Goal: Transaction & Acquisition: Register for event/course

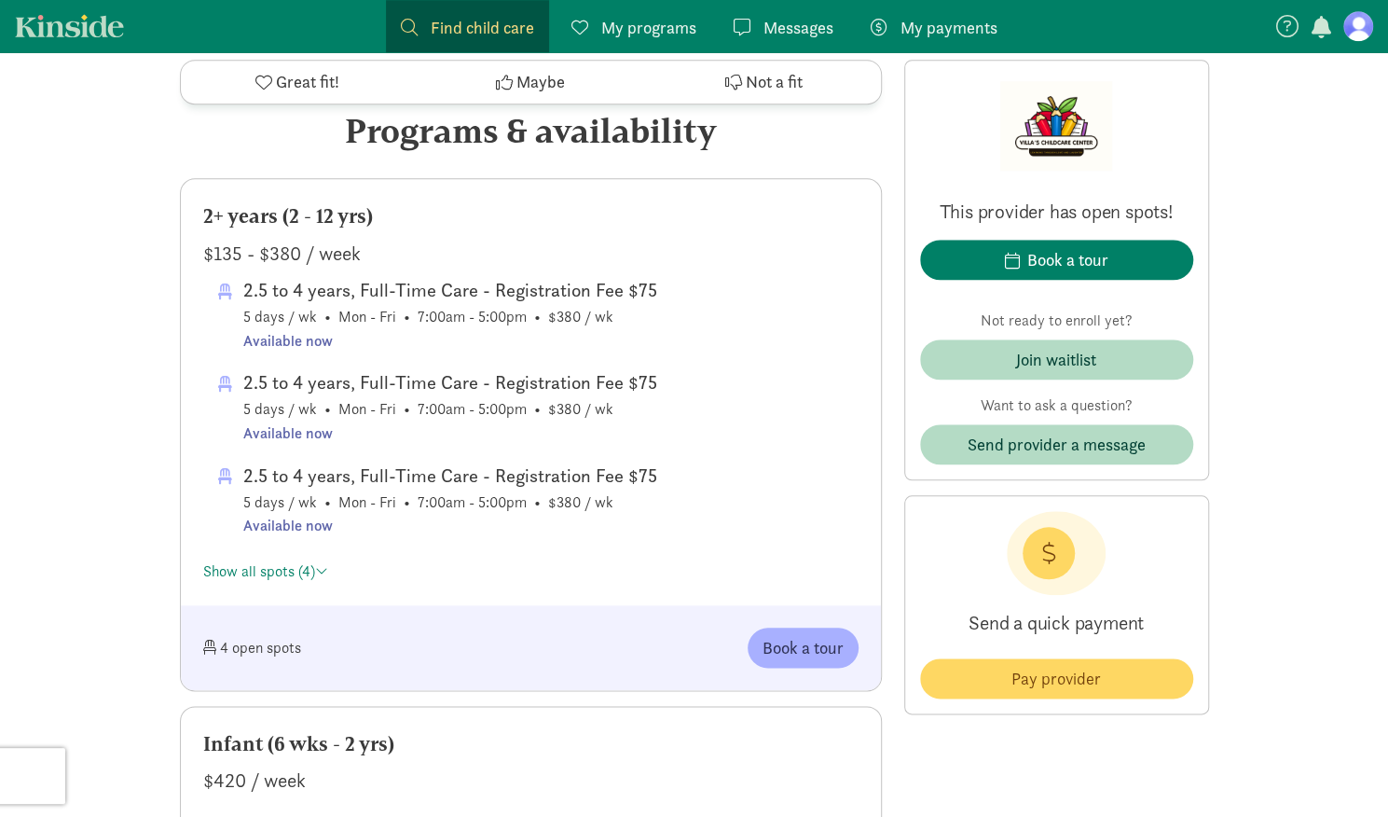
scroll to position [1297, 0]
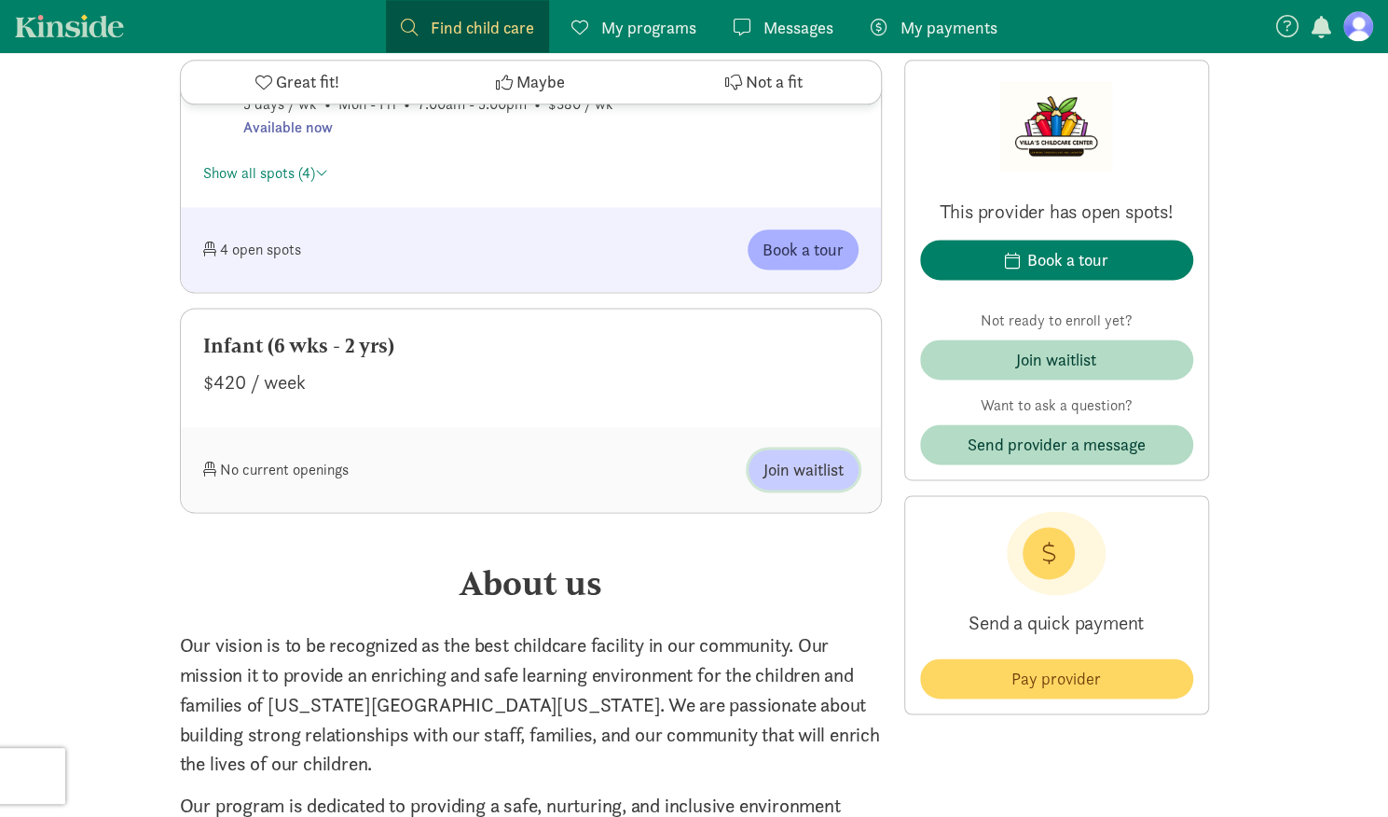
click at [803, 457] on span "Join waitlist" at bounding box center [803, 469] width 80 height 25
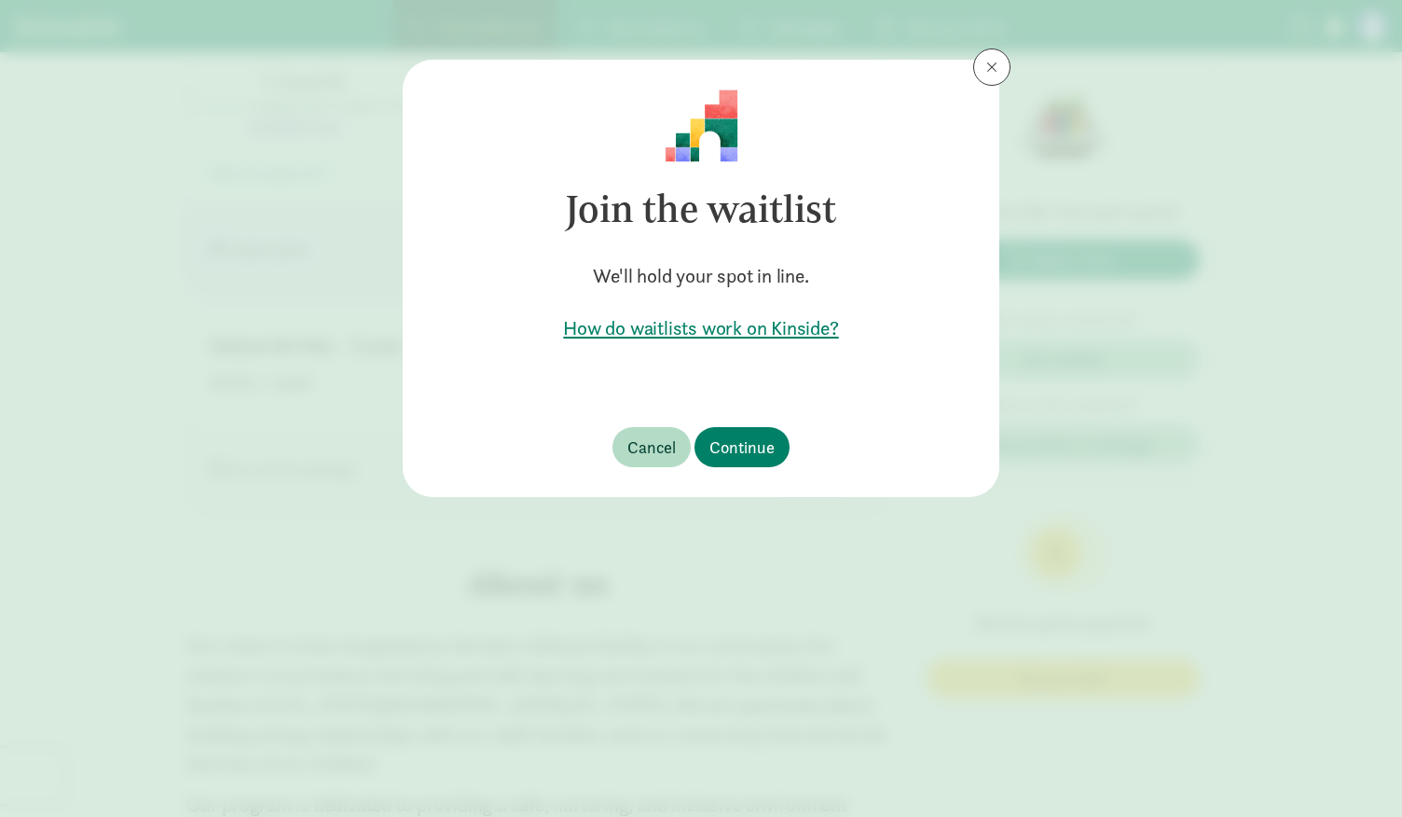
click at [766, 325] on h5 "How do waitlists work on Kinside?" at bounding box center [701, 328] width 537 height 26
click at [660, 458] on span "Cancel" at bounding box center [651, 446] width 48 height 25
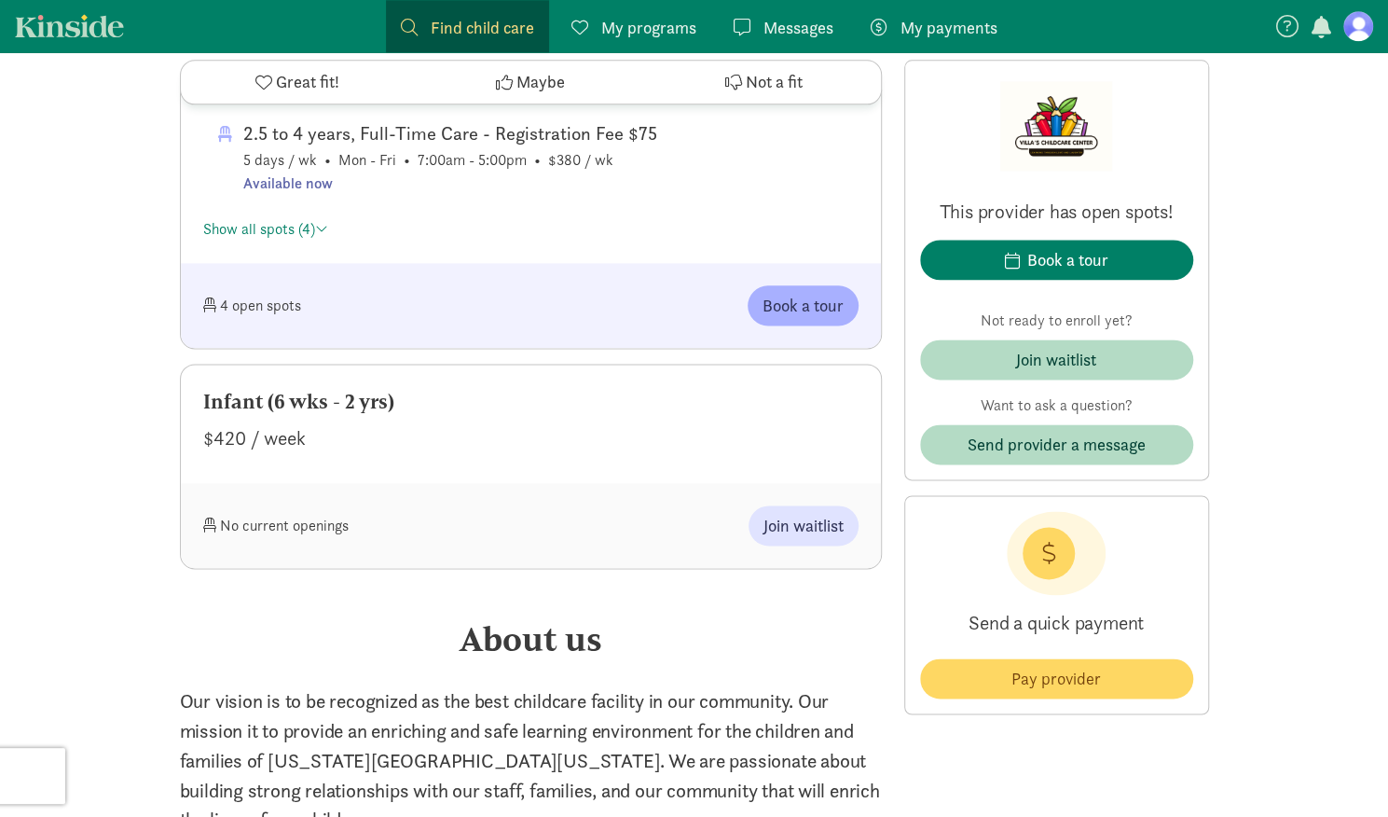
scroll to position [1229, 0]
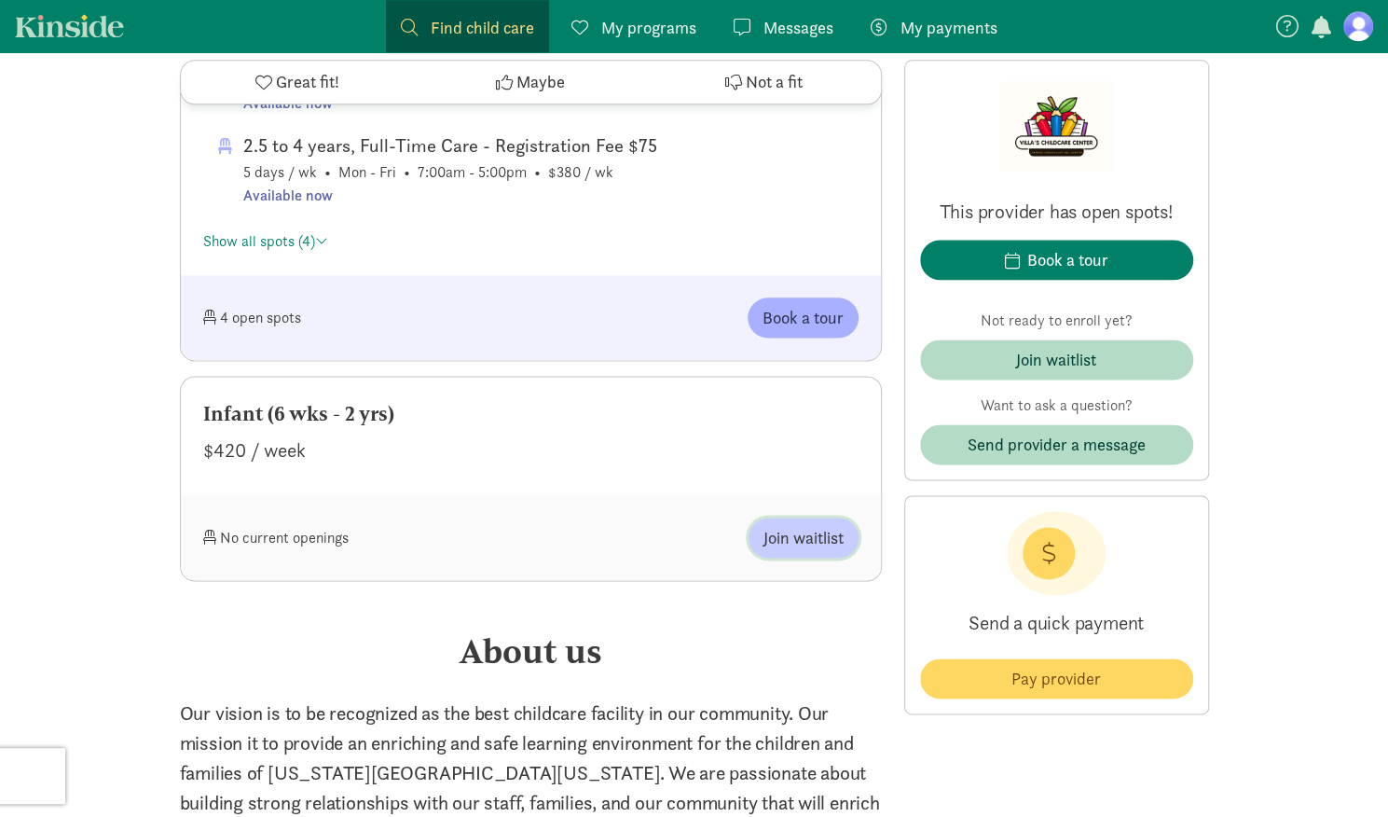
click at [803, 533] on span "Join waitlist" at bounding box center [803, 537] width 80 height 25
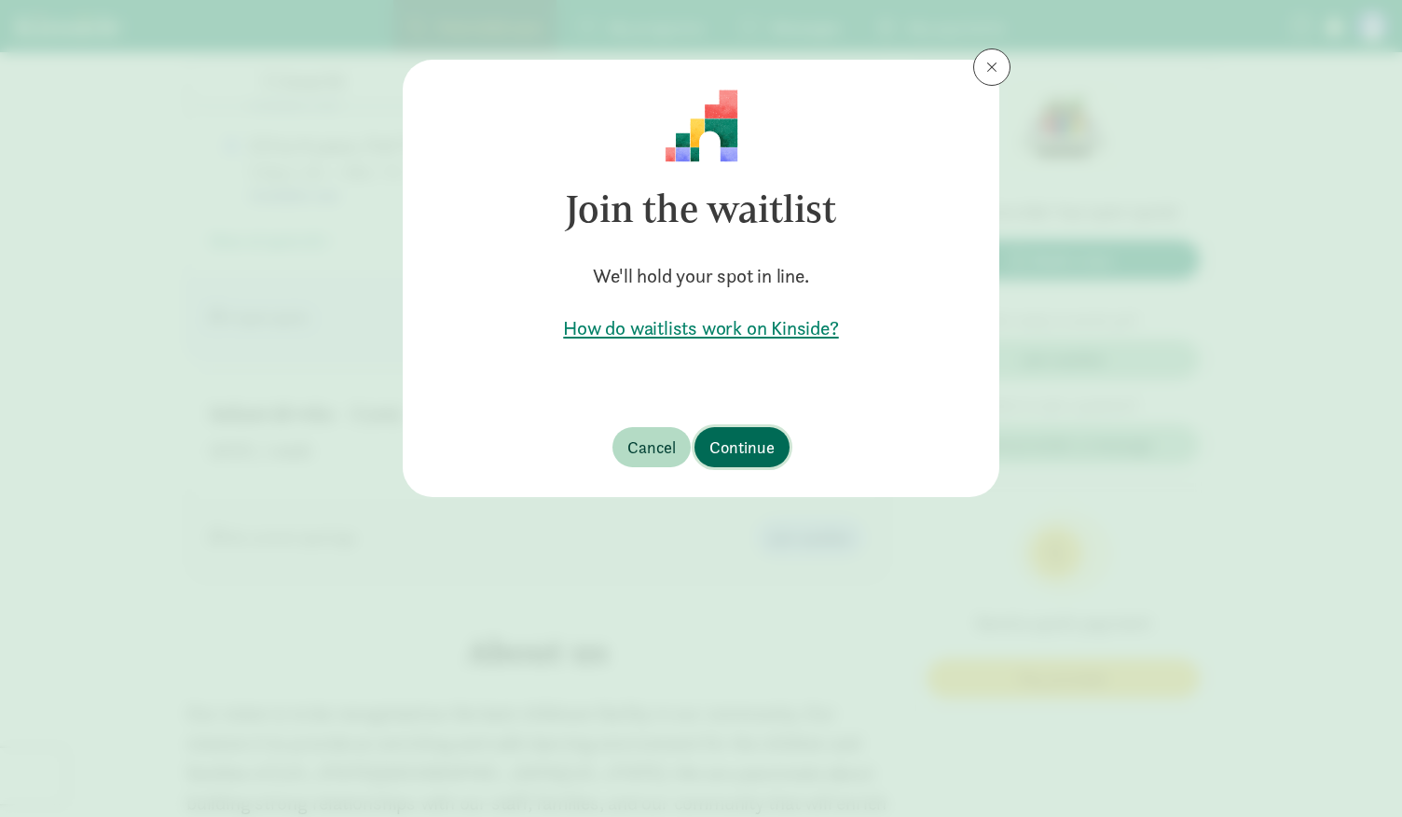
click at [759, 446] on span "Continue" at bounding box center [741, 446] width 65 height 25
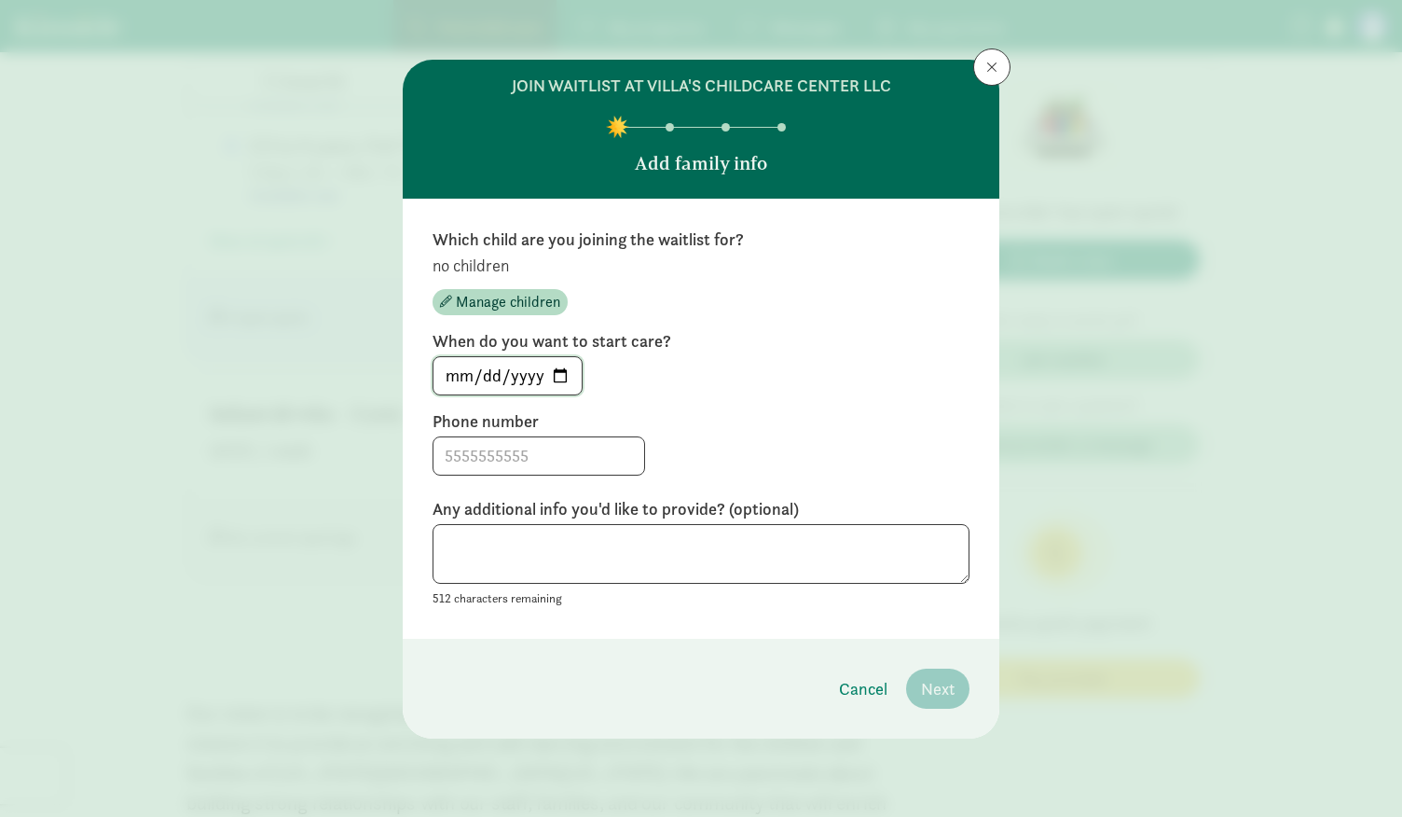
click at [554, 361] on input "2025-08-21" at bounding box center [507, 375] width 148 height 37
click at [558, 367] on input "2025-08-21" at bounding box center [507, 375] width 148 height 37
type input "2026-05-25"
click at [524, 464] on input at bounding box center [538, 455] width 211 height 37
type input "2627198666"
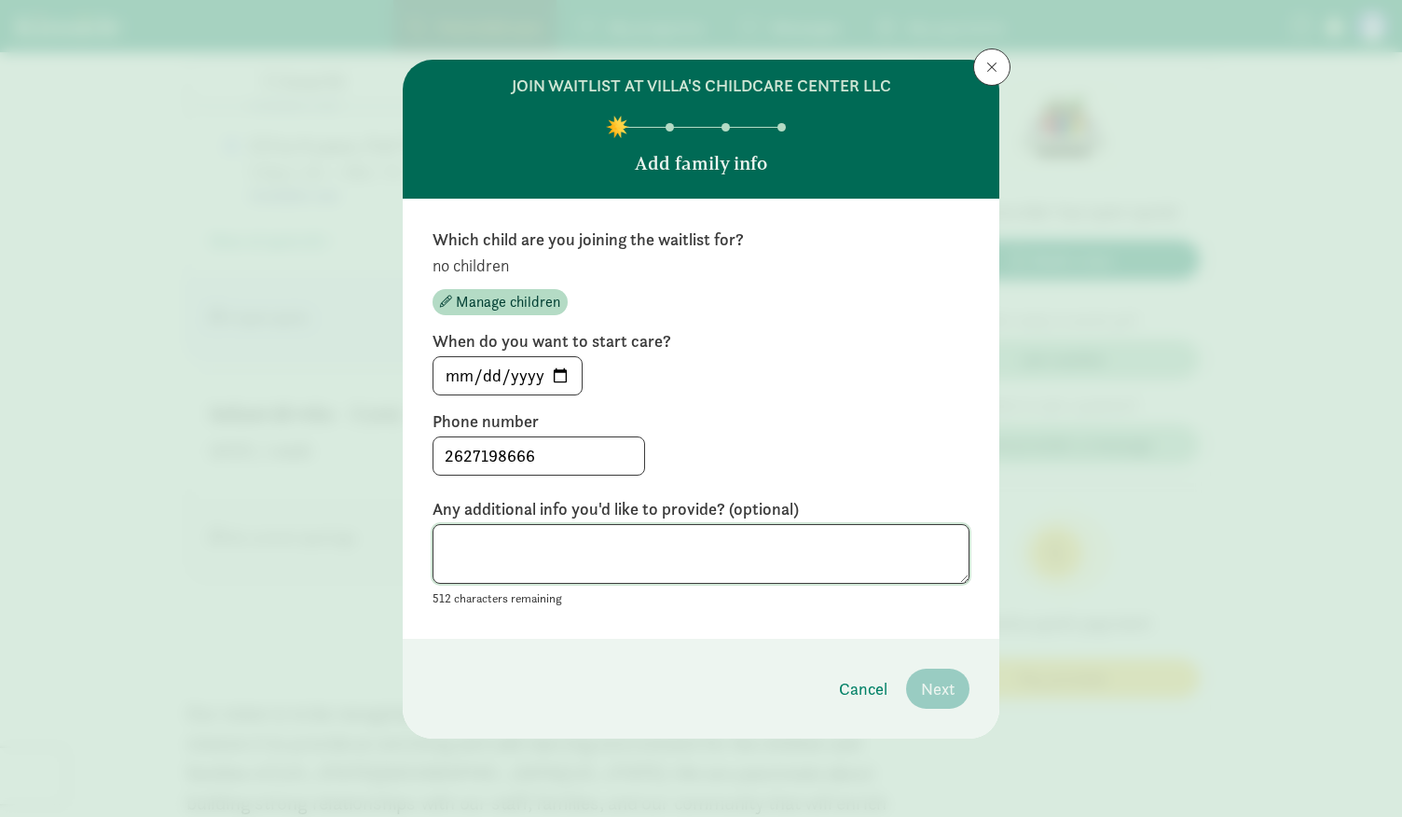
click at [554, 545] on textarea at bounding box center [701, 554] width 537 height 61
type textarea "W"
click at [730, 620] on div "Which child are you joining the waitlist for? no children Manage children When …" at bounding box center [701, 419] width 597 height 440
click at [768, 550] on textarea at bounding box center [701, 554] width 537 height 61
click at [713, 536] on textarea at bounding box center [701, 554] width 537 height 61
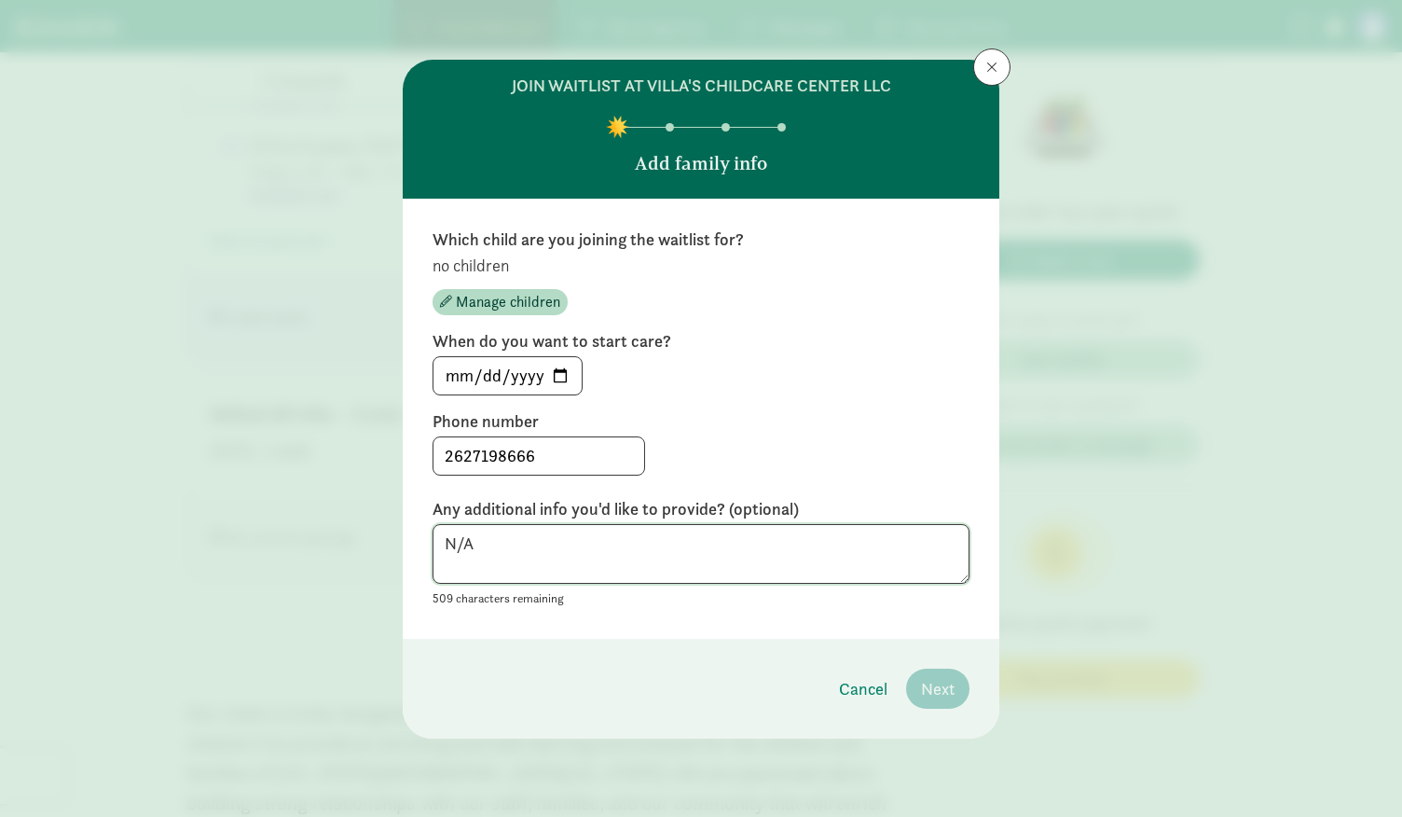
click at [713, 536] on textarea "N/A" at bounding box center [701, 554] width 537 height 61
type textarea "N/A"
click at [768, 539] on textarea "N/A" at bounding box center [701, 554] width 537 height 61
click at [466, 449] on input "2627198666" at bounding box center [538, 455] width 211 height 37
click at [470, 451] on input "2627198666" at bounding box center [538, 455] width 211 height 37
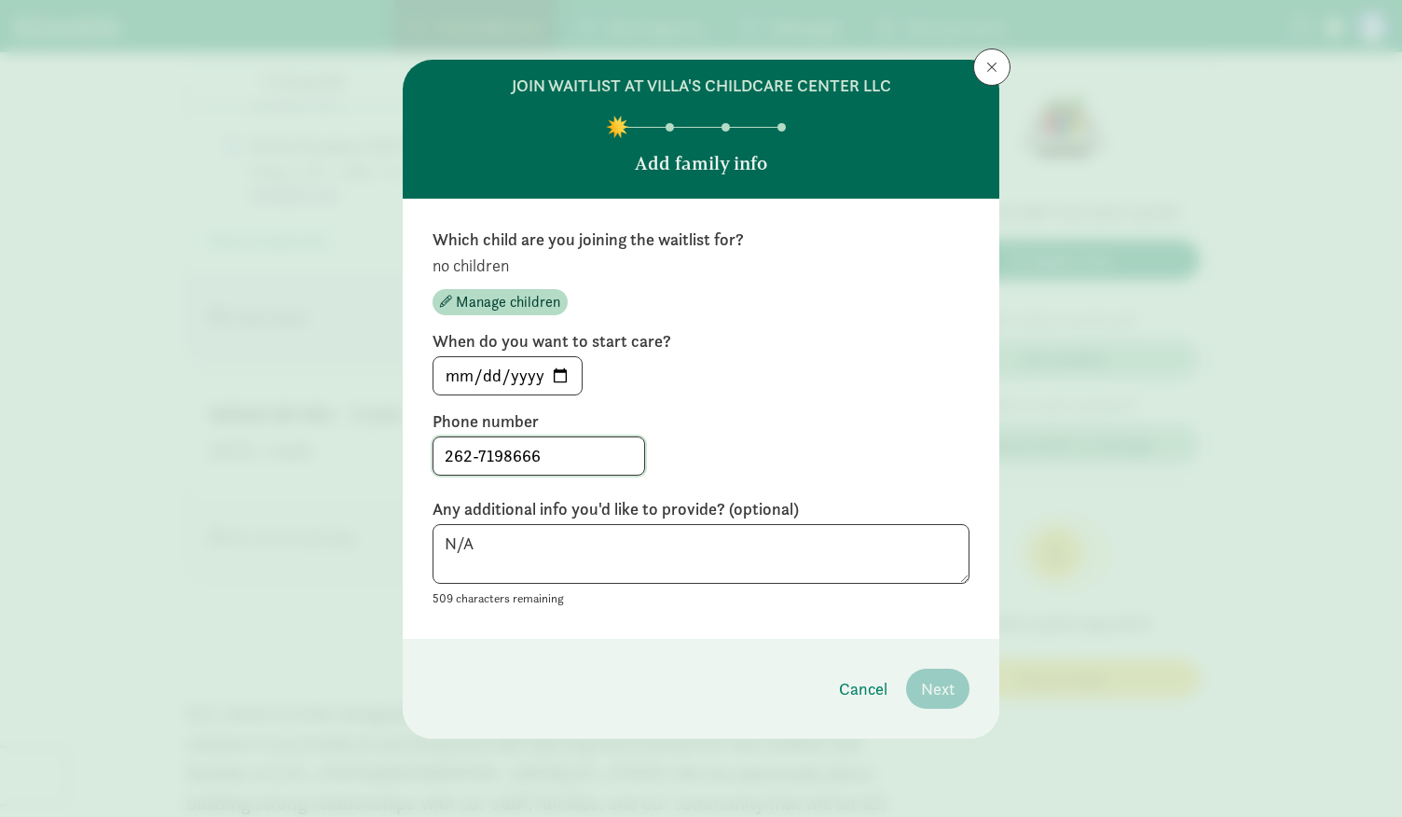
click at [501, 456] on input "262-7198666" at bounding box center [538, 455] width 211 height 37
type input "262-719-8666"
click at [592, 556] on textarea "N/A" at bounding box center [701, 554] width 537 height 61
click at [504, 309] on span "Manage children" at bounding box center [508, 302] width 104 height 22
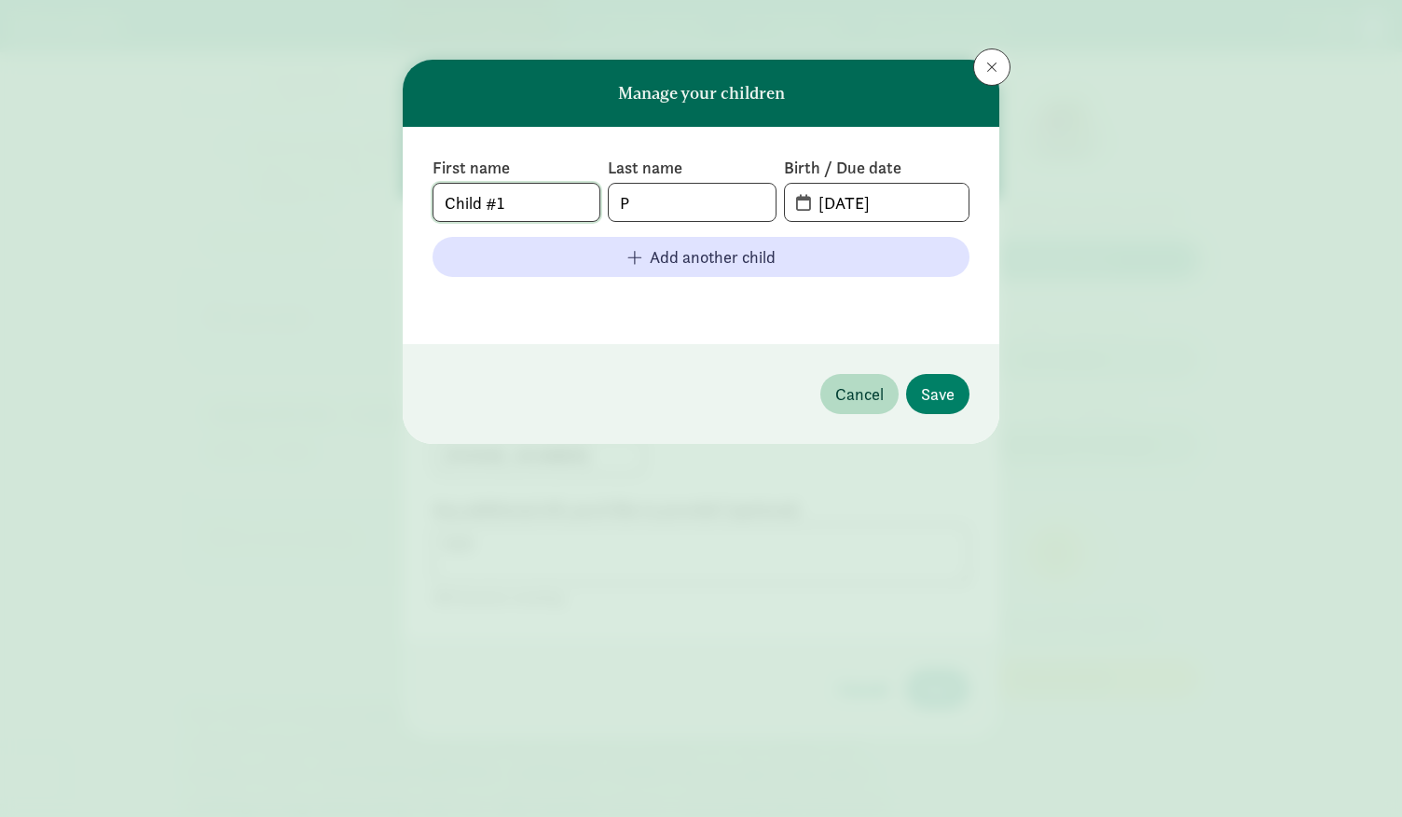
click at [546, 200] on input "Child #1" at bounding box center [516, 202] width 166 height 37
click at [895, 210] on input "08-21-2025" at bounding box center [887, 202] width 161 height 37
click at [802, 200] on span "08-21-2025" at bounding box center [877, 202] width 184 height 37
click at [867, 200] on input "08-21-2025" at bounding box center [887, 202] width 161 height 37
drag, startPoint x: 912, startPoint y: 204, endPoint x: 779, endPoint y: 212, distance: 132.6
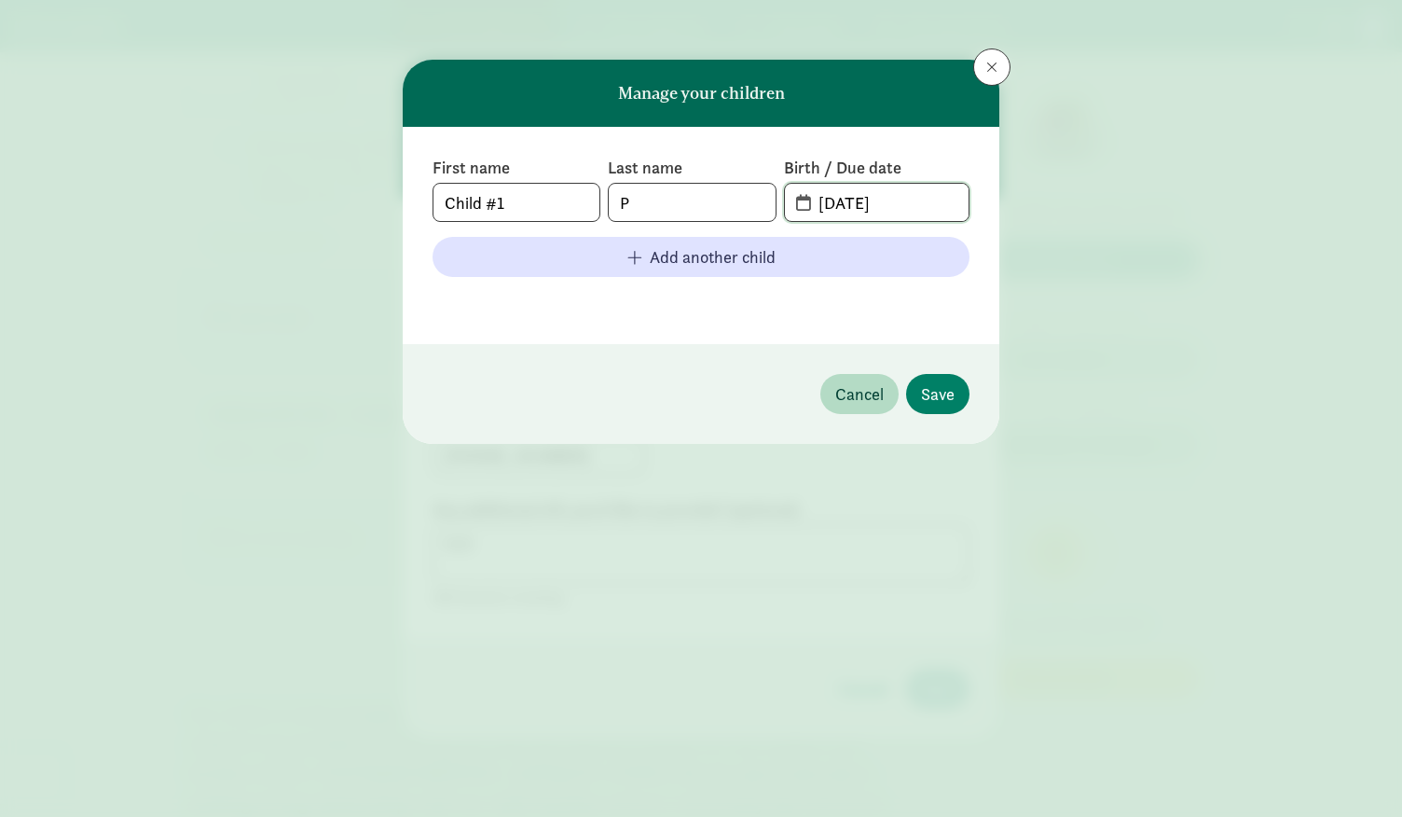
click at [779, 212] on div "First name Child #1 Last name P Birth / Due date 08-21-2025" at bounding box center [701, 189] width 537 height 65
type input "02-28-2026"
click at [935, 395] on span "Save" at bounding box center [938, 393] width 34 height 25
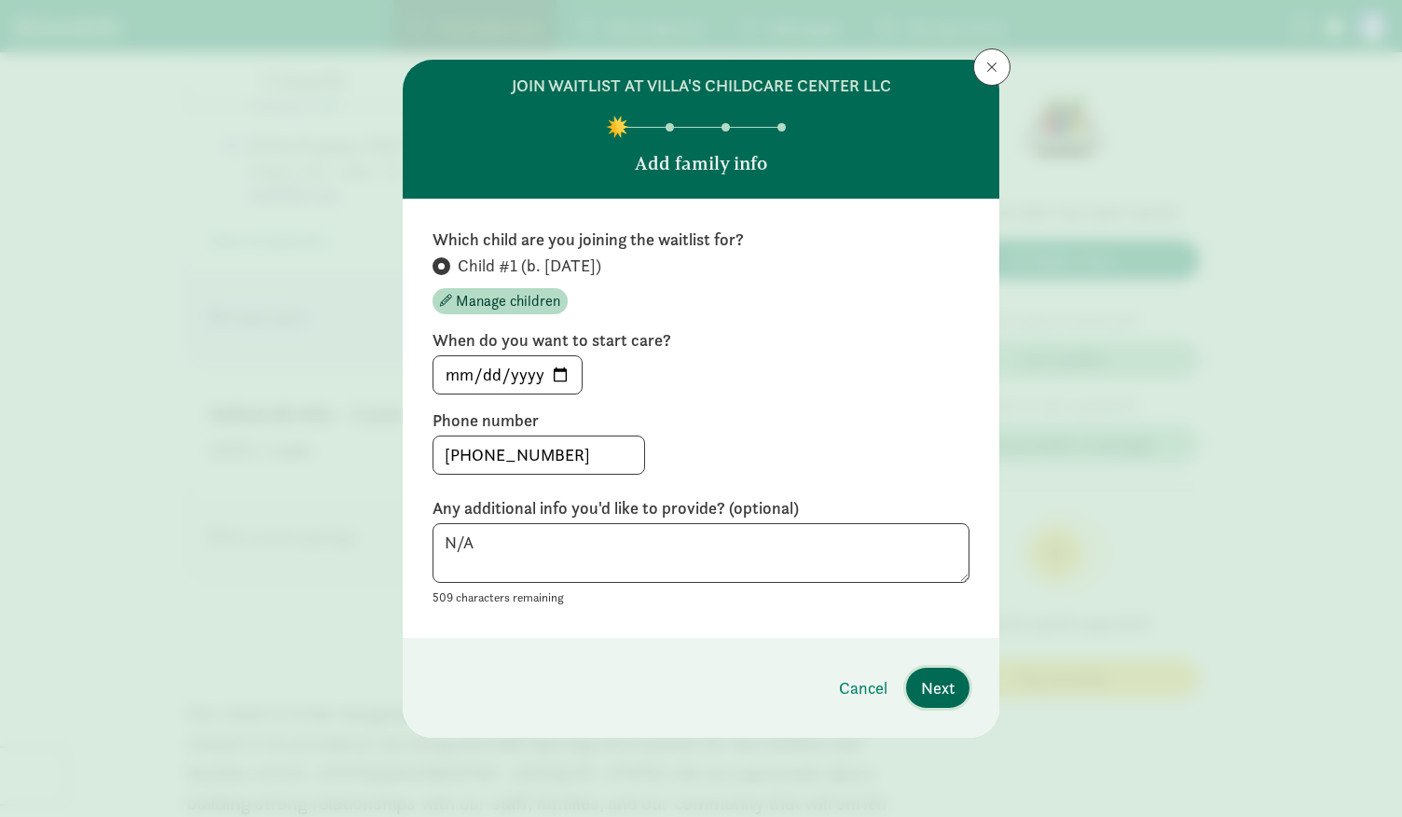
click at [941, 685] on span "Next" at bounding box center [938, 687] width 34 height 25
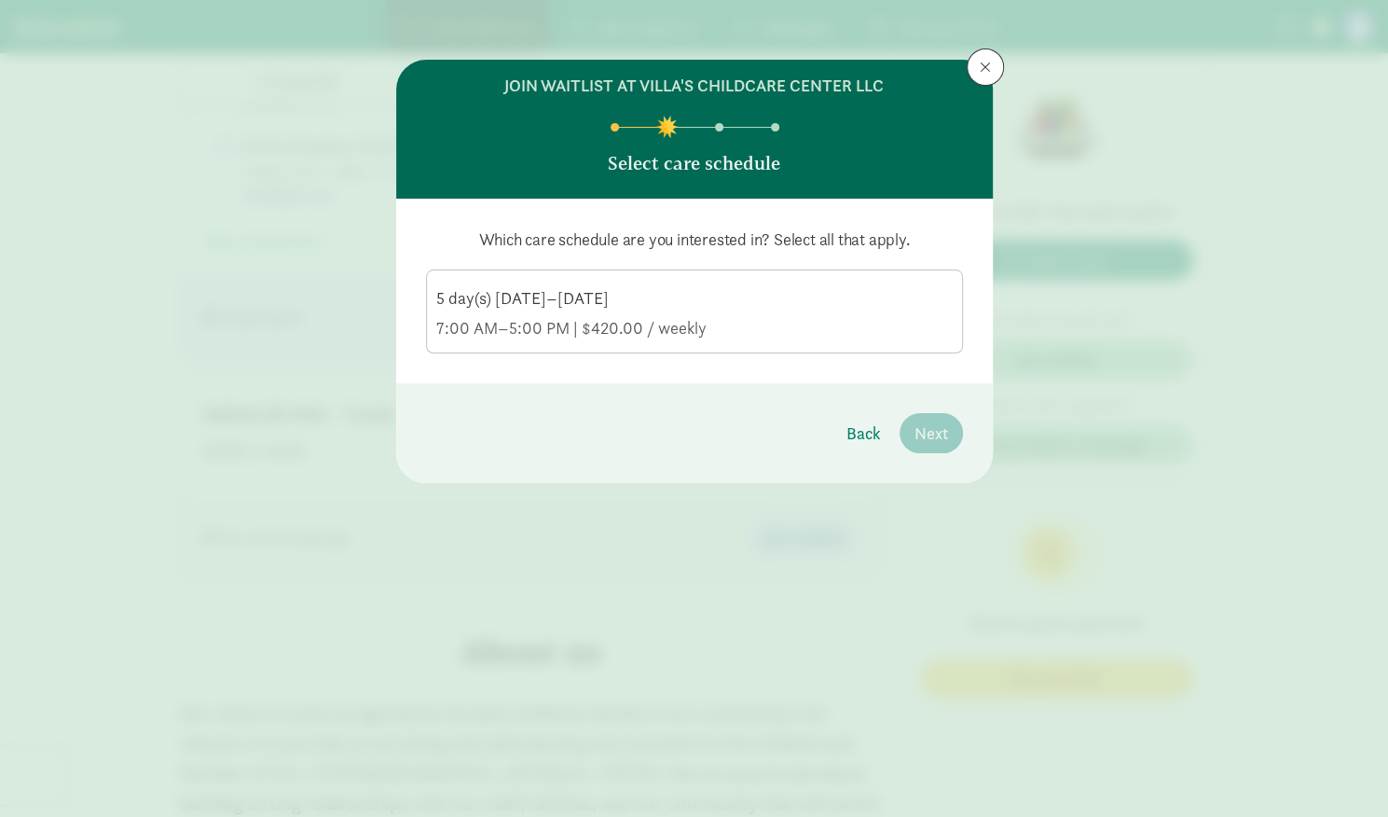
click at [774, 317] on div "5 day(s) Monday–Friday" at bounding box center [694, 328] width 516 height 22
click at [0, 0] on input "5 day(s) Monday–Friday 7:00 AM–5:00 PM | $420.00 / weekly" at bounding box center [0, 0] width 0 height 0
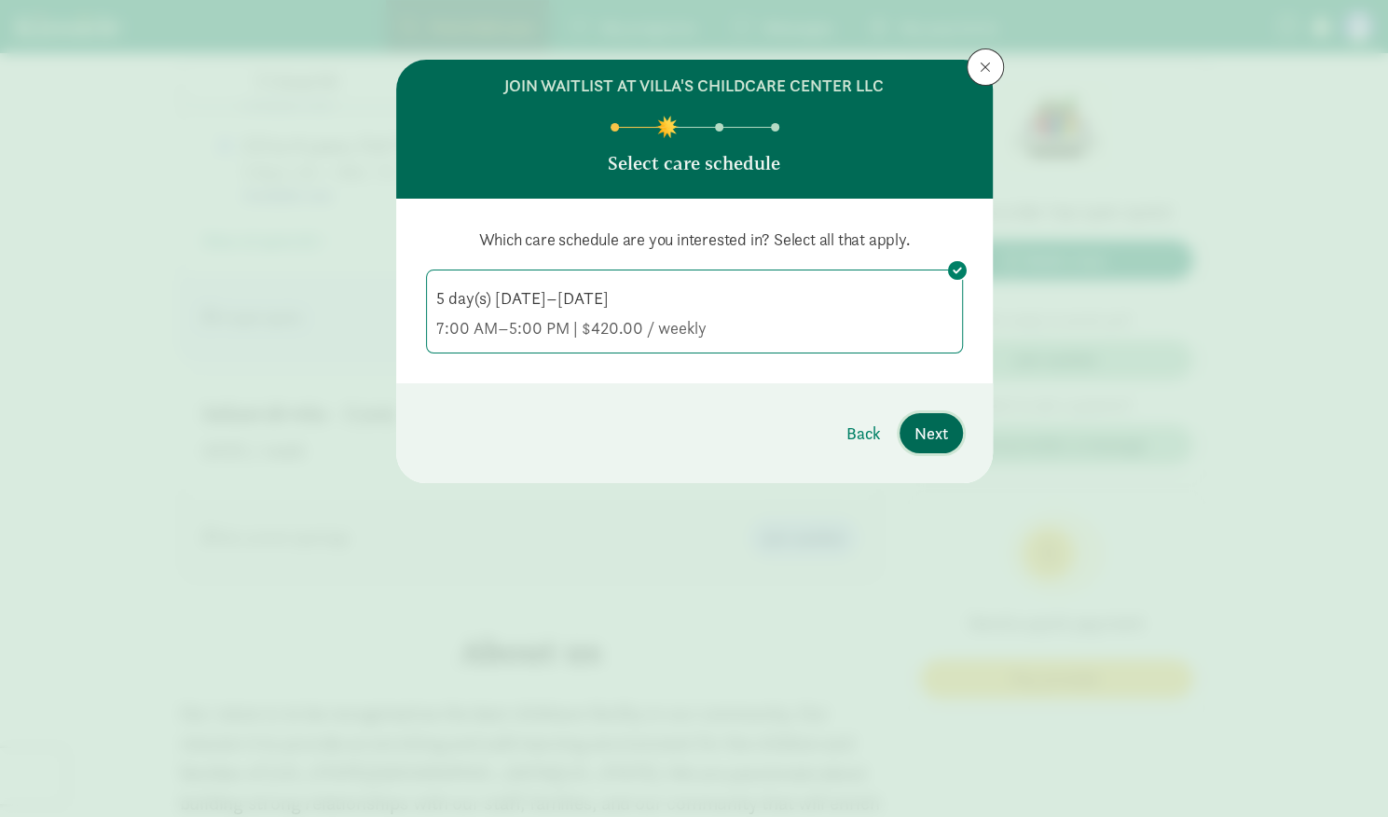
click at [936, 443] on span "Next" at bounding box center [931, 432] width 34 height 25
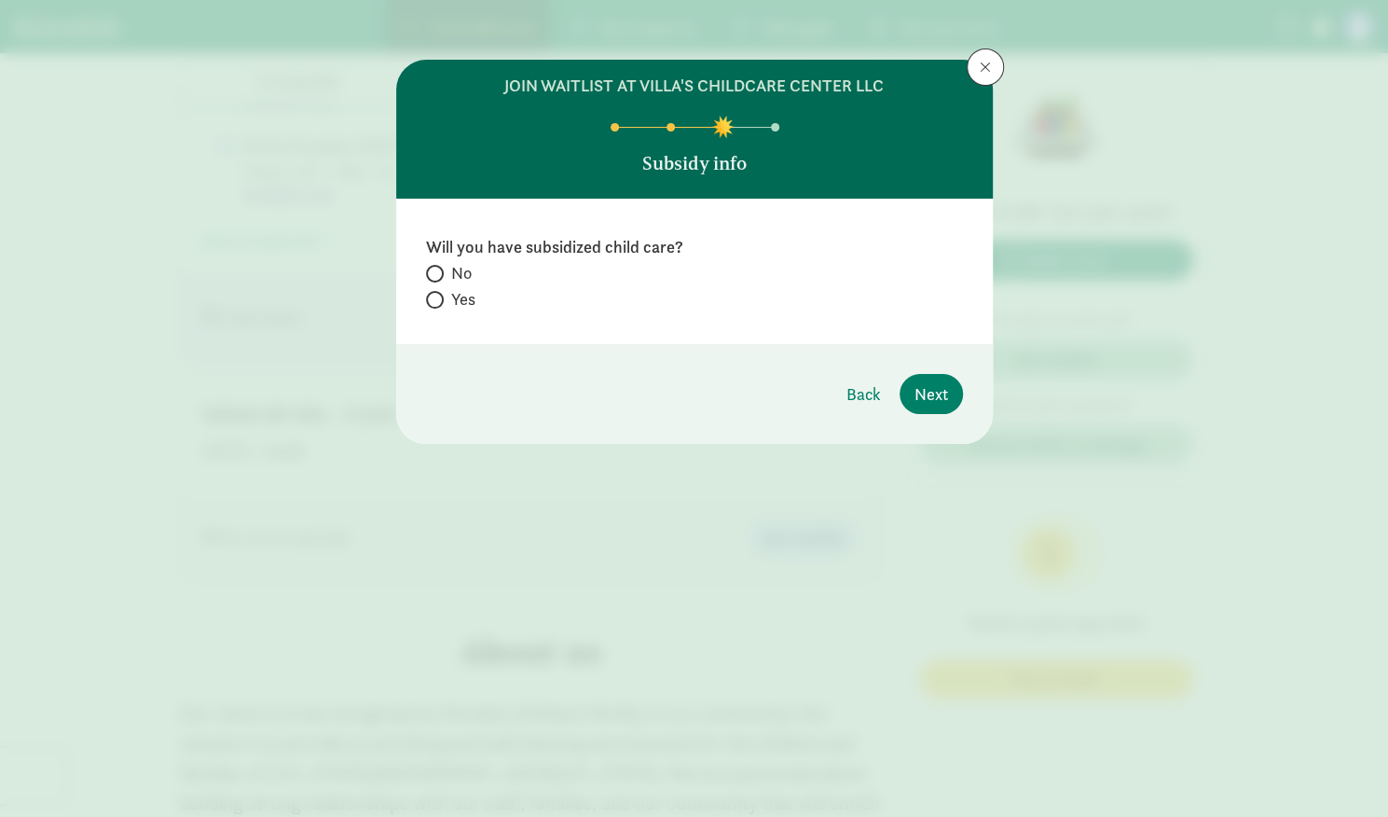
click at [457, 273] on span "No" at bounding box center [461, 273] width 21 height 22
click at [438, 273] on input "No" at bounding box center [432, 274] width 12 height 12
radio input "true"
click at [926, 401] on span "Next" at bounding box center [931, 393] width 34 height 25
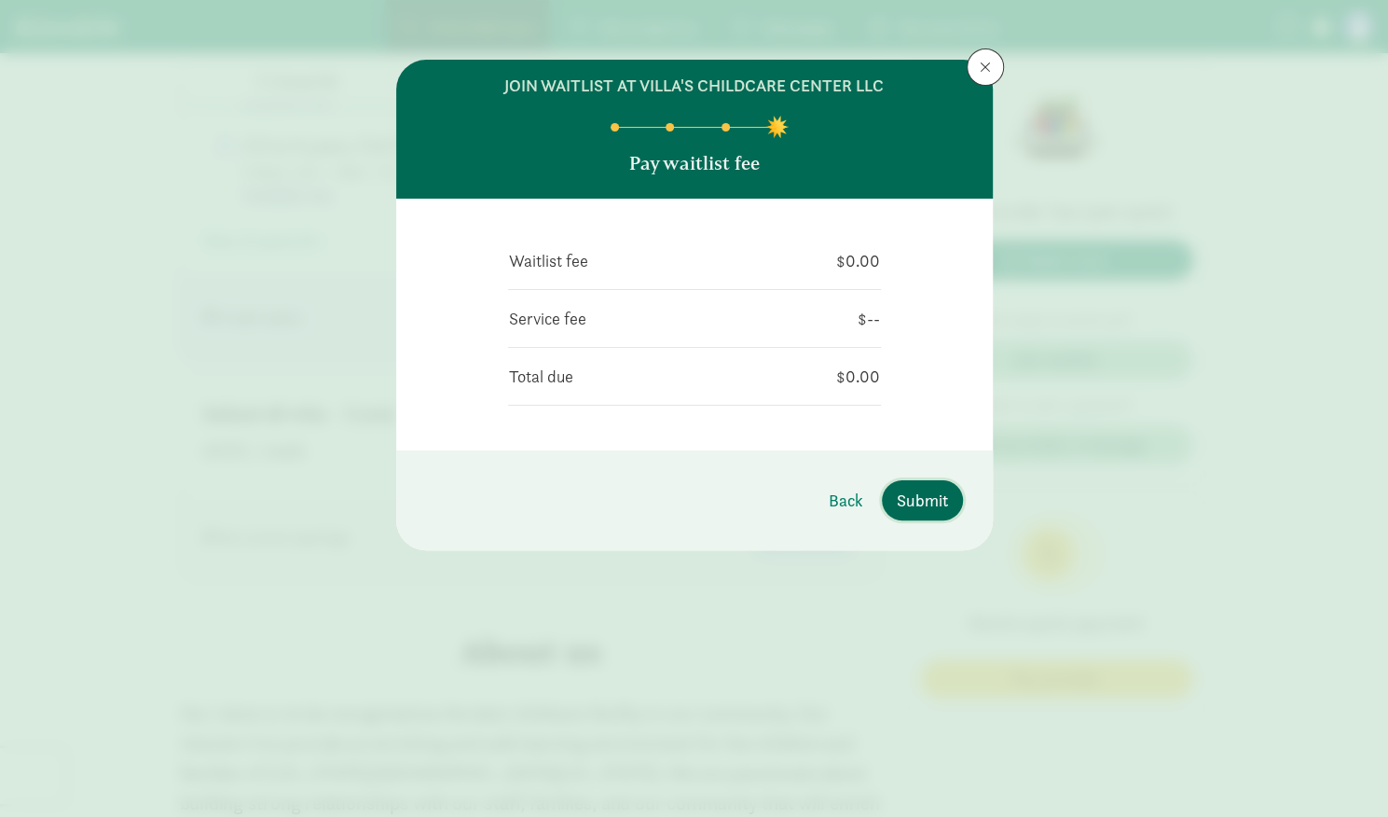
click at [919, 484] on button "Submit" at bounding box center [922, 500] width 81 height 40
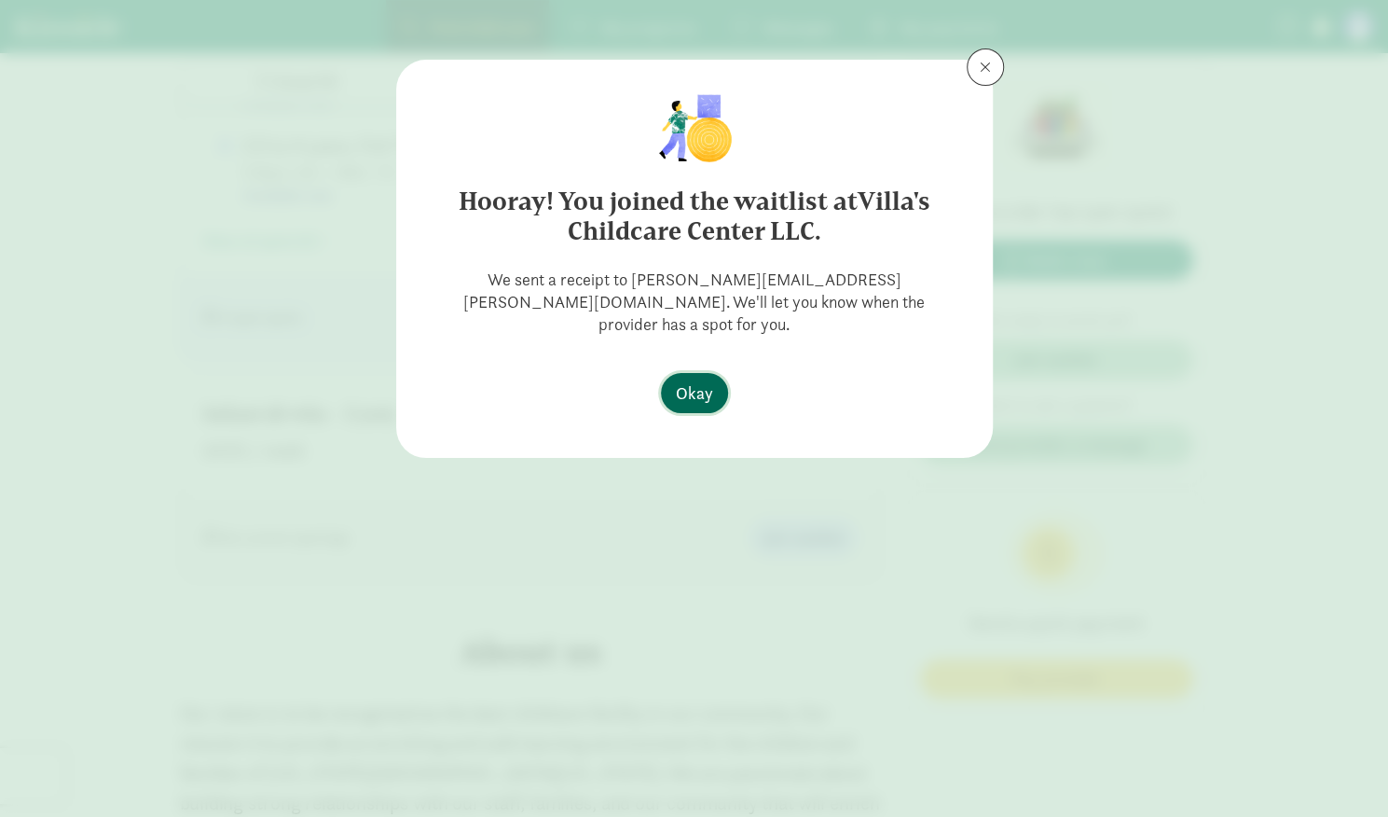
click at [692, 380] on span "Okay" at bounding box center [694, 392] width 37 height 25
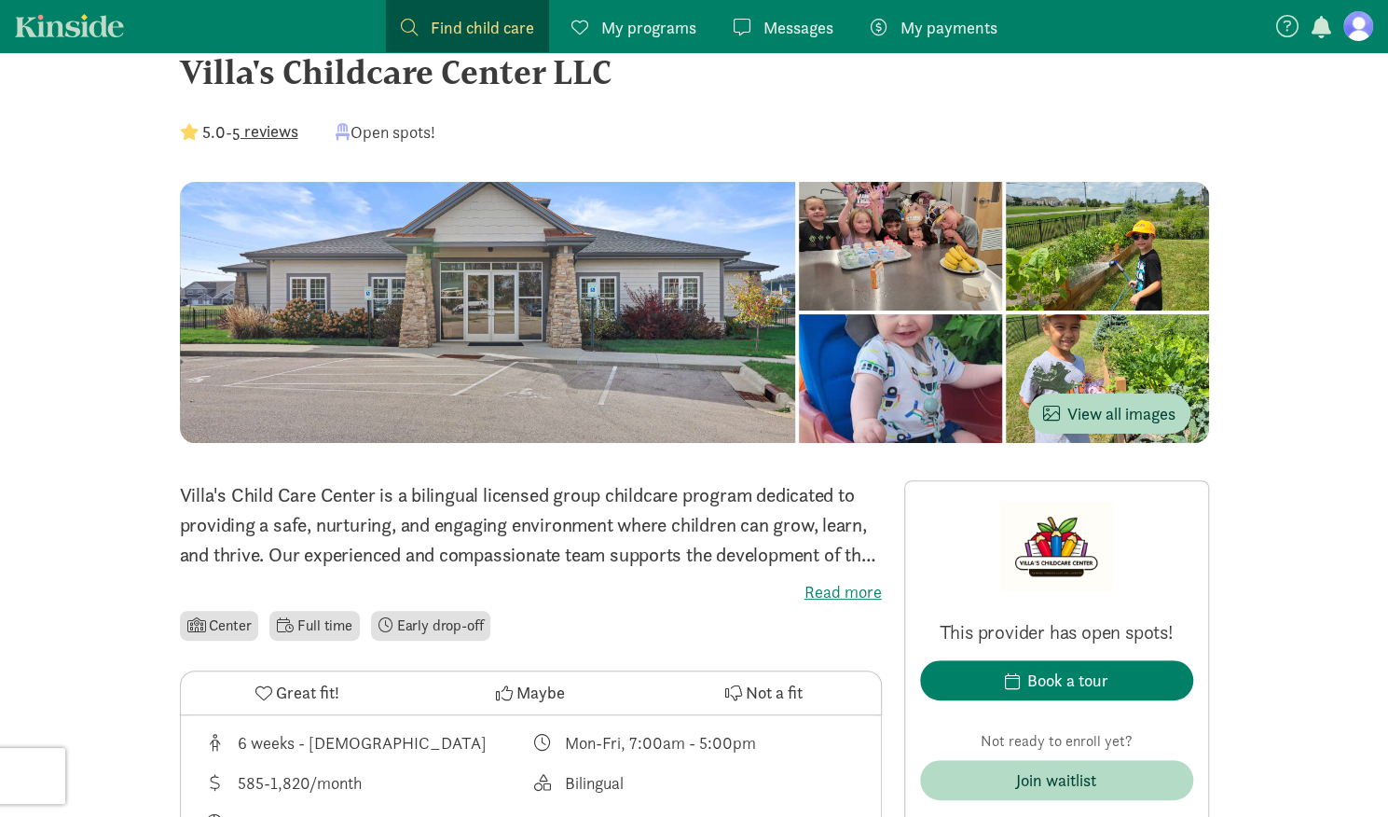
scroll to position [0, 0]
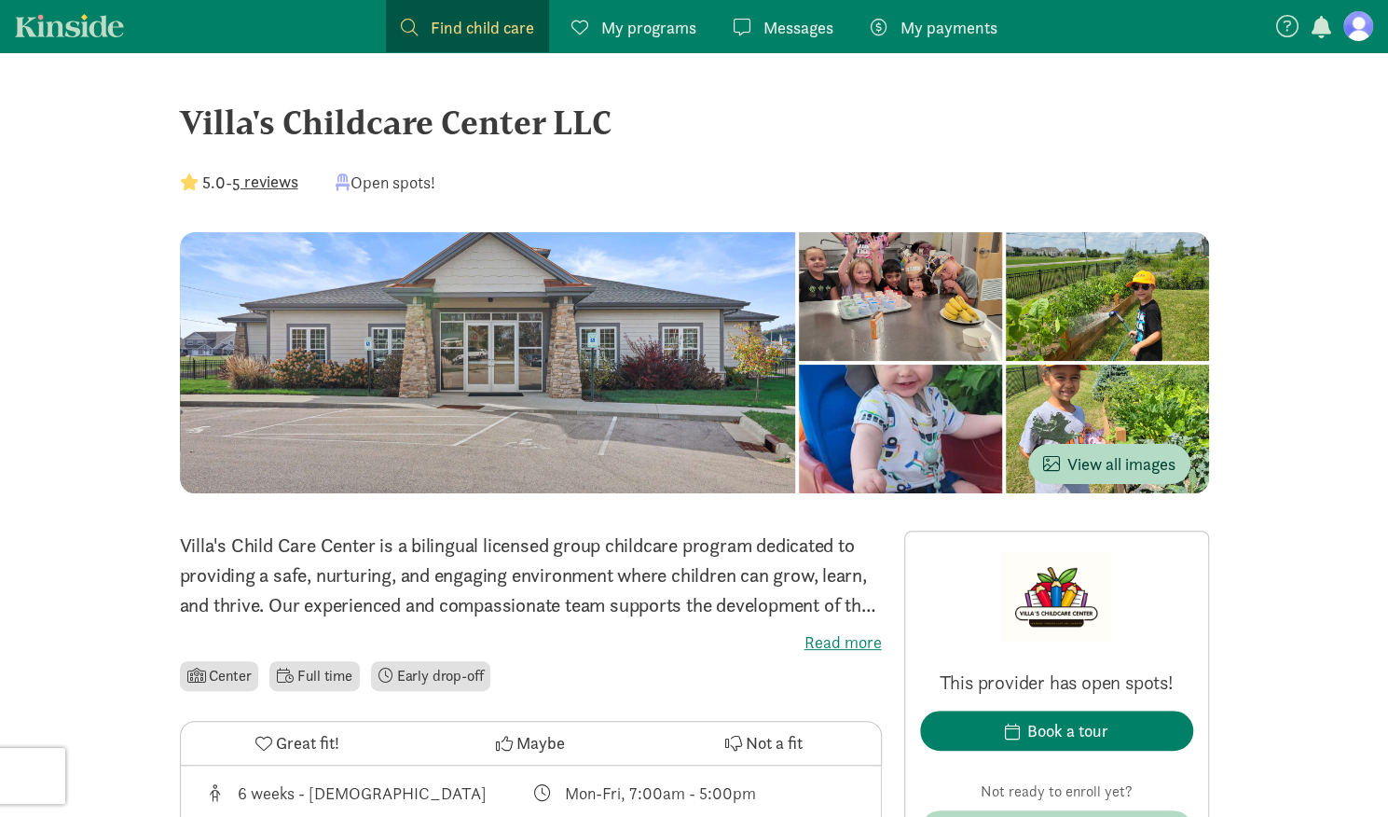
click at [101, 19] on link "Kinside" at bounding box center [69, 25] width 109 height 23
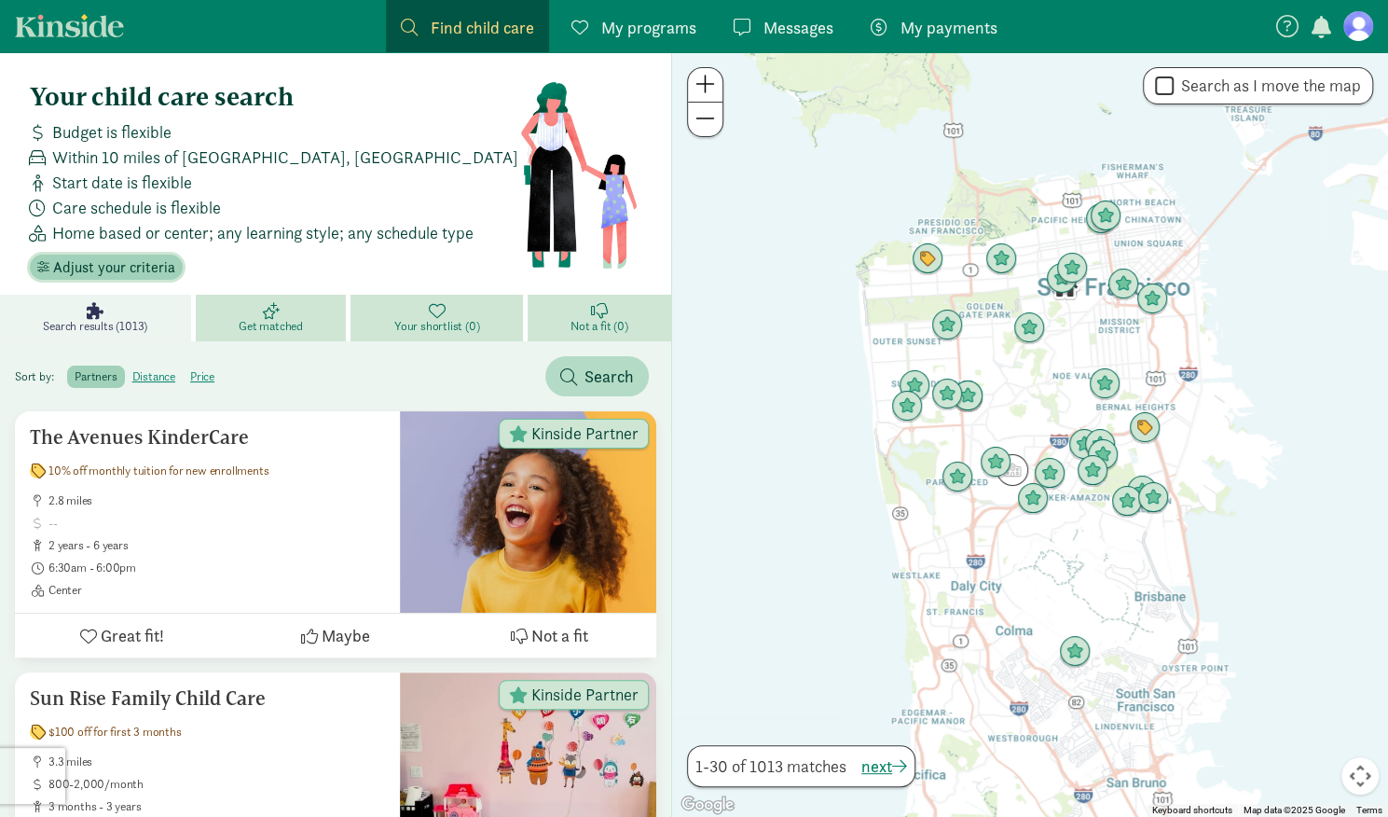
click at [136, 262] on span "Adjust your criteria" at bounding box center [114, 267] width 122 height 22
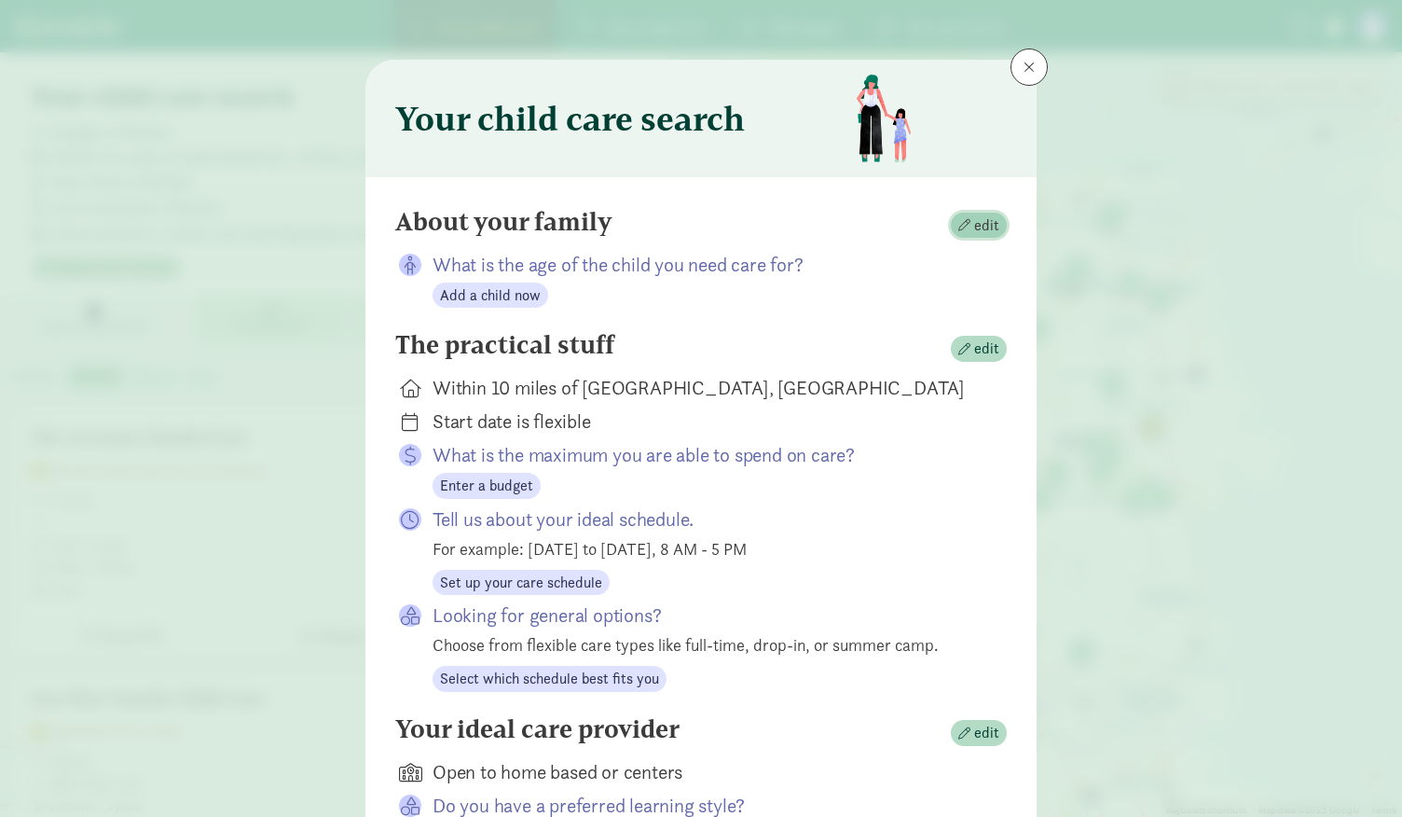
click at [977, 223] on span "edit" at bounding box center [986, 225] width 25 height 22
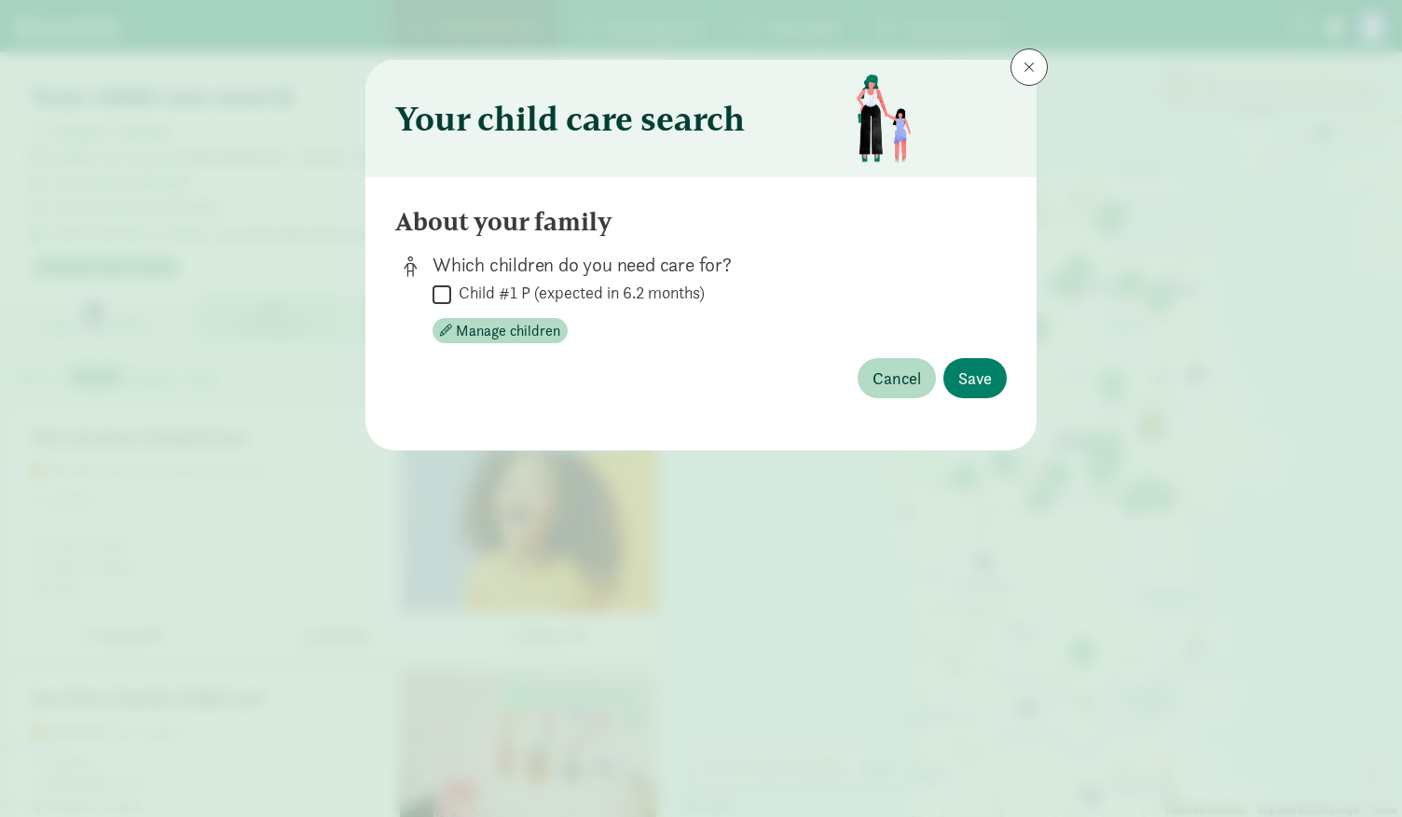
click at [520, 295] on label "Child #1 P (expected in 6.2 months)" at bounding box center [578, 292] width 254 height 22
click at [451, 295] on input "Child #1 P (expected in 6.2 months)" at bounding box center [442, 293] width 19 height 25
checkbox input "true"
click at [973, 379] on span "Save" at bounding box center [975, 377] width 34 height 25
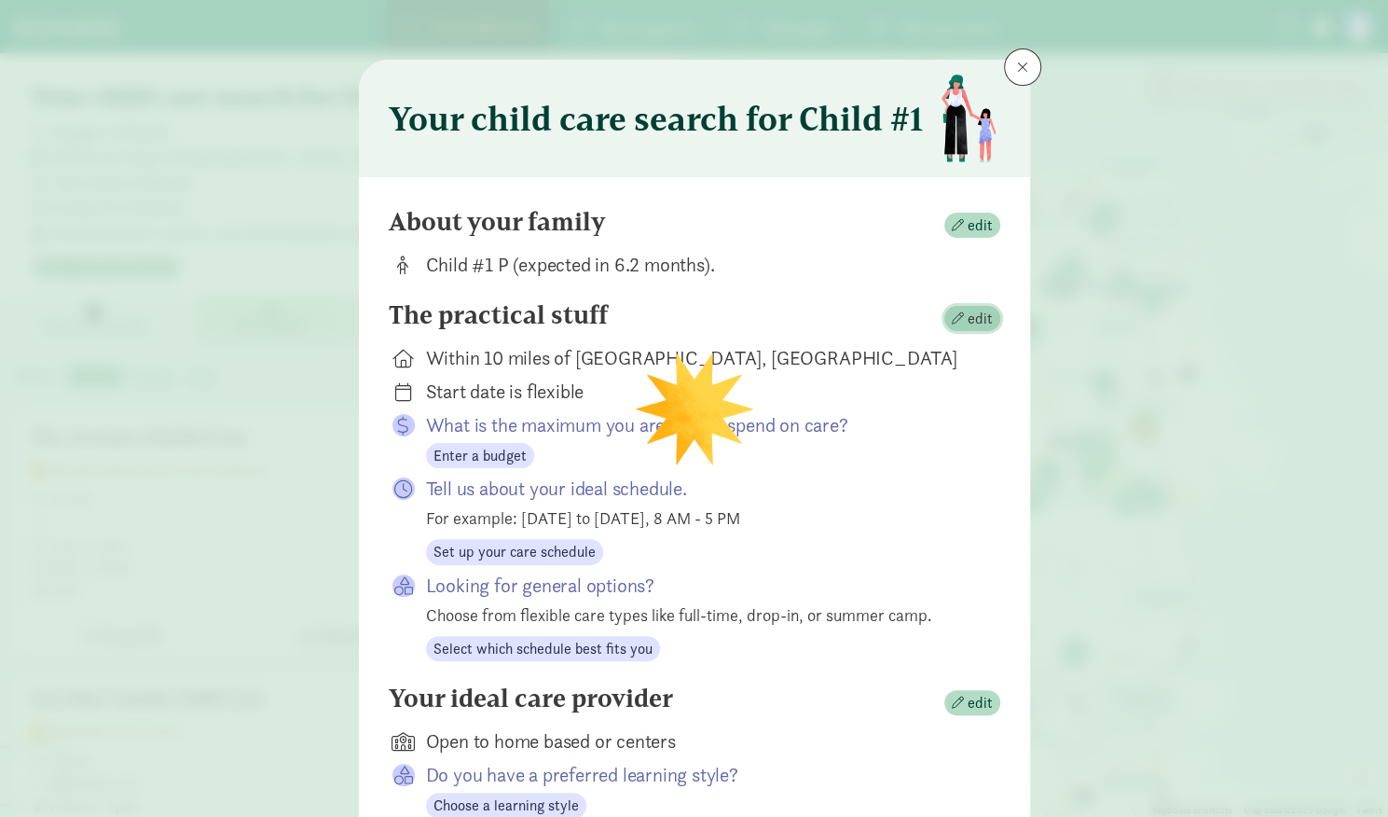
click at [968, 324] on span "edit" at bounding box center [980, 319] width 25 height 22
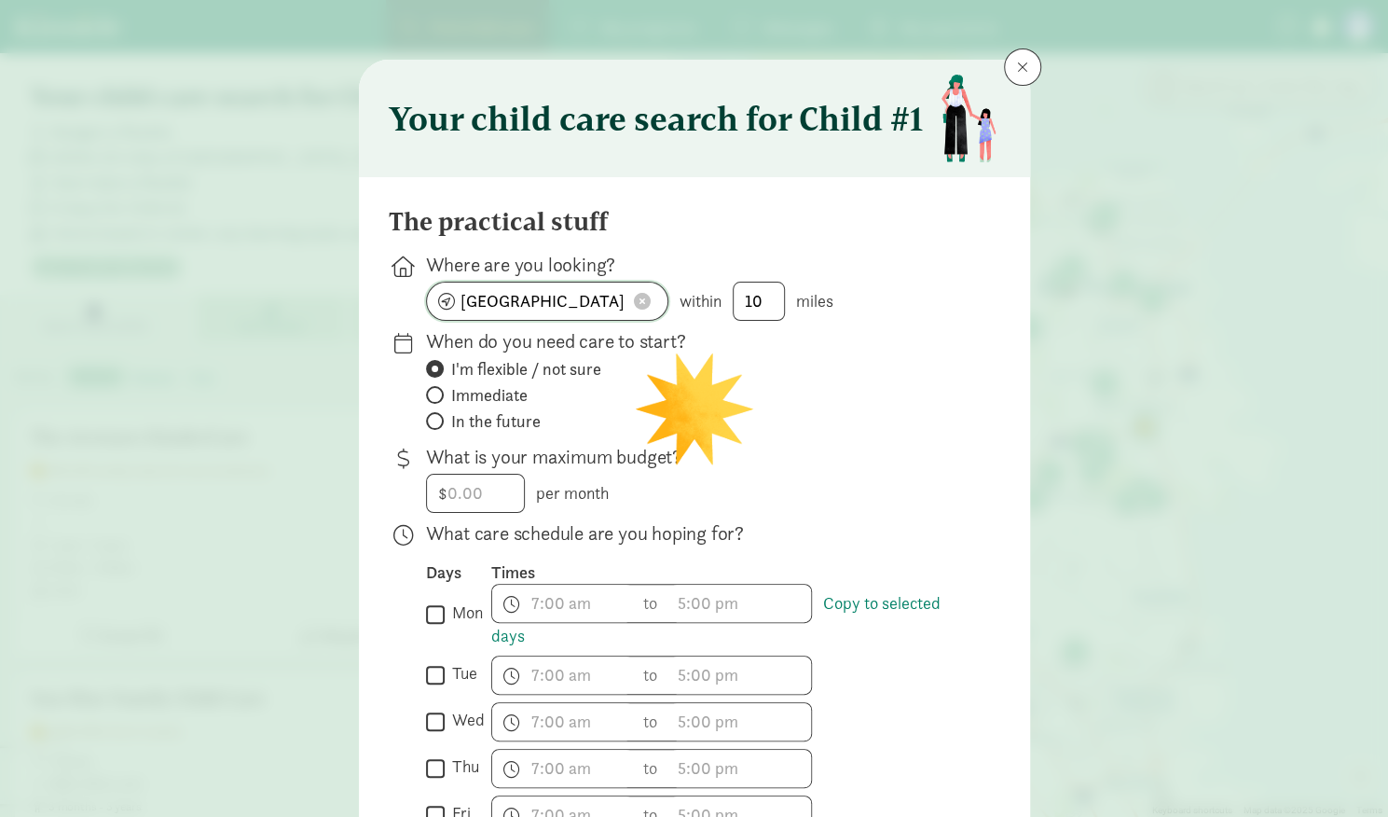
click at [589, 298] on input "San Francisco, CA" at bounding box center [547, 300] width 240 height 37
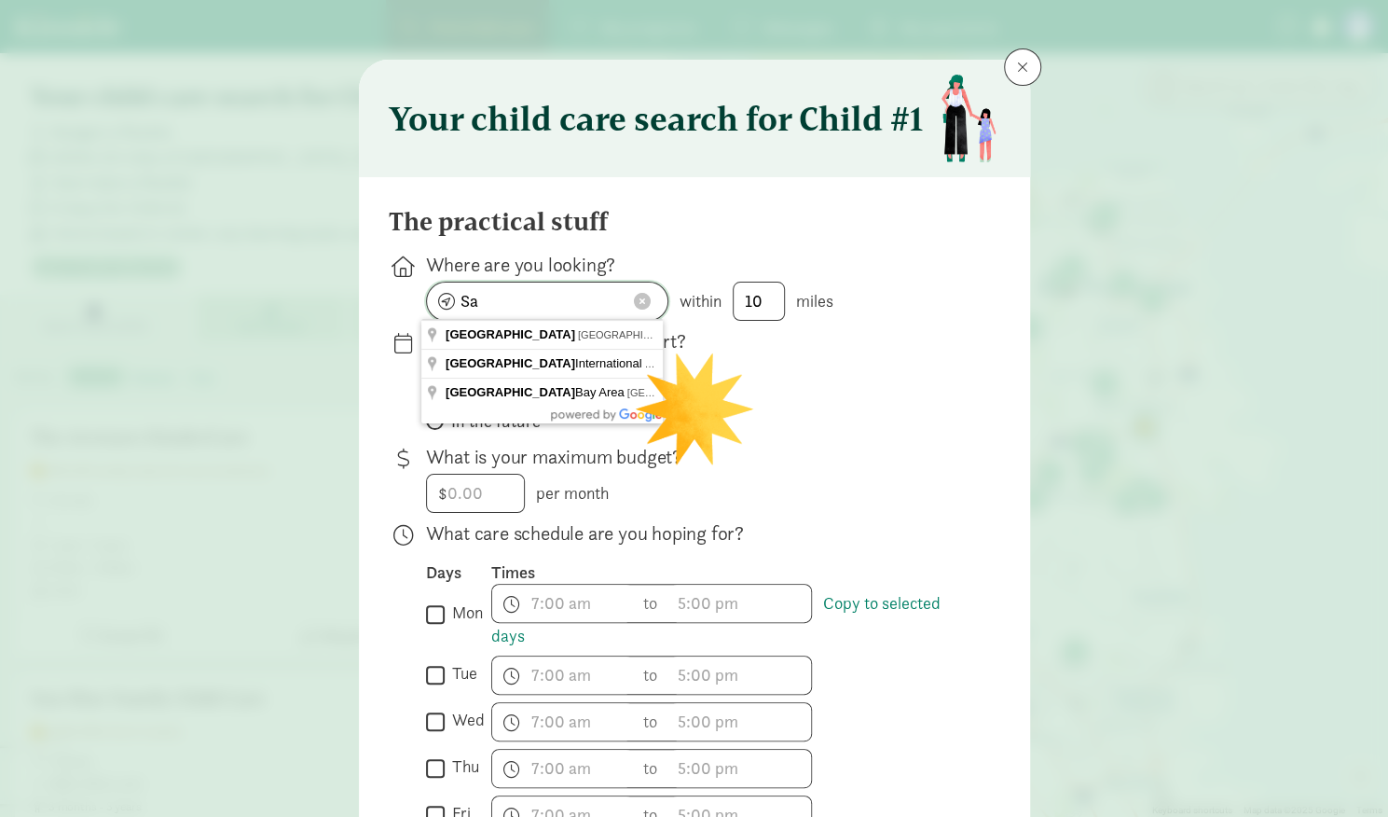
type input "S"
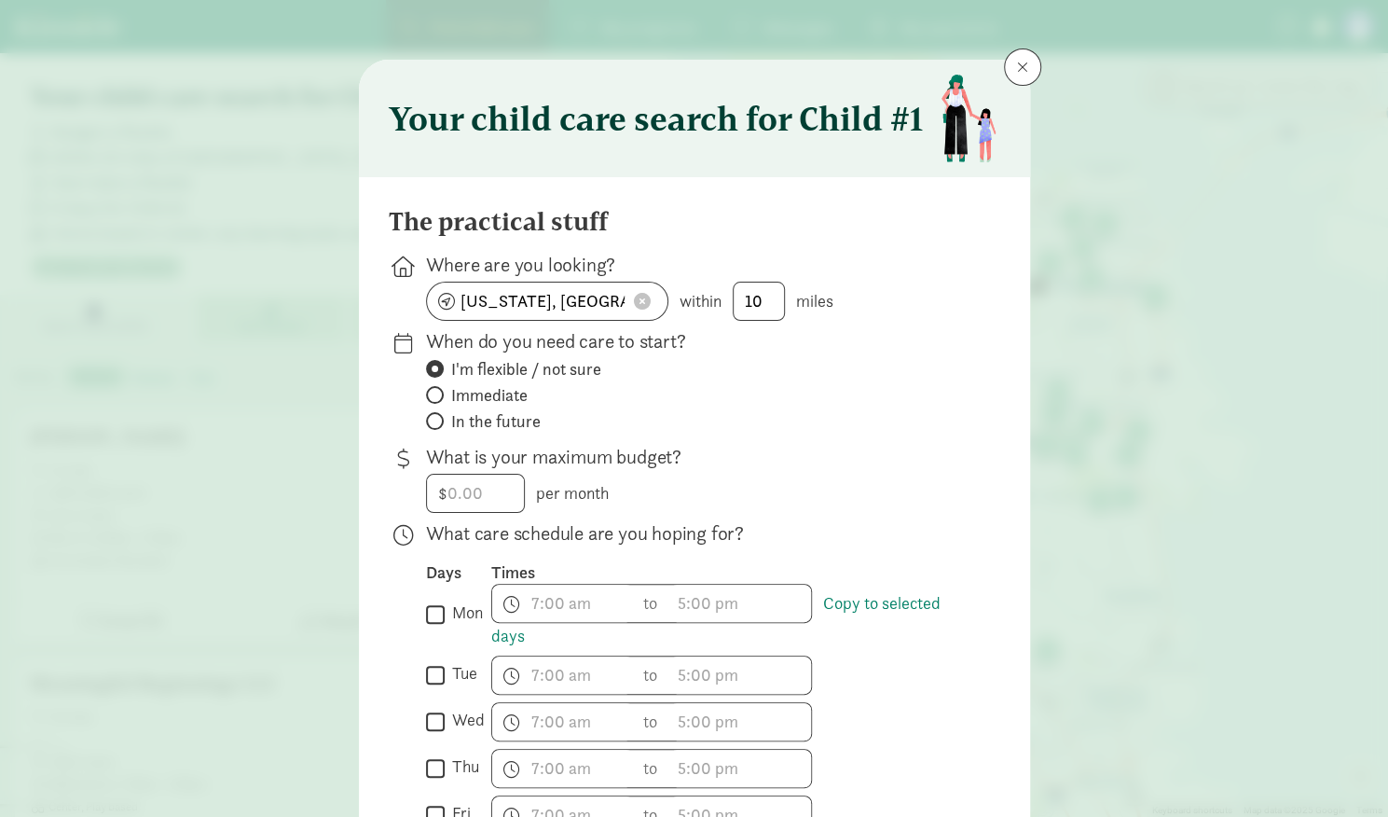
type input "Oregon, WI 53575, USA"
click at [505, 418] on span "In the future" at bounding box center [495, 421] width 89 height 22
click at [438, 418] on input "In the future" at bounding box center [432, 421] width 12 height 12
radio input "true"
radio input "false"
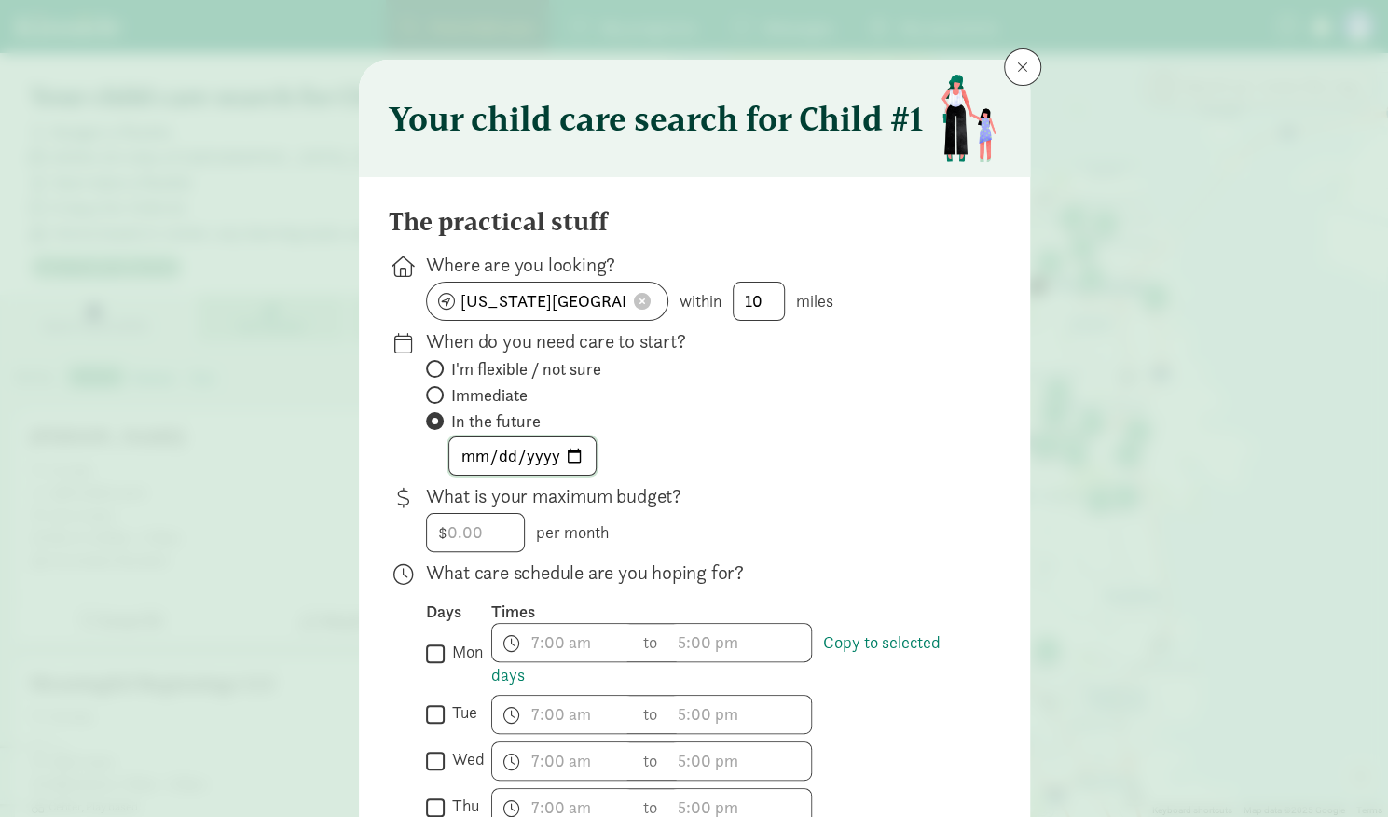
click at [570, 463] on input "date" at bounding box center [522, 455] width 146 height 37
type input "2026-05-25"
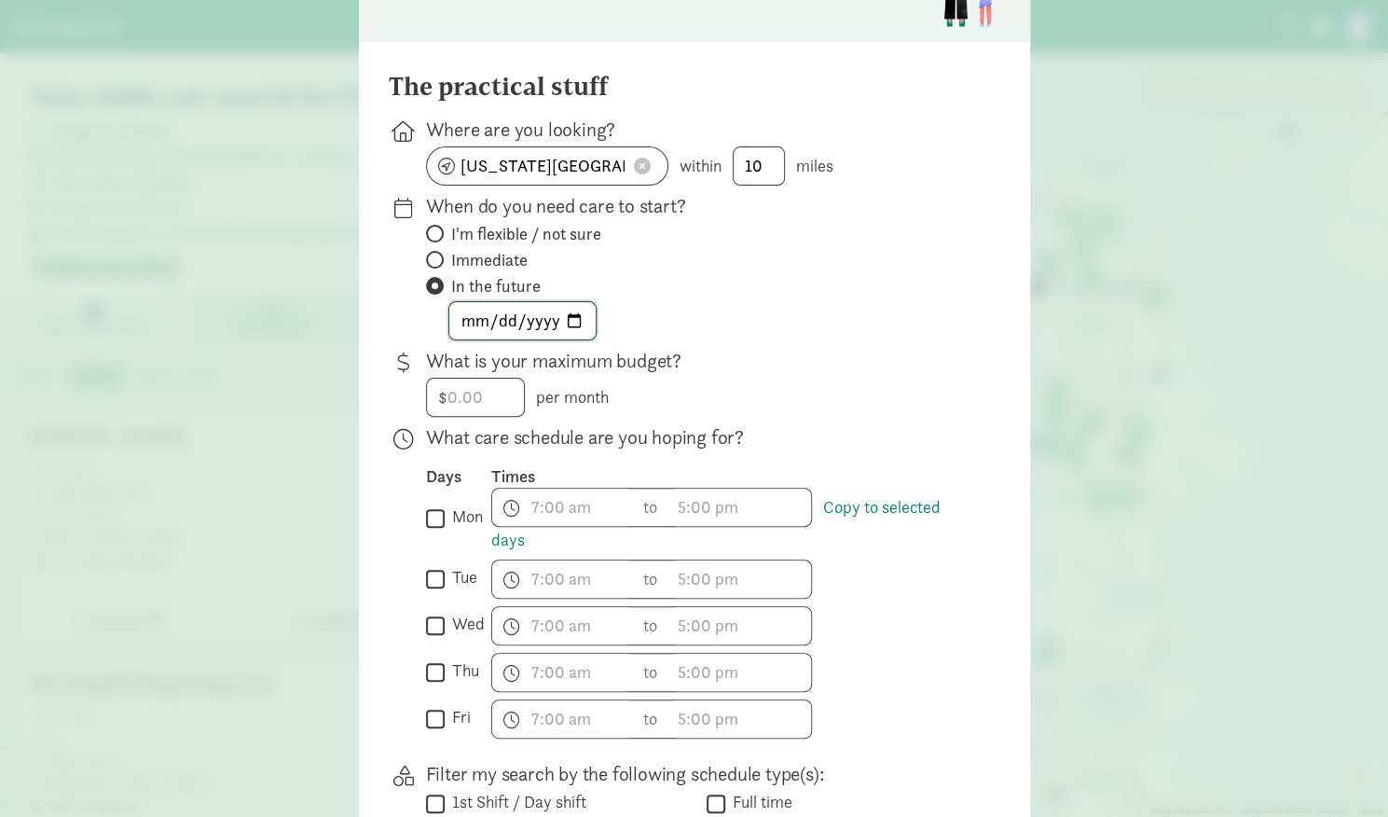
scroll to position [161, 0]
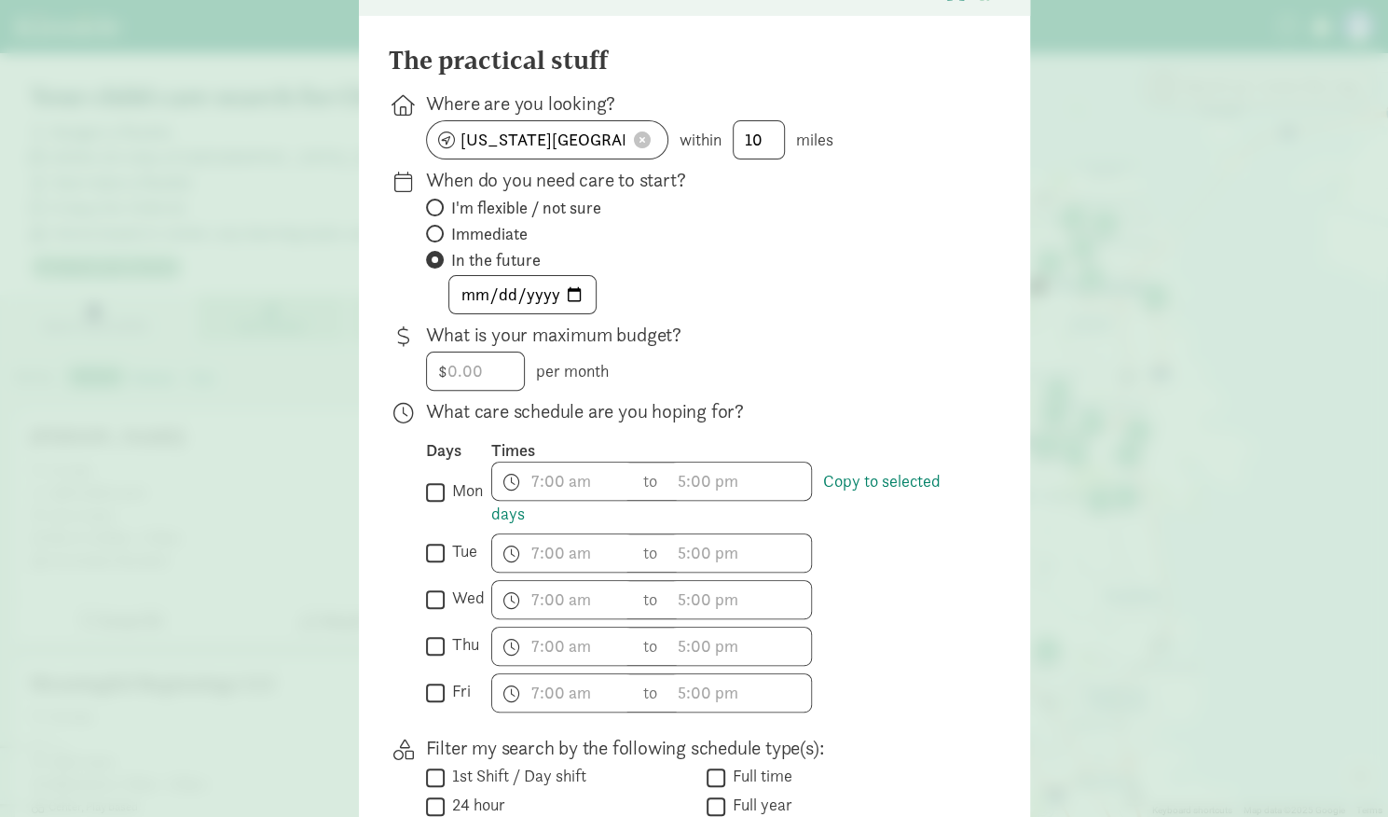
click at [433, 486] on input "mon" at bounding box center [435, 491] width 19 height 25
checkbox input "true"
click at [427, 551] on input "tue" at bounding box center [435, 552] width 19 height 25
checkbox input "true"
click at [429, 600] on input "wed" at bounding box center [435, 598] width 19 height 25
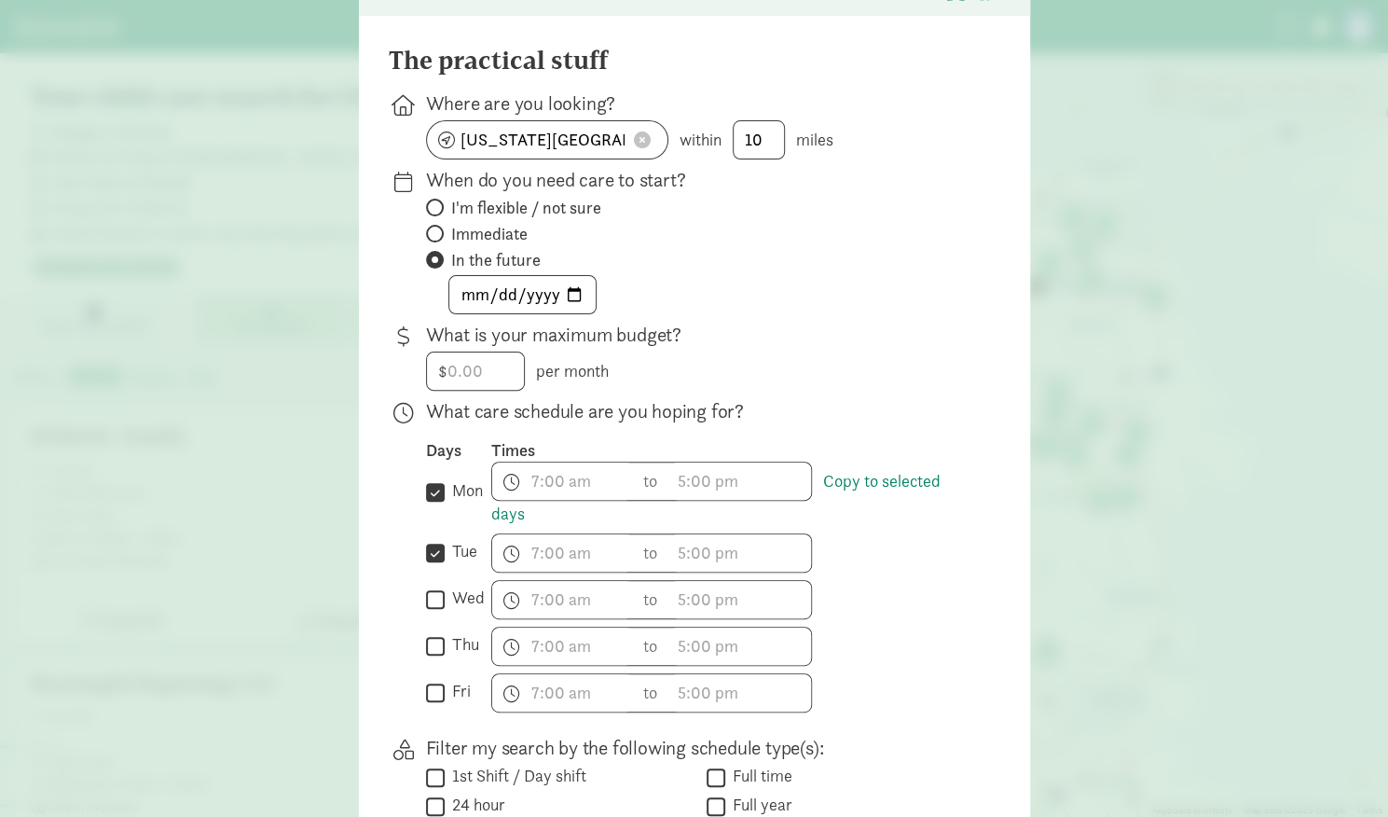
checkbox input "true"
click at [550, 480] on span "h 12 1 2 3 4 5 6 7 8 9 10 11 mm 00 15 30 45 a am pm" at bounding box center [563, 480] width 142 height 37
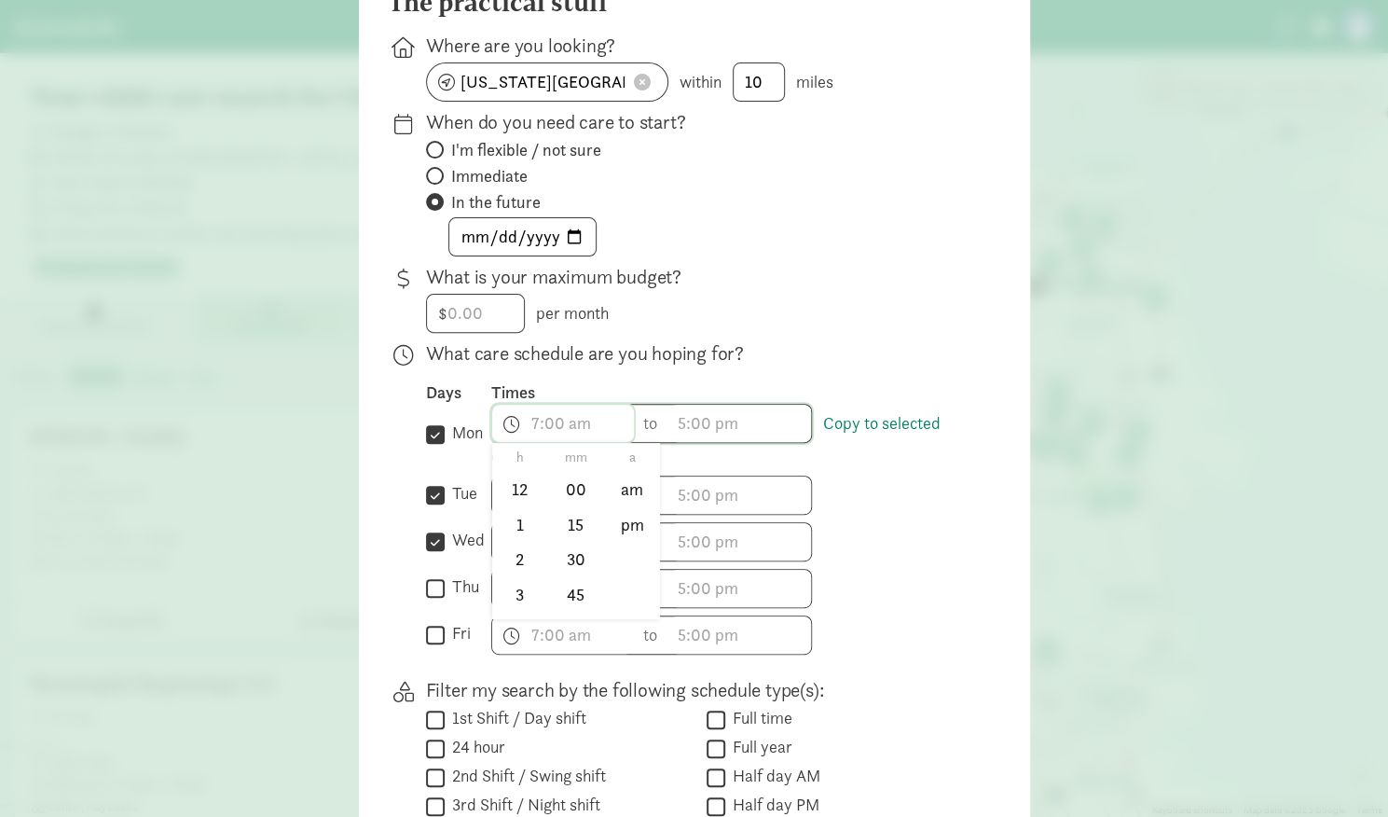
scroll to position [226, 0]
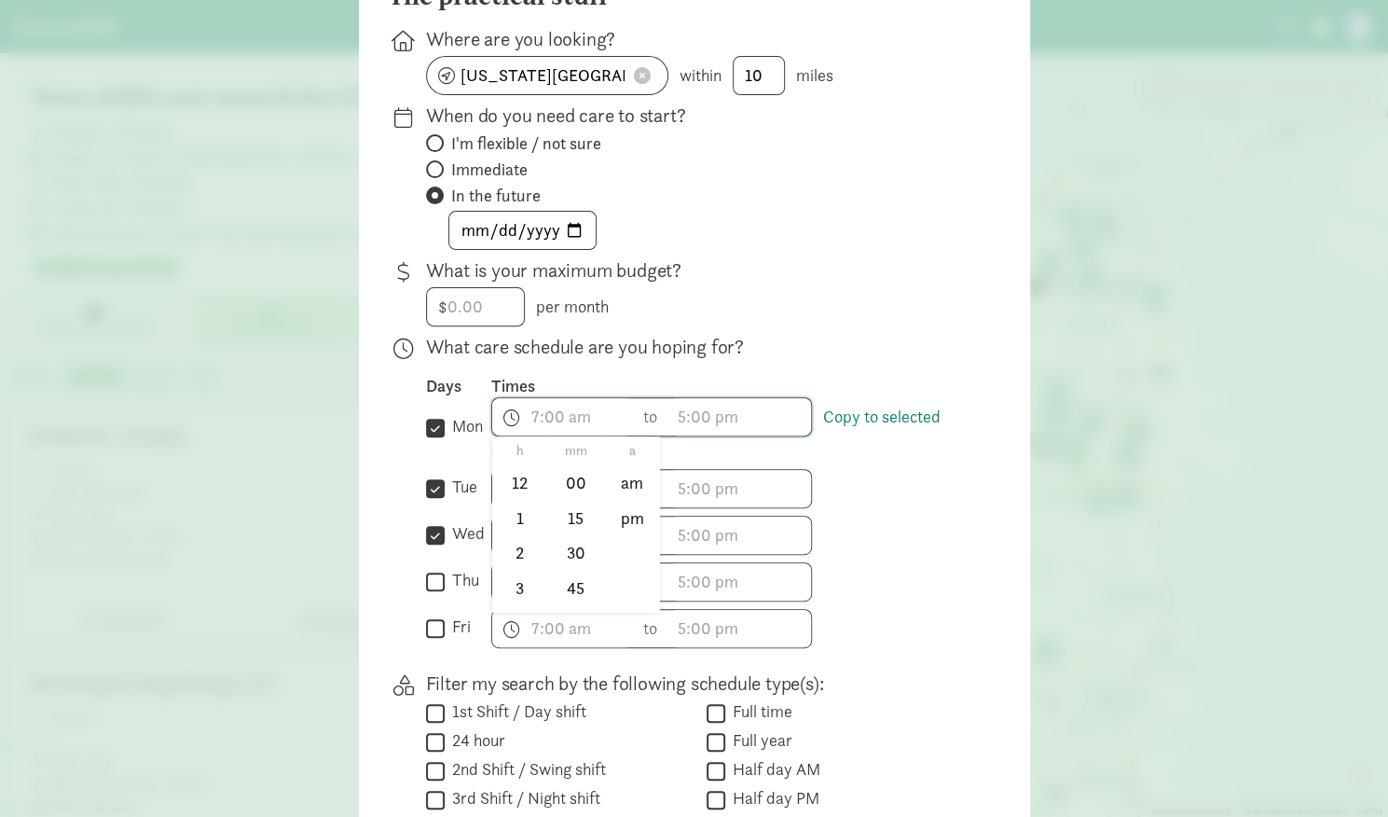
click at [434, 578] on div at bounding box center [694, 182] width 1388 height 817
click at [426, 573] on input "thu" at bounding box center [435, 581] width 19 height 25
checkbox input "true"
click at [433, 626] on input "fri" at bounding box center [435, 627] width 19 height 25
checkbox input "true"
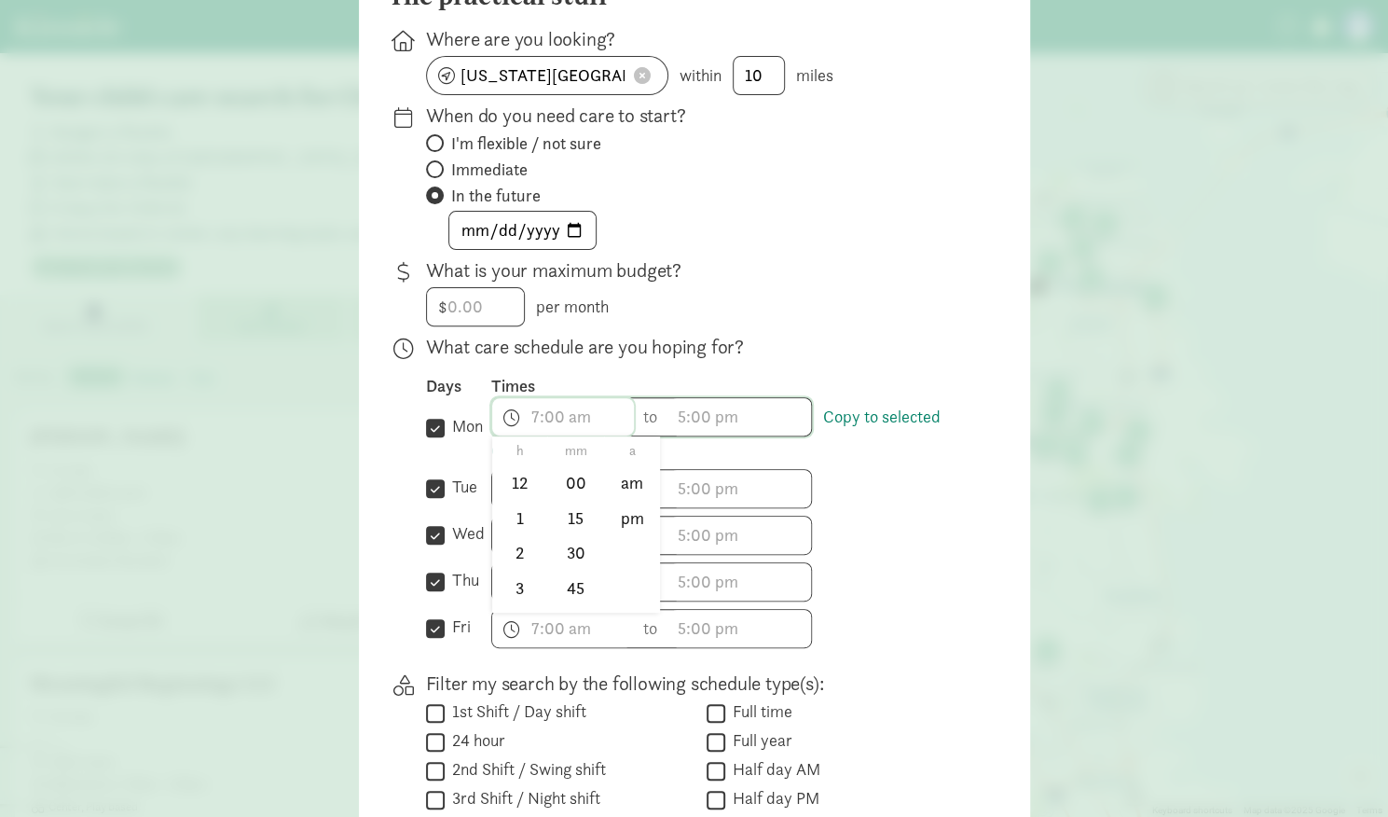
click at [554, 408] on span "h 12 1 2 3 4 5 6 7 8 9 10 11 mm 00 15 30 45 a am pm" at bounding box center [563, 416] width 142 height 37
click at [521, 510] on li "7" at bounding box center [519, 518] width 55 height 35
click at [569, 416] on div at bounding box center [694, 182] width 1388 height 817
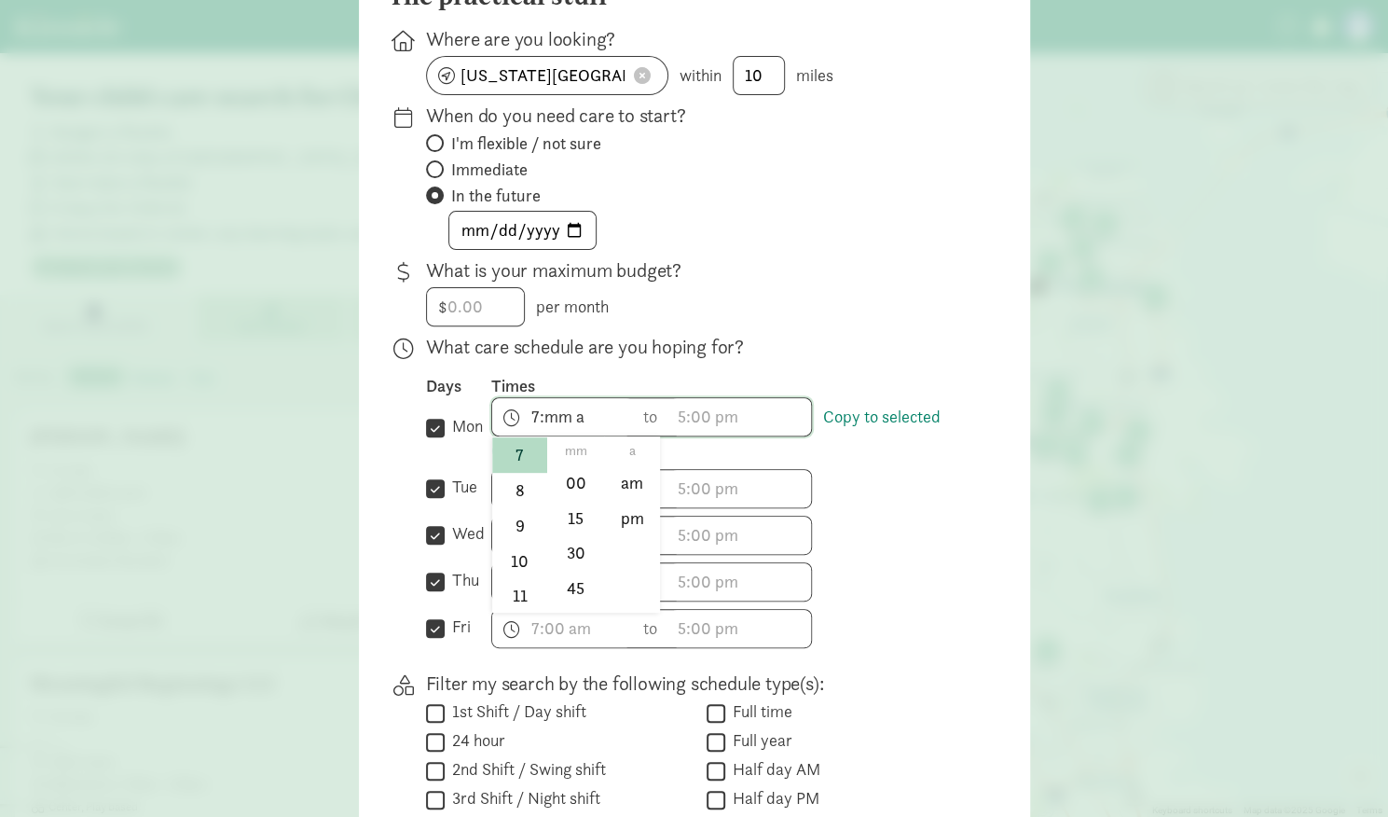
click at [565, 419] on span "7:mm a h 12 1 2 3 4 5 6 7 8 9 10 11 mm 00 15 30 45 a am pm" at bounding box center [563, 416] width 142 height 37
click at [574, 478] on li "00" at bounding box center [575, 481] width 55 height 35
click at [636, 486] on li "am" at bounding box center [632, 481] width 55 height 35
type input "7:00 am"
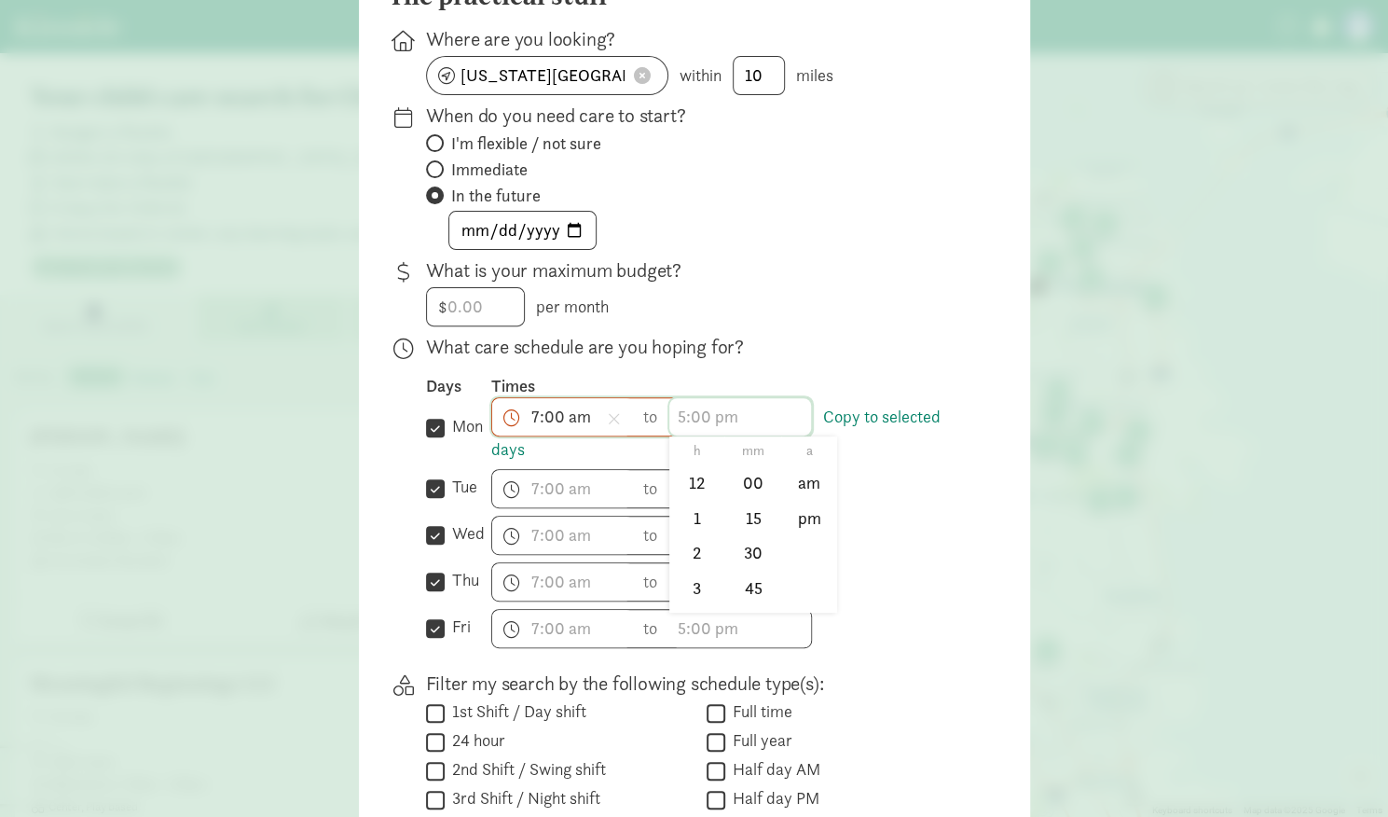
click at [707, 419] on span "h 12 1 2 3 4 5 6 7 8 9 10 11 mm 00 15 30 45 a am pm" at bounding box center [740, 416] width 142 height 37
click at [693, 524] on li "5" at bounding box center [696, 527] width 55 height 35
click at [801, 512] on li "pm" at bounding box center [809, 517] width 55 height 35
click at [742, 481] on li "00" at bounding box center [752, 481] width 55 height 35
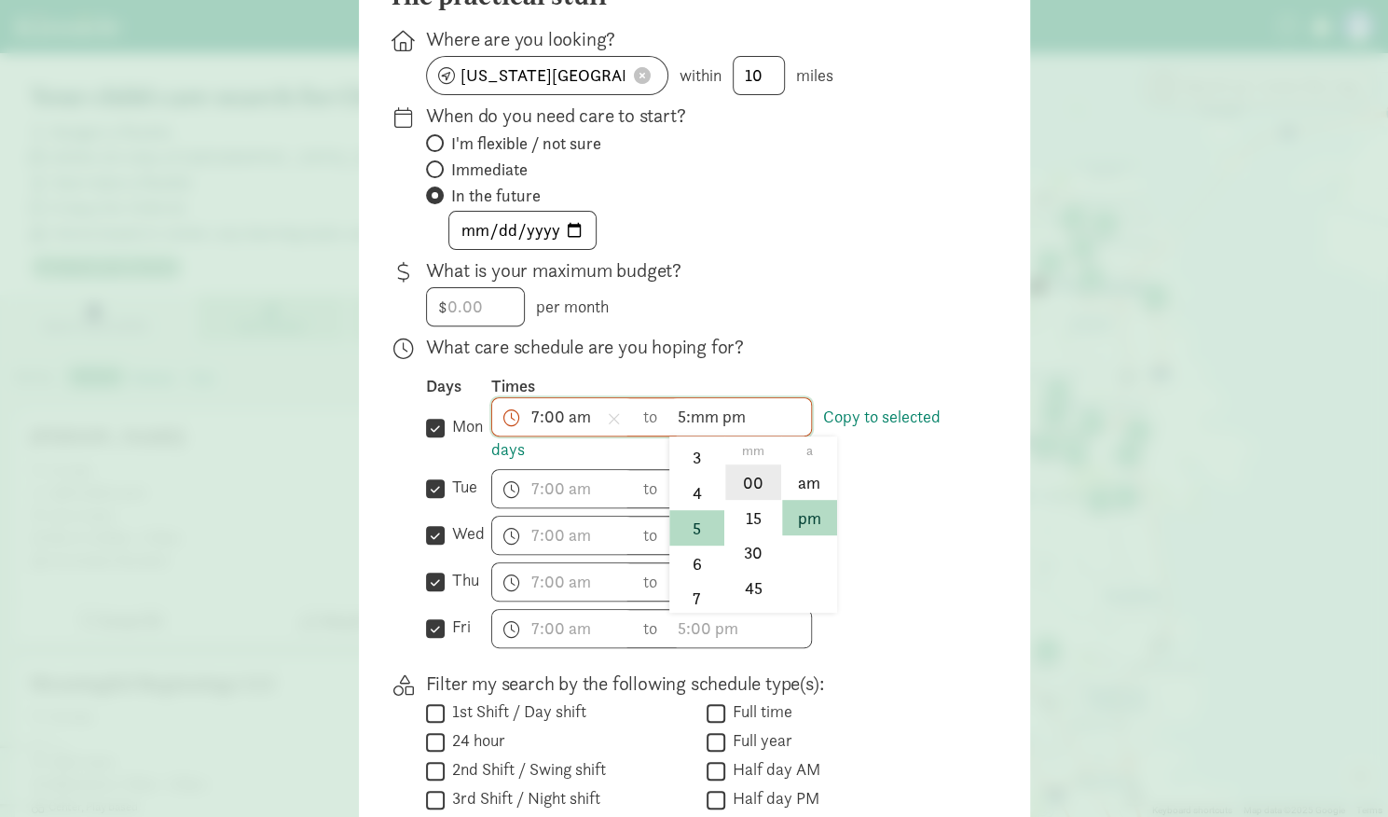
type input "5:00 pm"
click at [846, 478] on div "h 12 1 2 3 4 5 6 7 8 9 10 11 mm 00 15 30 45 a am pm to h 12 1 2 3 4 5 6 7 8 9 1…" at bounding box center [730, 488] width 479 height 39
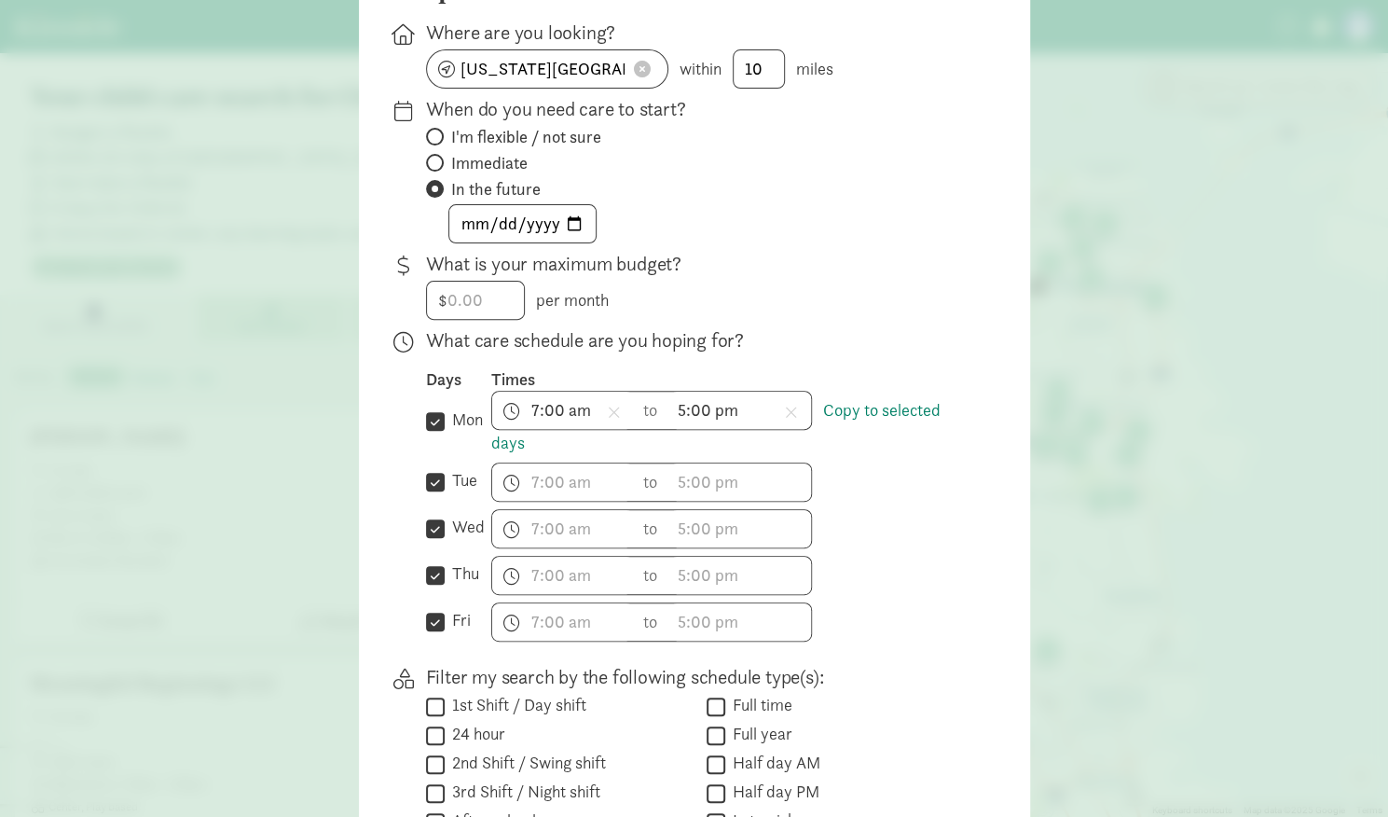
scroll to position [233, 0]
click at [885, 407] on link "Copy to selected days" at bounding box center [715, 425] width 449 height 54
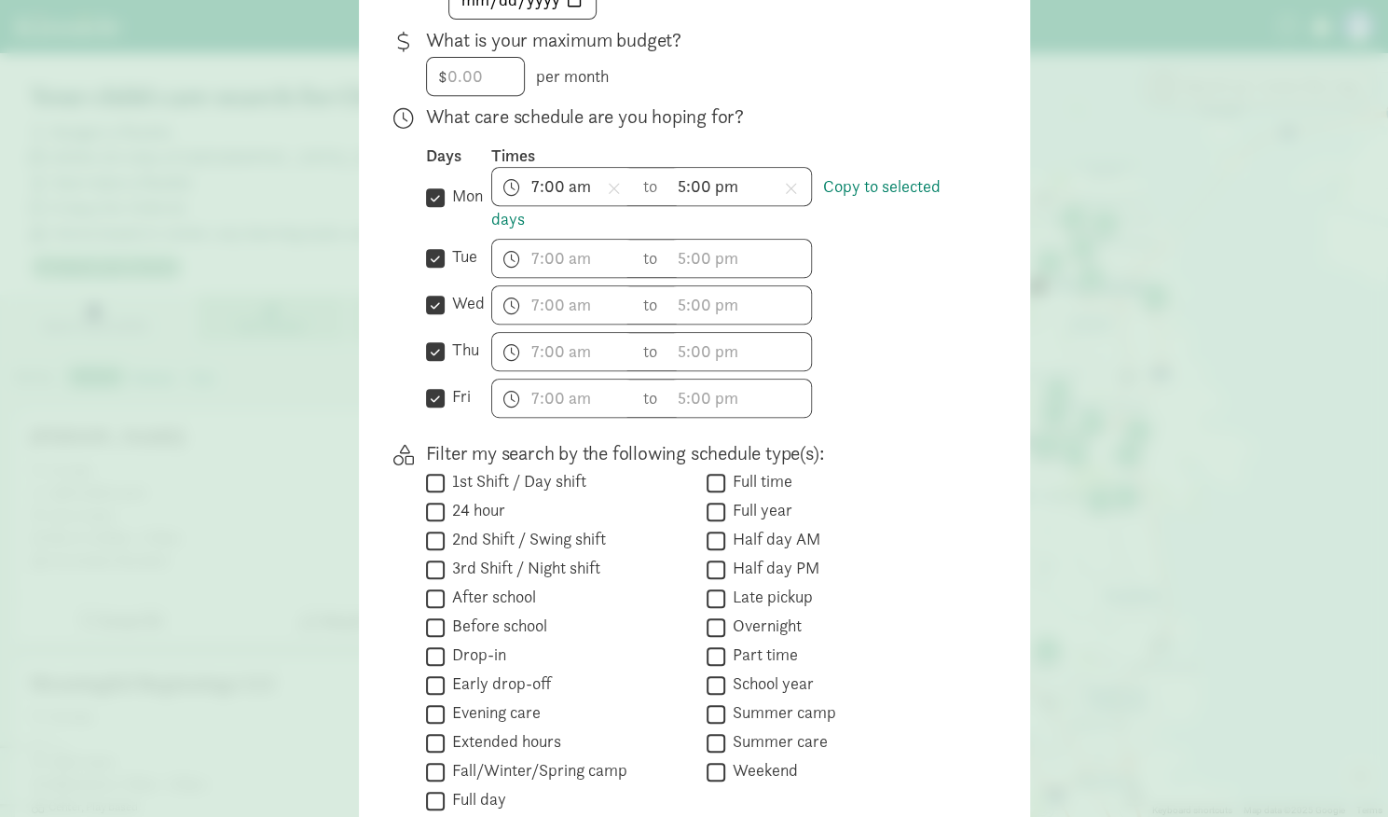
scroll to position [460, 0]
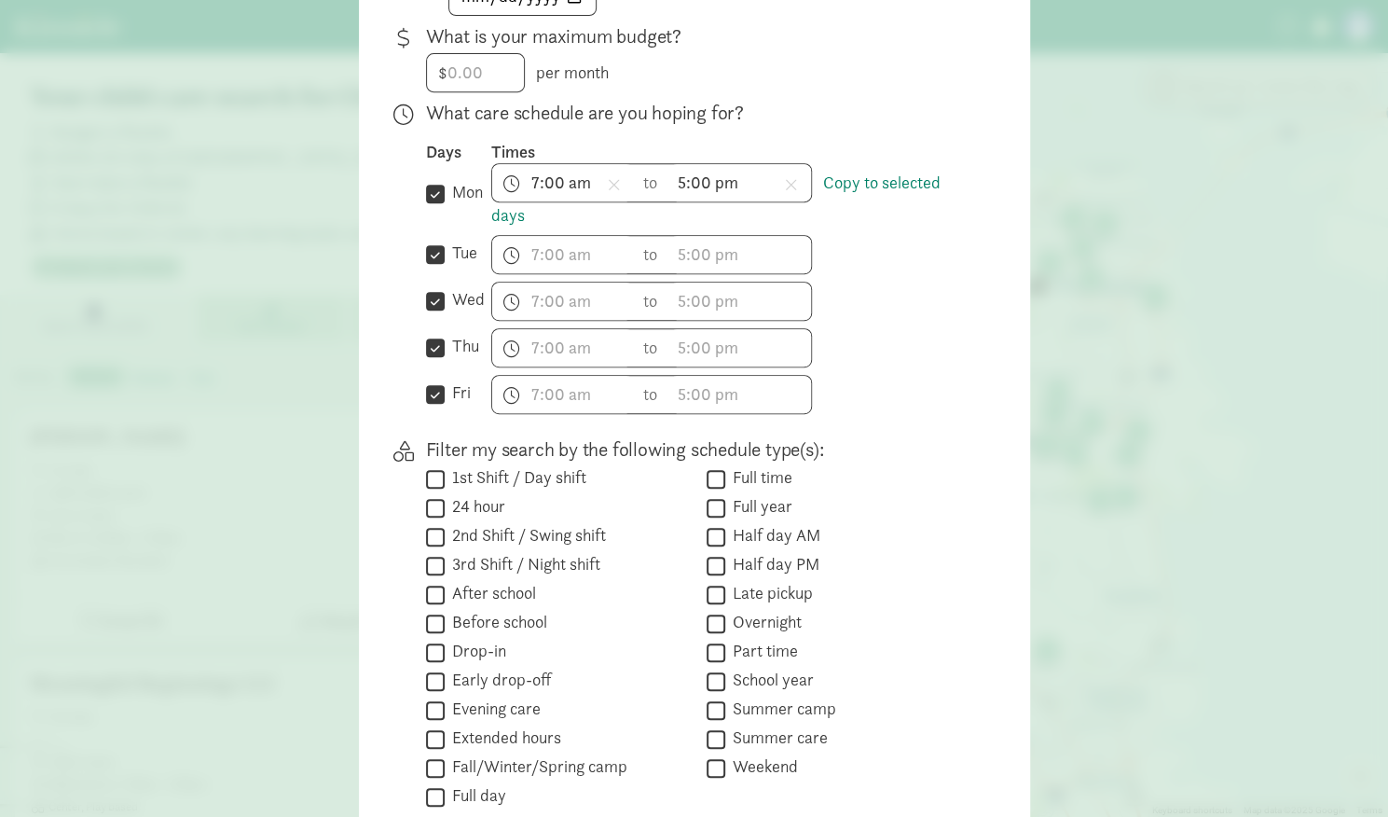
click at [433, 466] on input "1st Shift / Day shift" at bounding box center [435, 478] width 19 height 25
checkbox input "true"
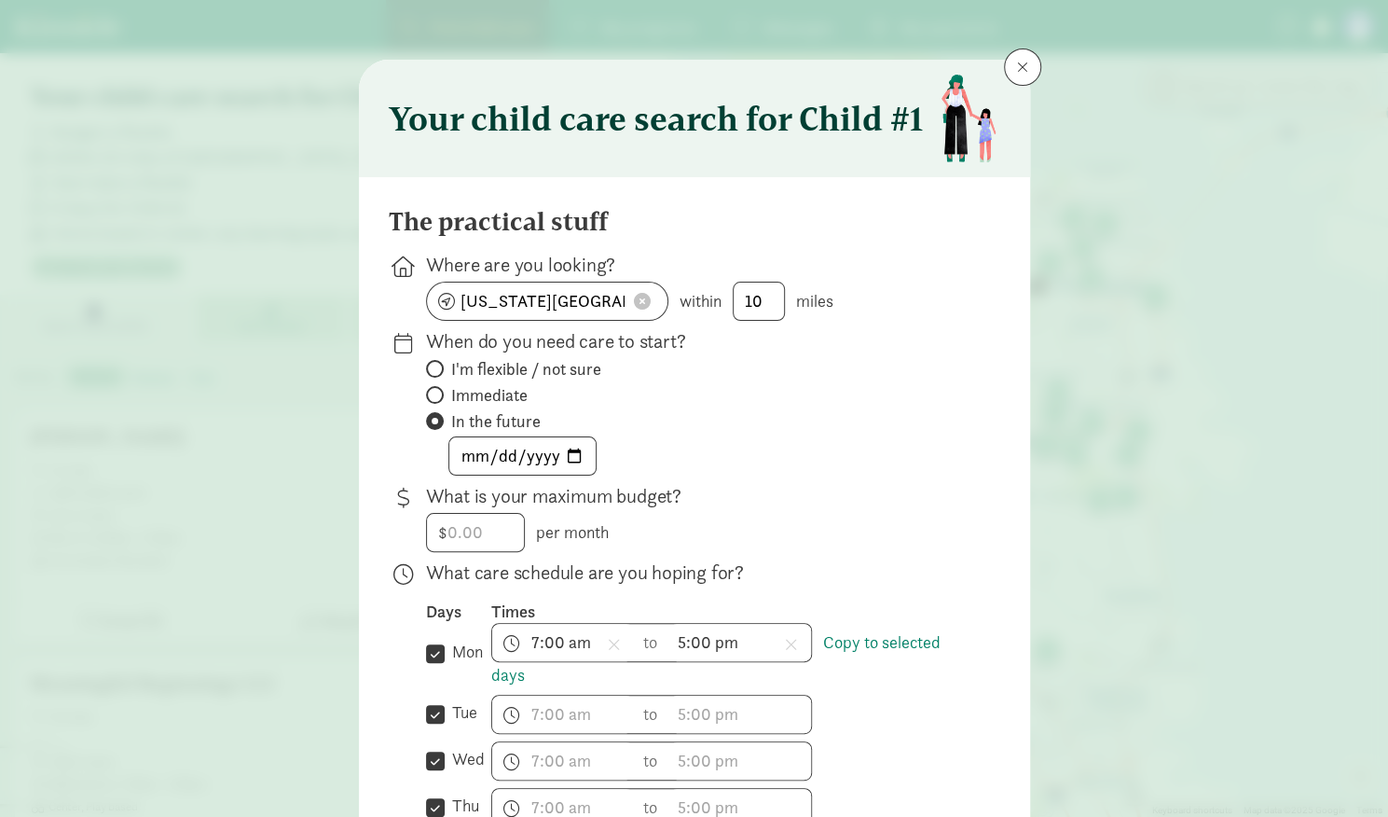
scroll to position [61, 0]
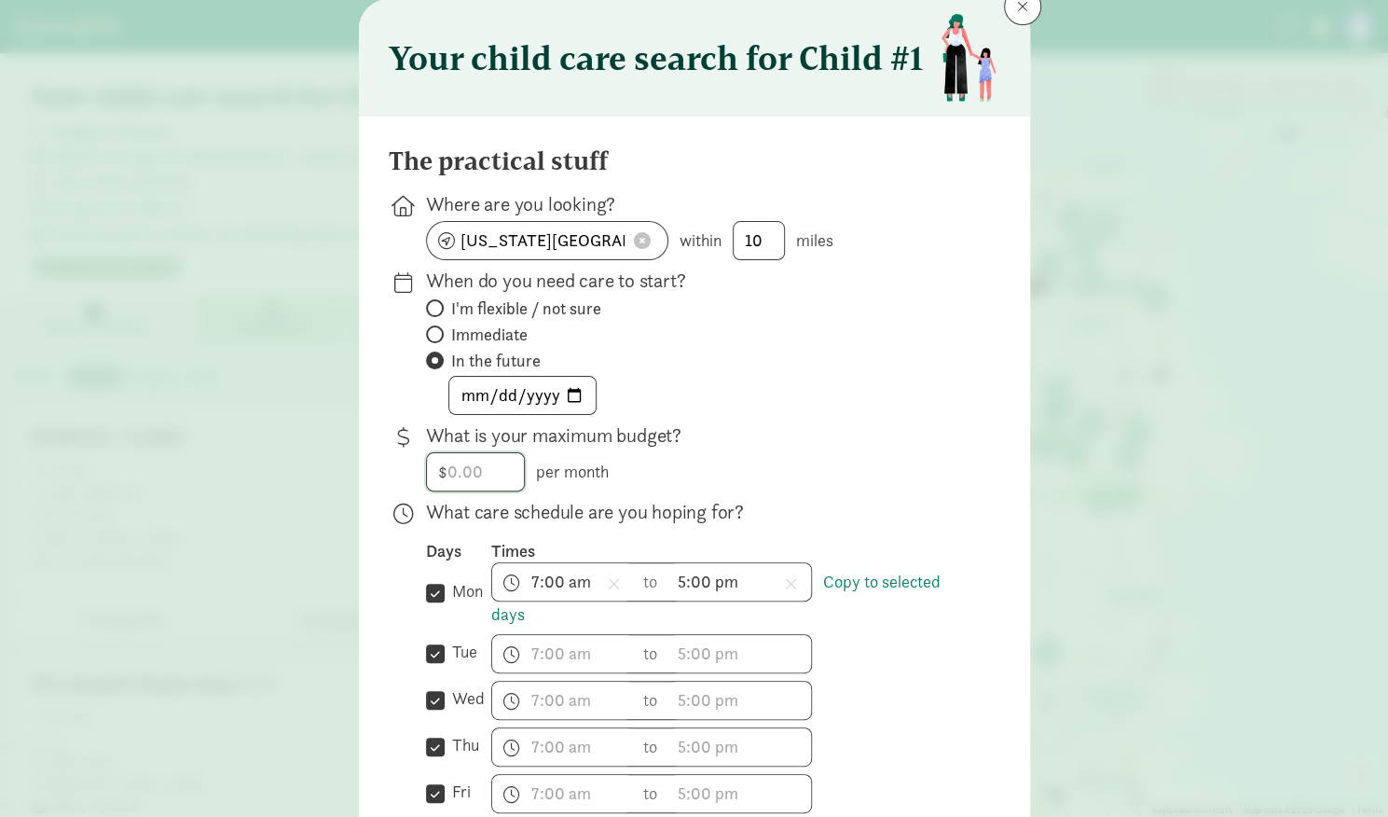
click at [486, 458] on input "number" at bounding box center [475, 471] width 97 height 37
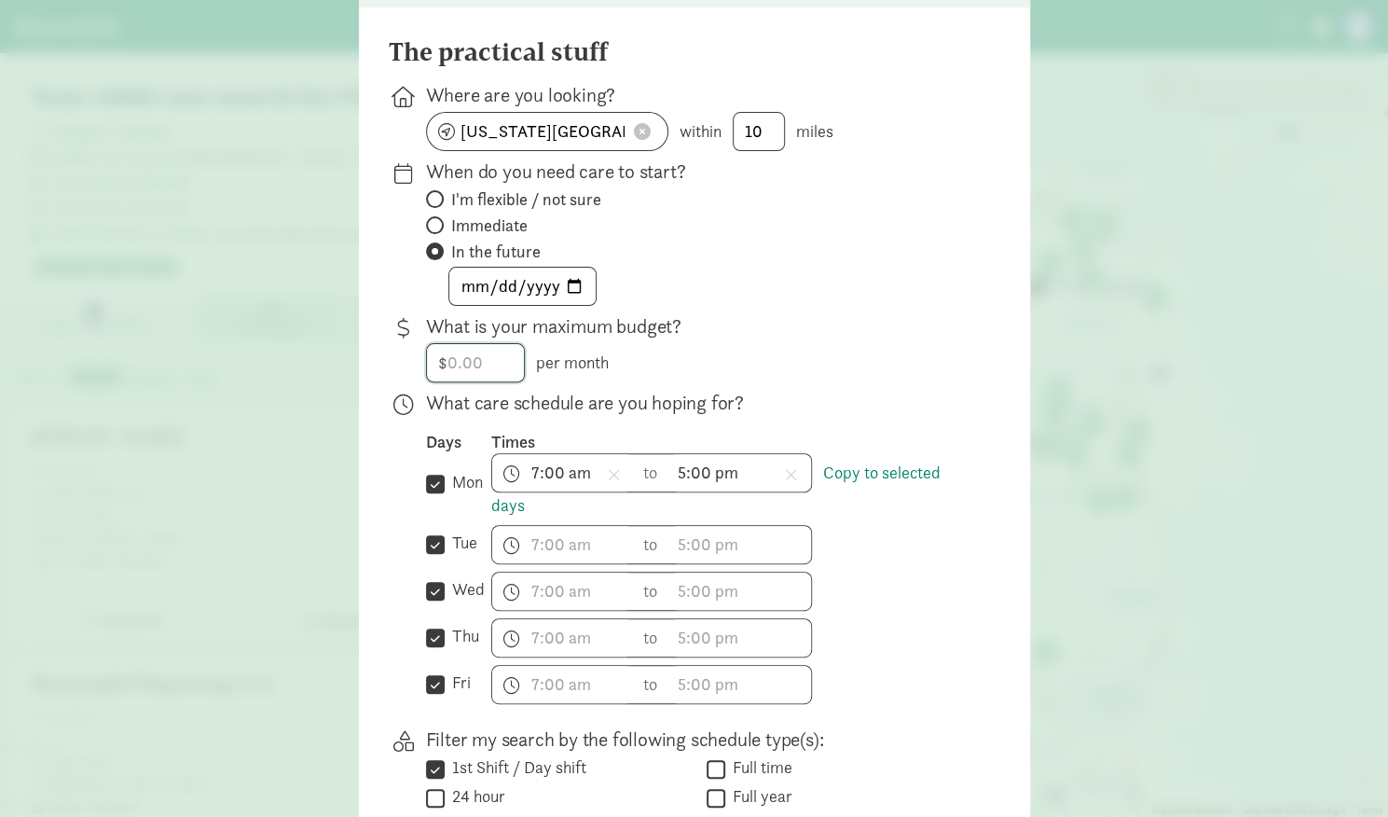
scroll to position [171, 0]
click at [608, 473] on icon at bounding box center [614, 473] width 13 height 17
click at [797, 469] on span at bounding box center [790, 474] width 25 height 34
click at [428, 474] on input "mon" at bounding box center [435, 482] width 19 height 25
checkbox input "false"
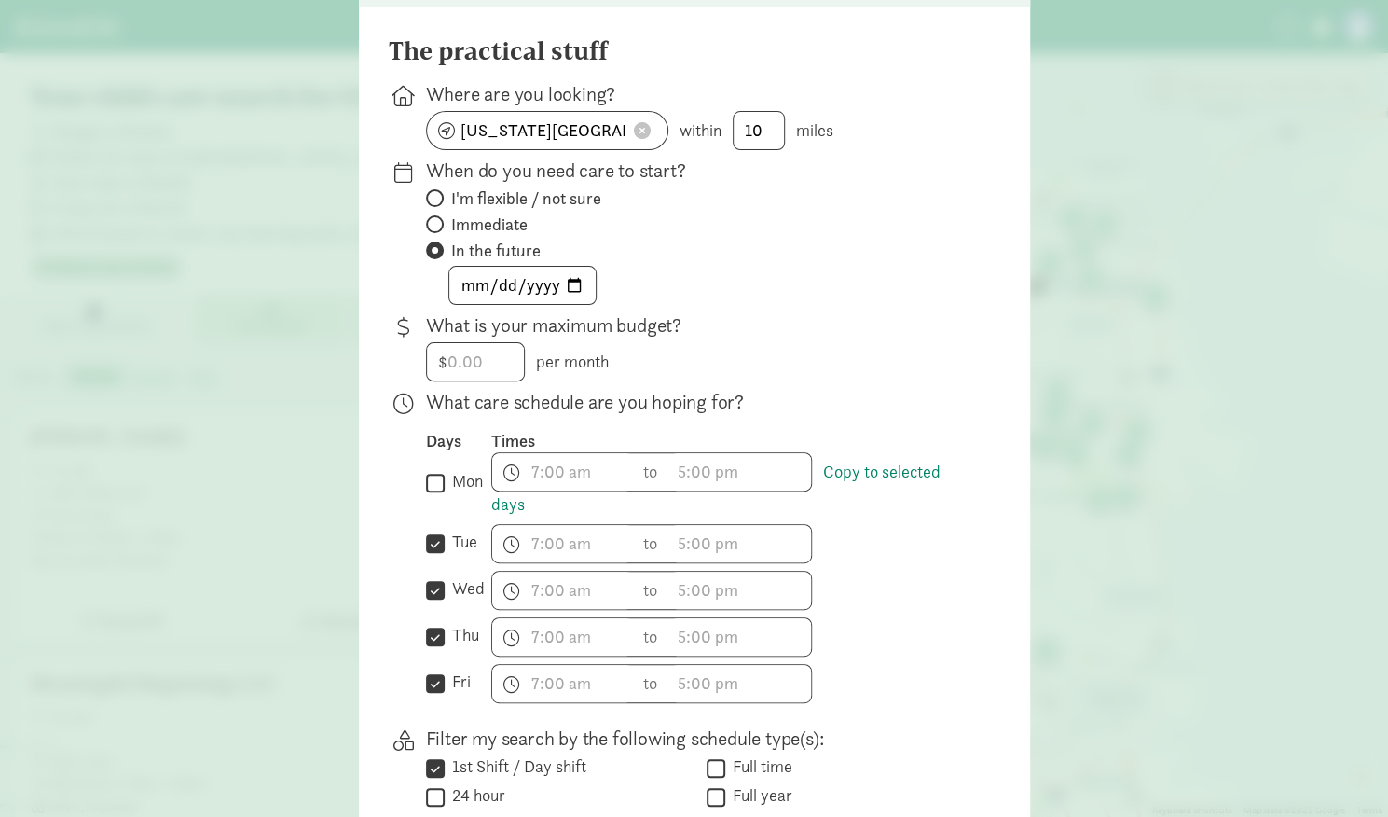
click at [432, 542] on input "tue" at bounding box center [435, 542] width 19 height 25
checkbox input "false"
click at [433, 584] on input "wed" at bounding box center [435, 589] width 19 height 25
checkbox input "false"
click at [429, 634] on input "thu" at bounding box center [435, 636] width 19 height 25
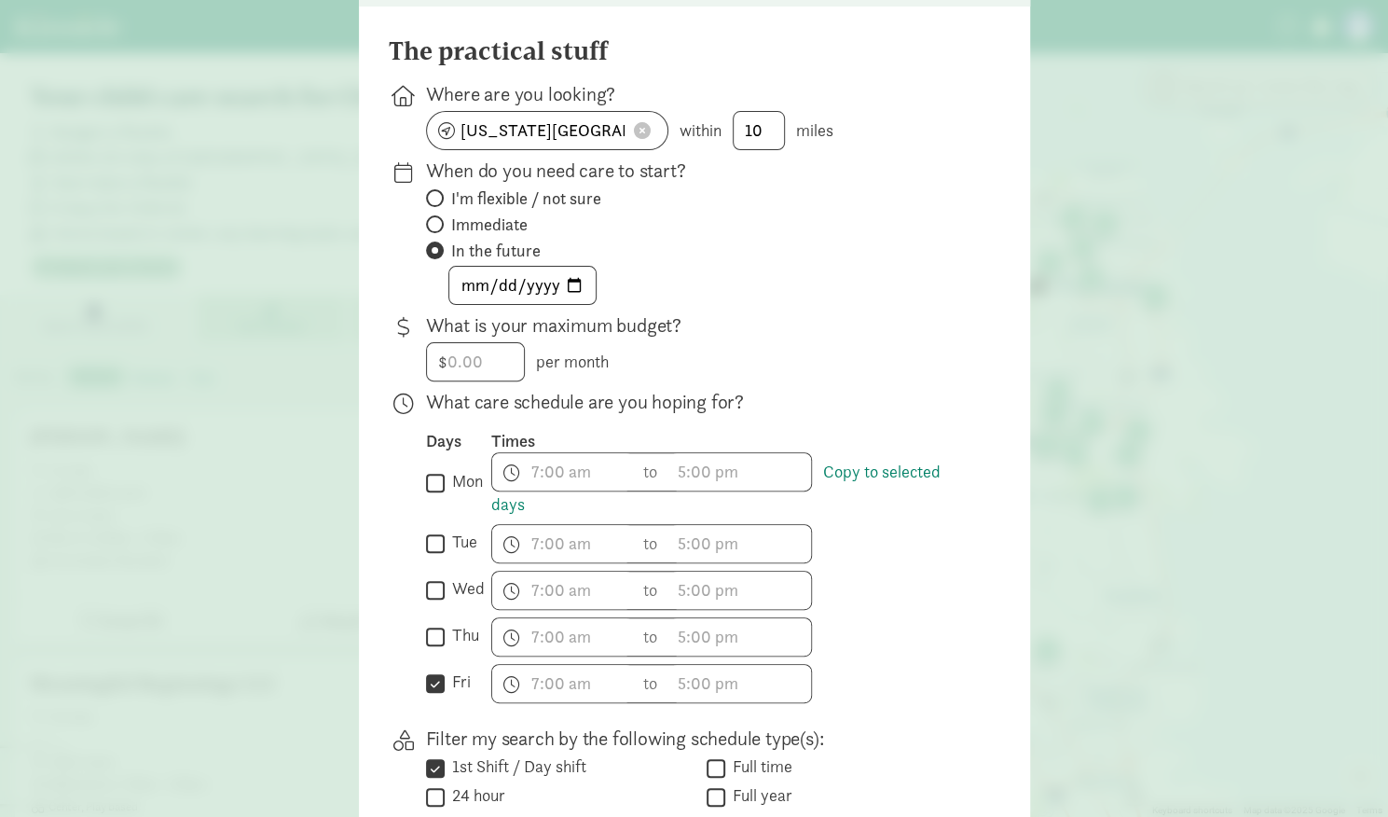
click at [429, 624] on input "thu" at bounding box center [435, 636] width 19 height 25
checkbox input "true"
click at [430, 580] on input "wed" at bounding box center [435, 589] width 19 height 25
checkbox input "true"
click at [445, 534] on label "tue" at bounding box center [461, 541] width 33 height 22
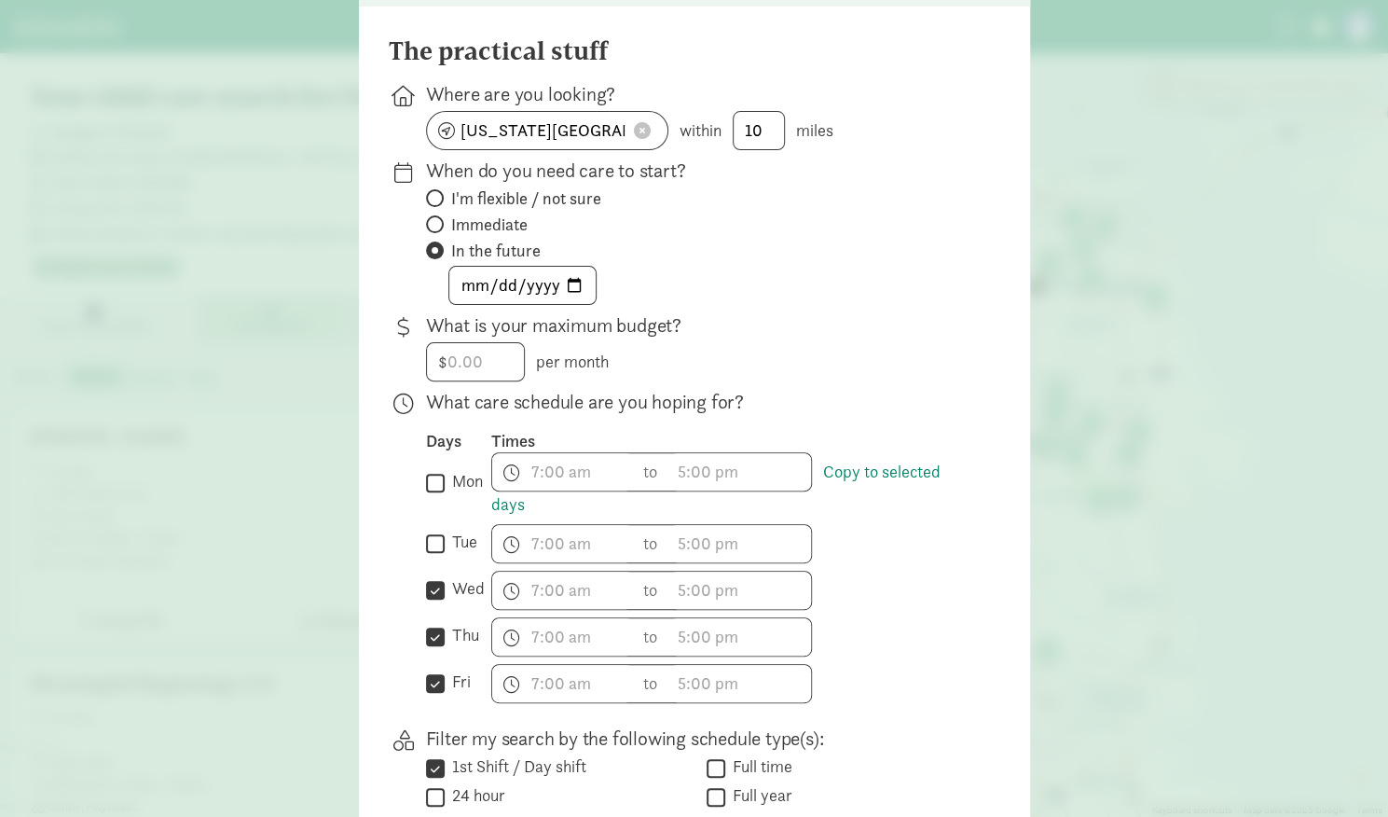
click at [439, 534] on input "tue" at bounding box center [435, 542] width 19 height 25
checkbox input "true"
click at [433, 487] on input "mon" at bounding box center [435, 482] width 19 height 25
checkbox input "true"
click at [471, 361] on input "number" at bounding box center [475, 361] width 97 height 37
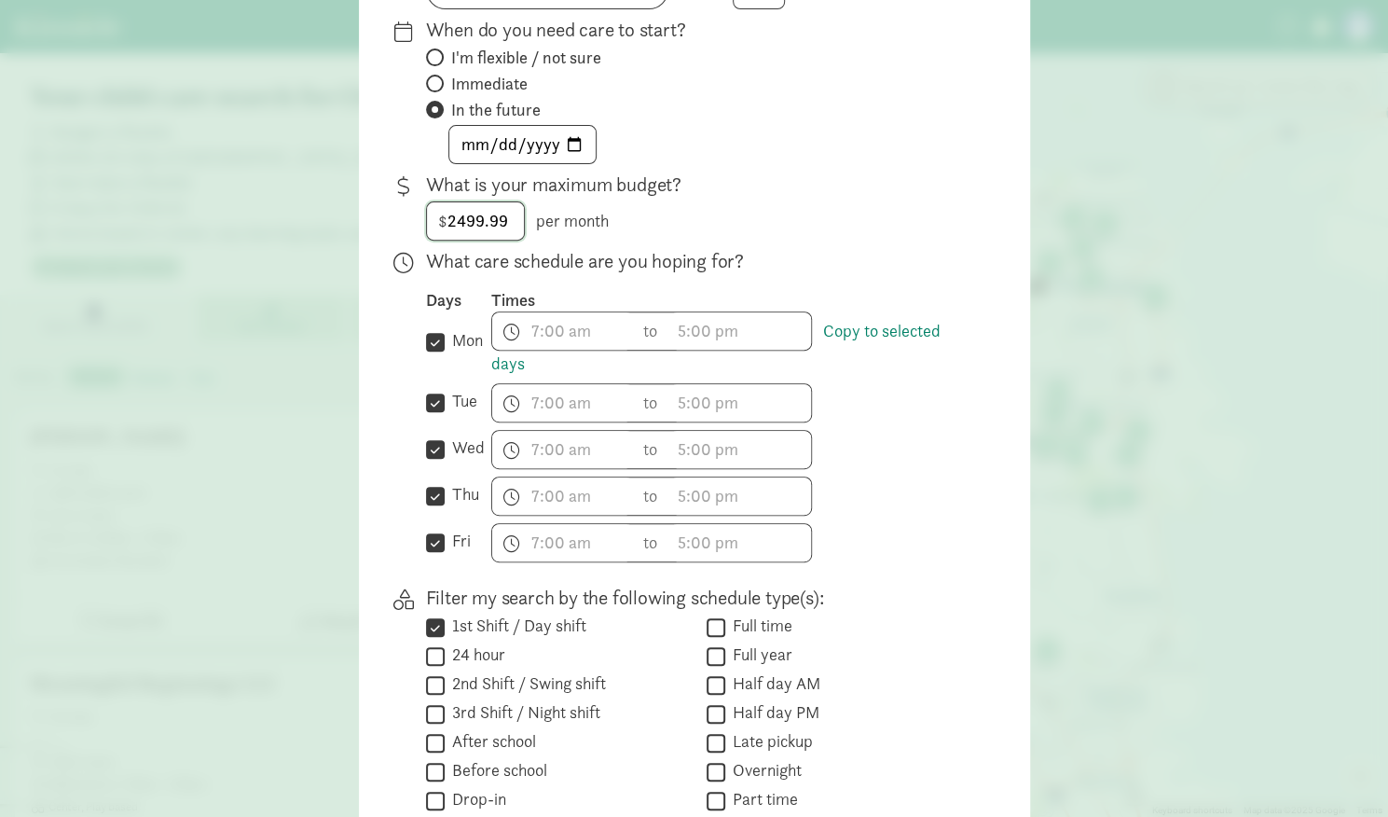
scroll to position [312, 0]
type input "2499.99"
click at [550, 331] on span "h 12 1 2 3 4 5 6 7 8 9 10 11 mm 00 15 30 45 a am pm" at bounding box center [563, 329] width 142 height 37
click at [513, 367] on li "7" at bounding box center [519, 367] width 55 height 35
click at [549, 387] on li "00" at bounding box center [575, 395] width 55 height 35
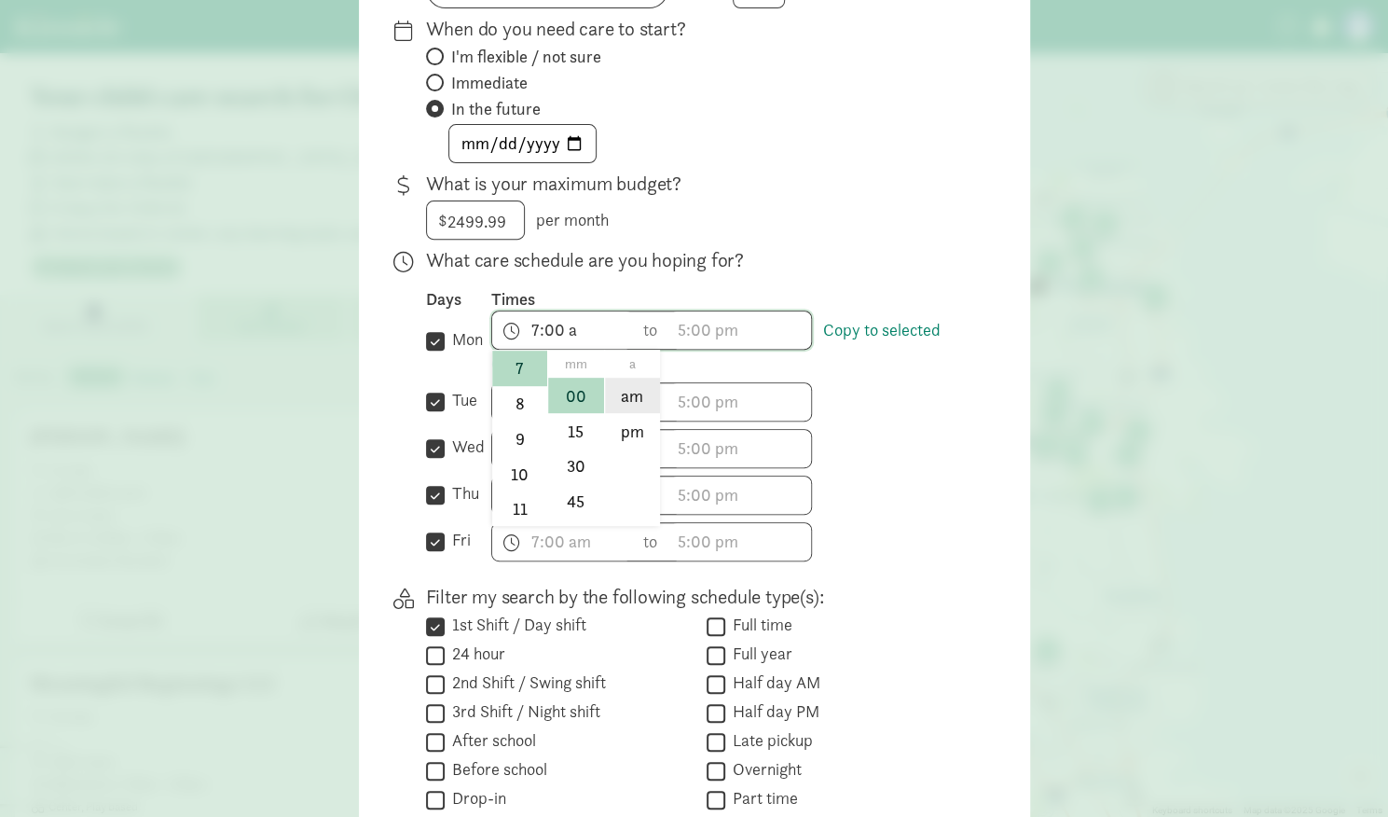
click at [617, 391] on li "am" at bounding box center [632, 395] width 55 height 35
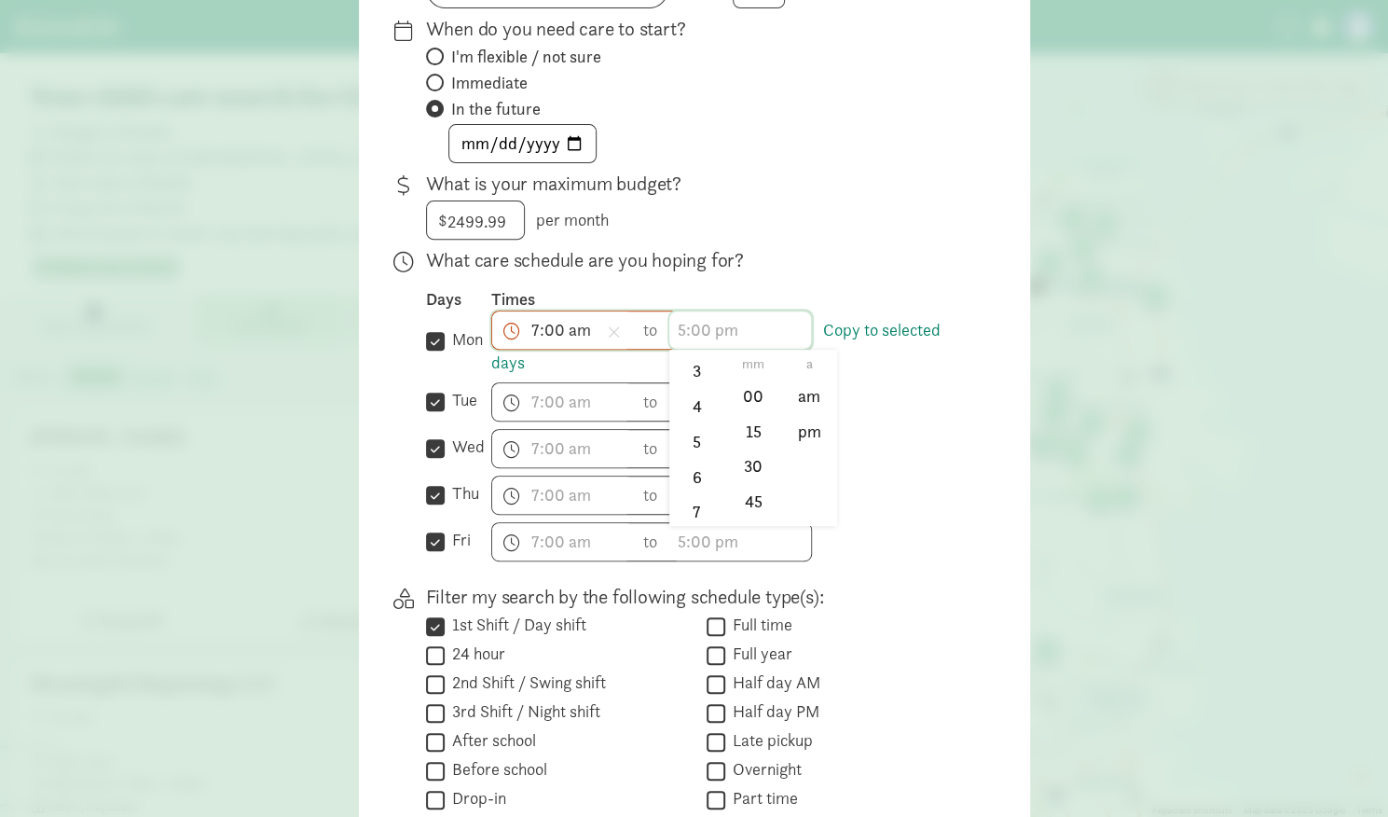
click at [699, 324] on span "h 12 1 2 3 4 5 6 7 8 9 10 11 mm 00 15 30 45 a am pm" at bounding box center [740, 329] width 142 height 37
click at [547, 329] on div at bounding box center [694, 96] width 1388 height 817
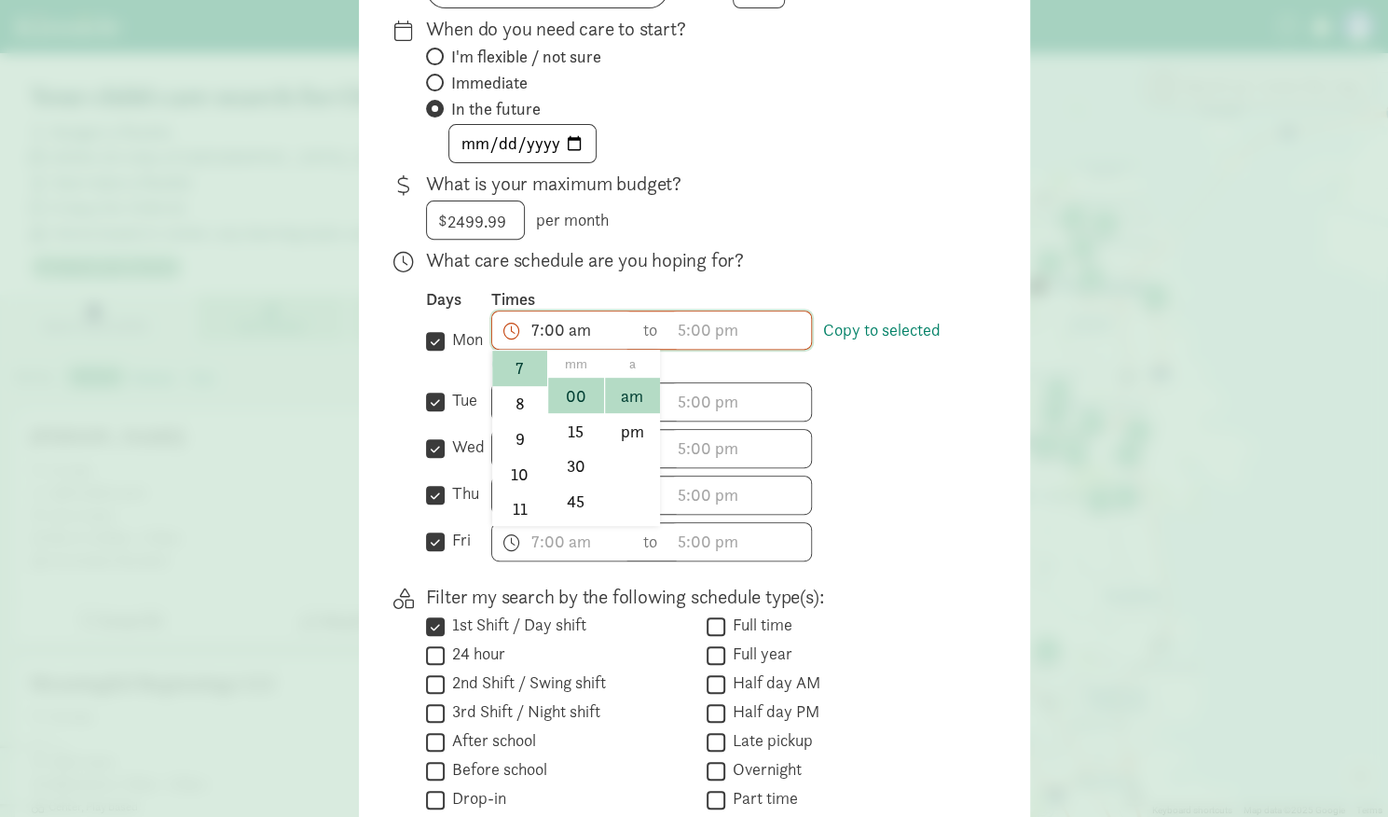
click at [533, 324] on span "7:00 am h 12 1 2 3 4 5 6 7 8 9 10 11 mm 00 15 30 45 a am pm" at bounding box center [563, 329] width 142 height 37
click at [509, 409] on li "8" at bounding box center [519, 403] width 55 height 35
type input "8:00 am"
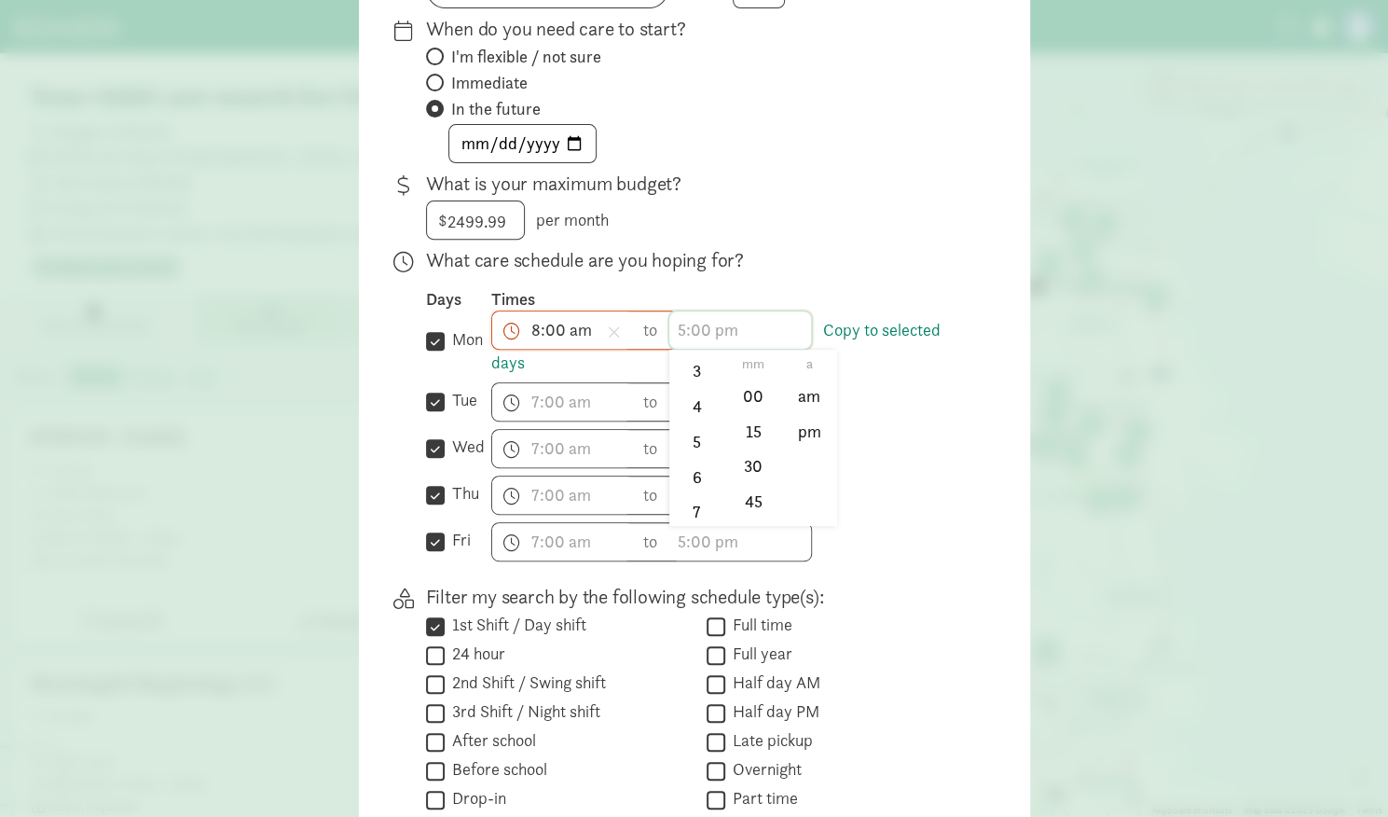
click at [684, 323] on span "h 12 1 2 3 4 5 6 7 8 9 10 11 mm 00 15 30 45 a am pm" at bounding box center [740, 329] width 142 height 37
click at [684, 435] on li "5" at bounding box center [696, 440] width 55 height 35
click at [732, 378] on li "00" at bounding box center [752, 395] width 55 height 35
click at [785, 395] on li "am" at bounding box center [809, 395] width 55 height 35
click at [698, 350] on div "8:00 am h 12 1 2 3 4 5 6 7 8 9 10 11 mm 00 15 30 45 a am pm to 5:00 am h 12 1 2…" at bounding box center [730, 342] width 479 height 64
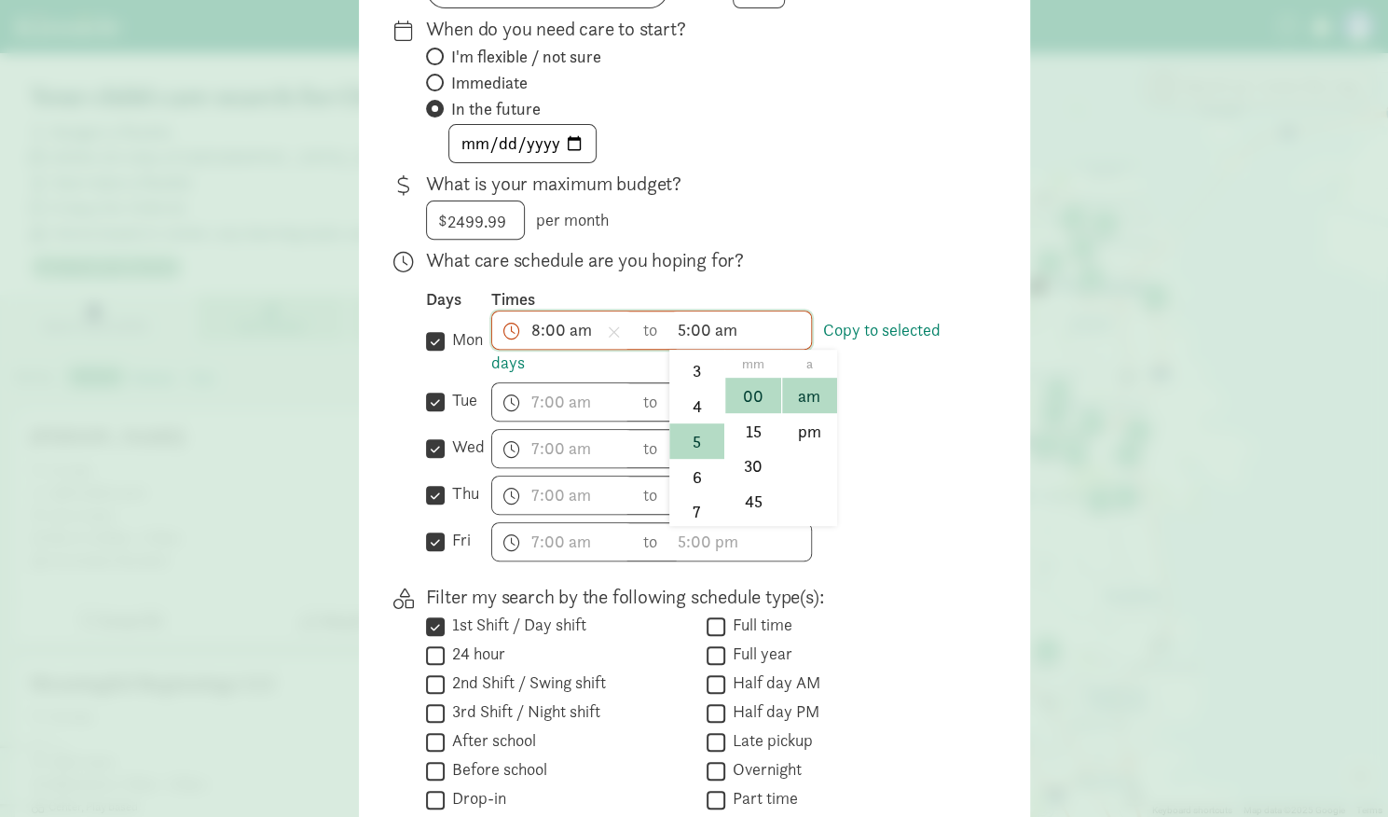
scroll to position [204, 0]
click at [716, 336] on span "5:00 am h 12 1 2 3 4 5 6 7 8 9 10 11 mm 00 15 30 45 a am pm" at bounding box center [740, 329] width 142 height 37
click at [802, 422] on li "pm" at bounding box center [809, 430] width 55 height 35
type input "5:00 pm"
click at [863, 454] on div "h 12 1 2 3 4 5 6 7 8 9 10 11 mm 00 15 30 45 a am pm to h 12 1 2 3 4 5 6 7 8 9 1…" at bounding box center [730, 448] width 479 height 39
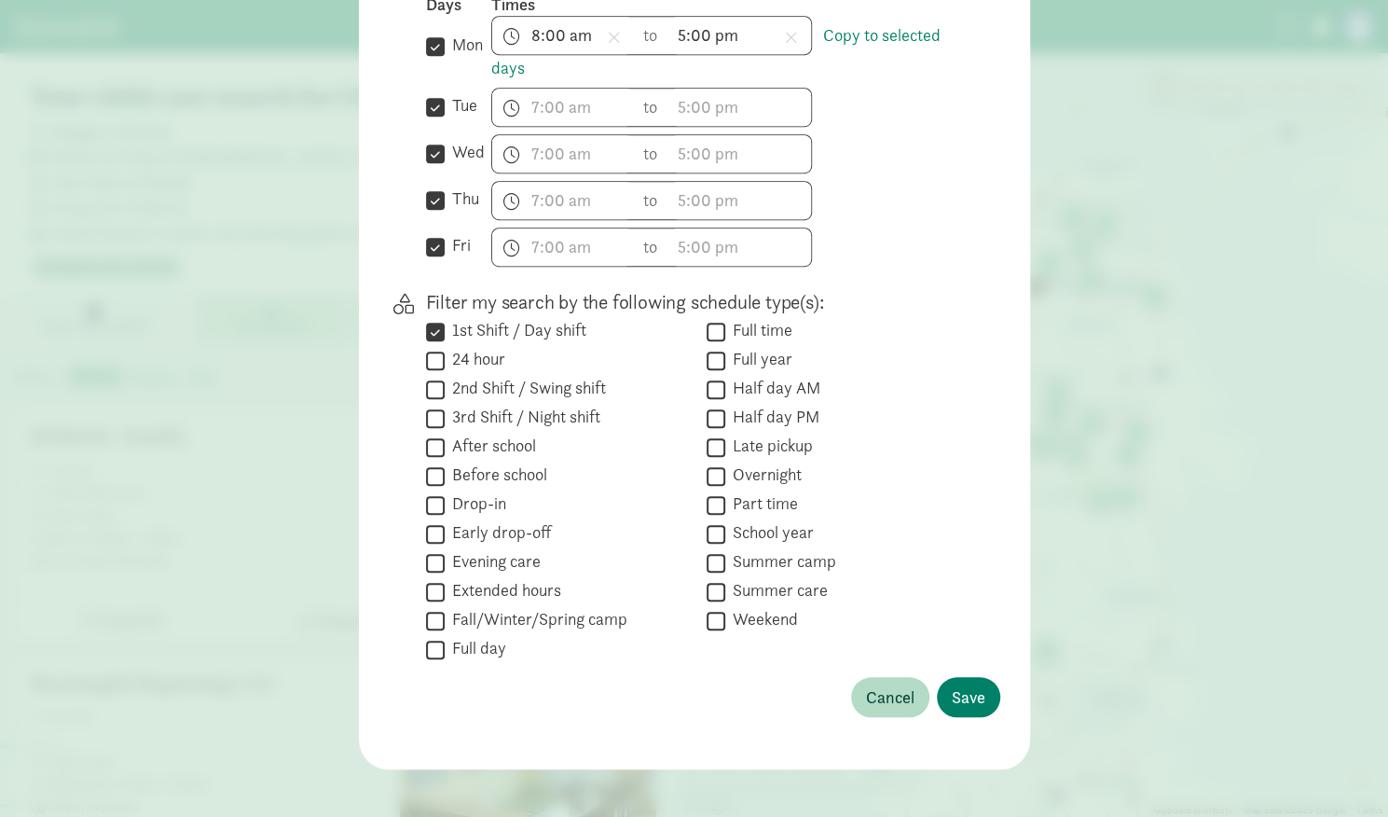
scroll to position [613, 0]
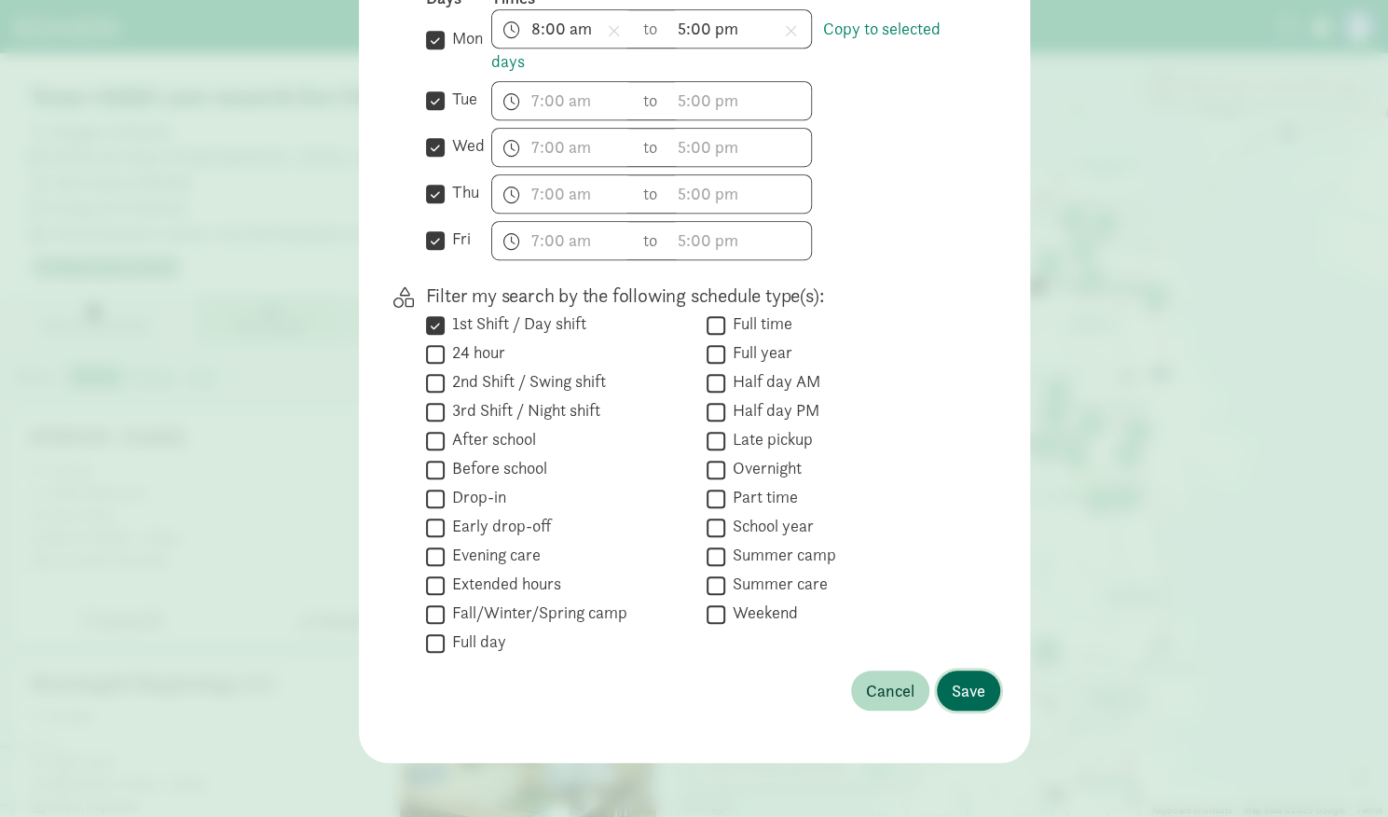
click at [962, 688] on span "Save" at bounding box center [969, 690] width 34 height 25
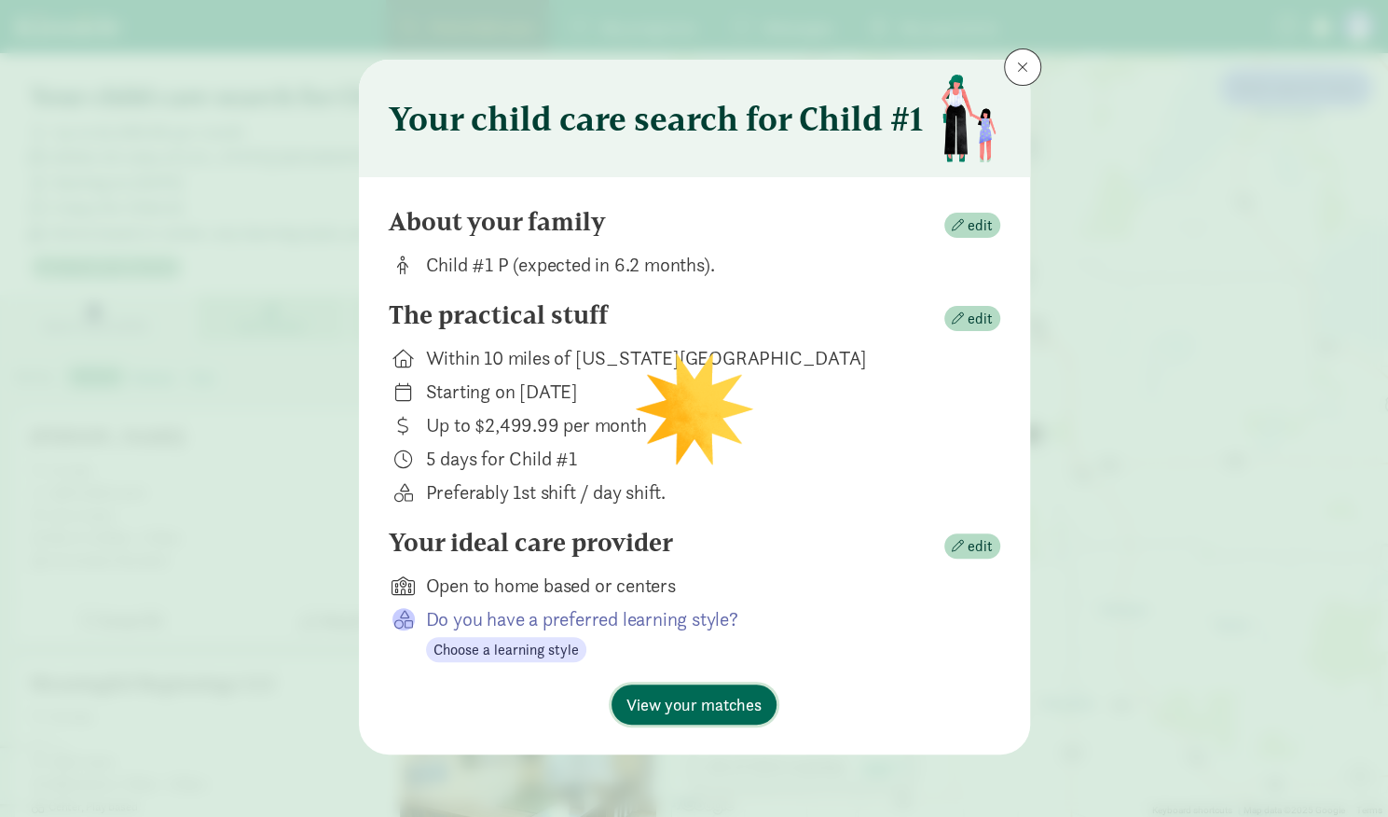
click at [700, 711] on span "View your matches" at bounding box center [693, 704] width 135 height 25
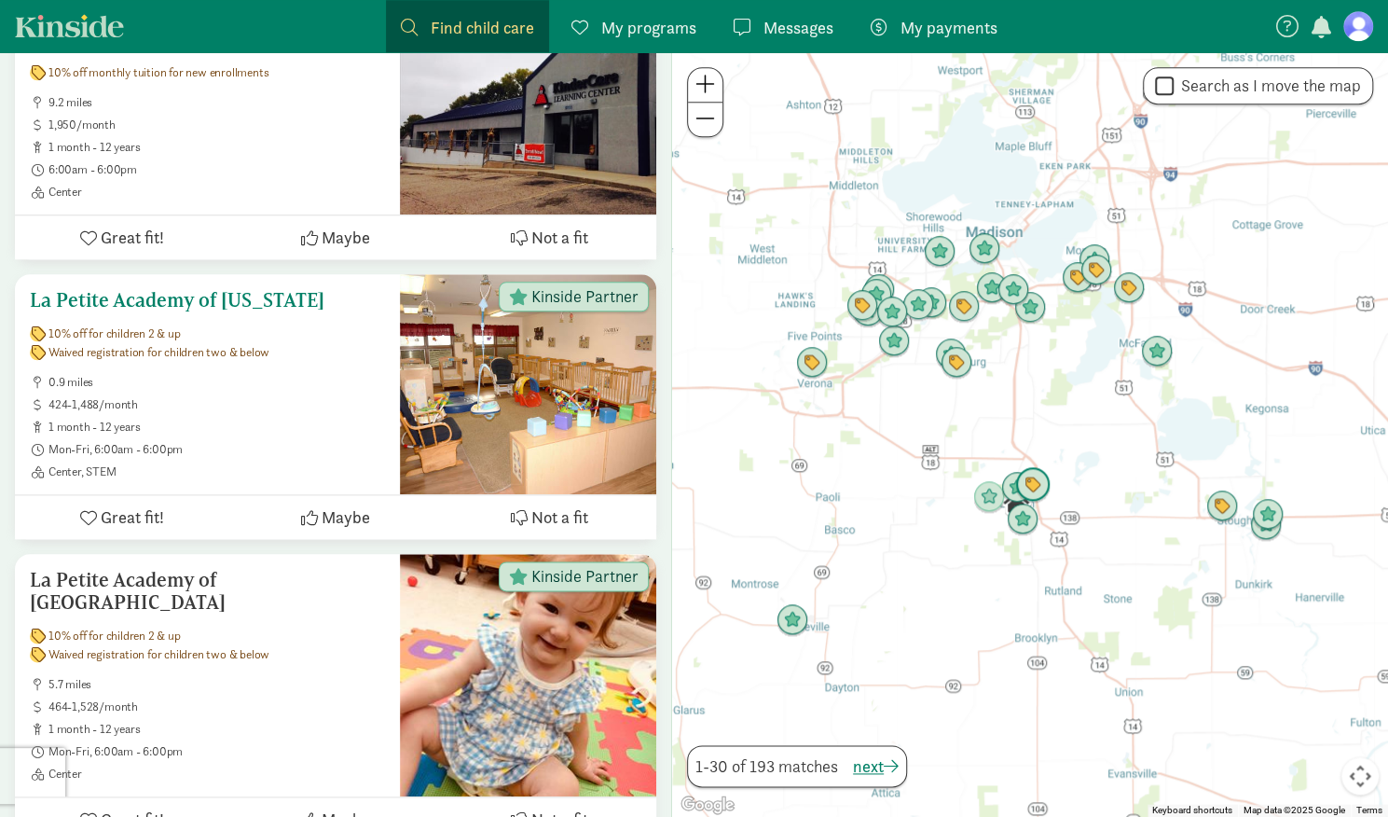
scroll to position [1006, 0]
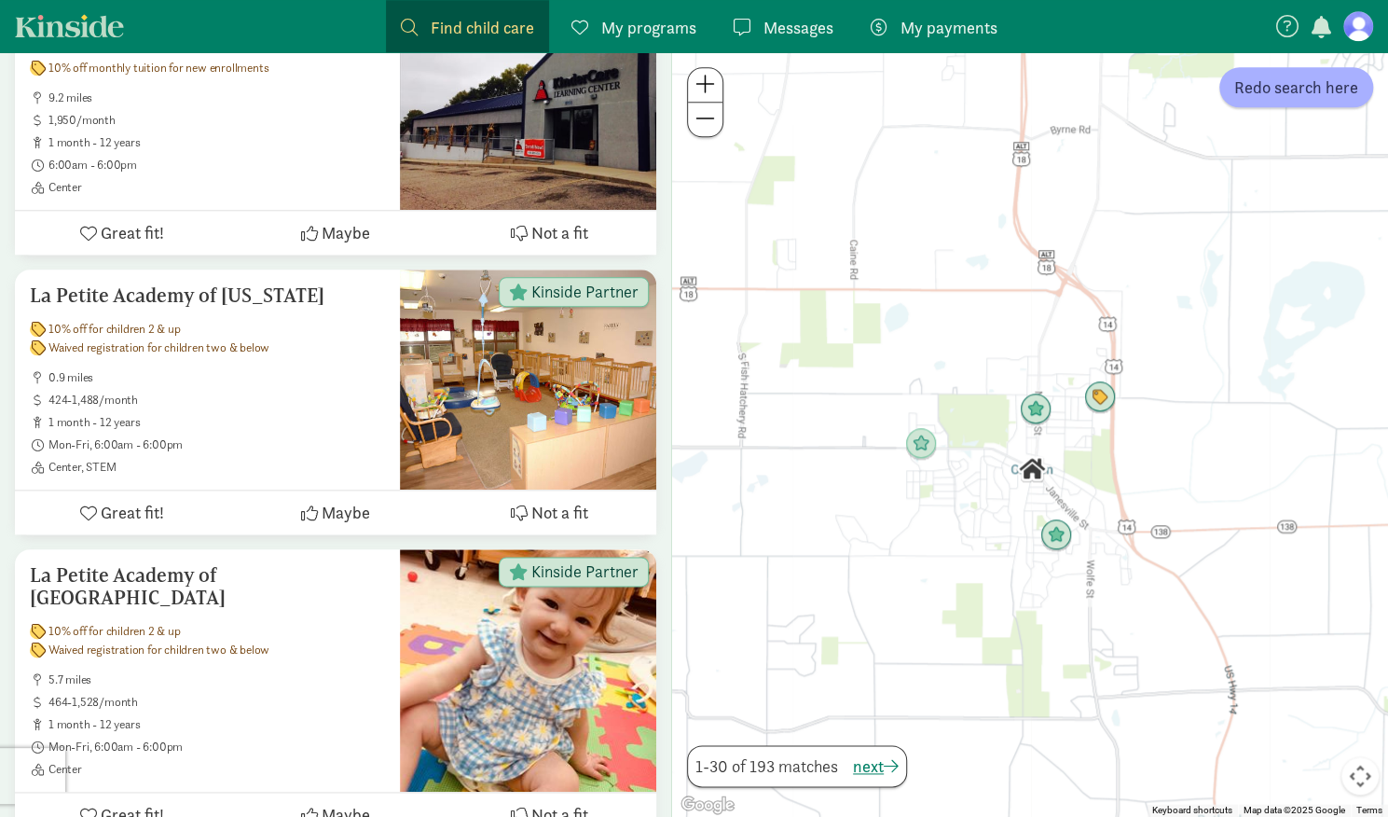
drag, startPoint x: 1120, startPoint y: 547, endPoint x: 938, endPoint y: 523, distance: 184.3
click at [938, 523] on div at bounding box center [1030, 434] width 716 height 764
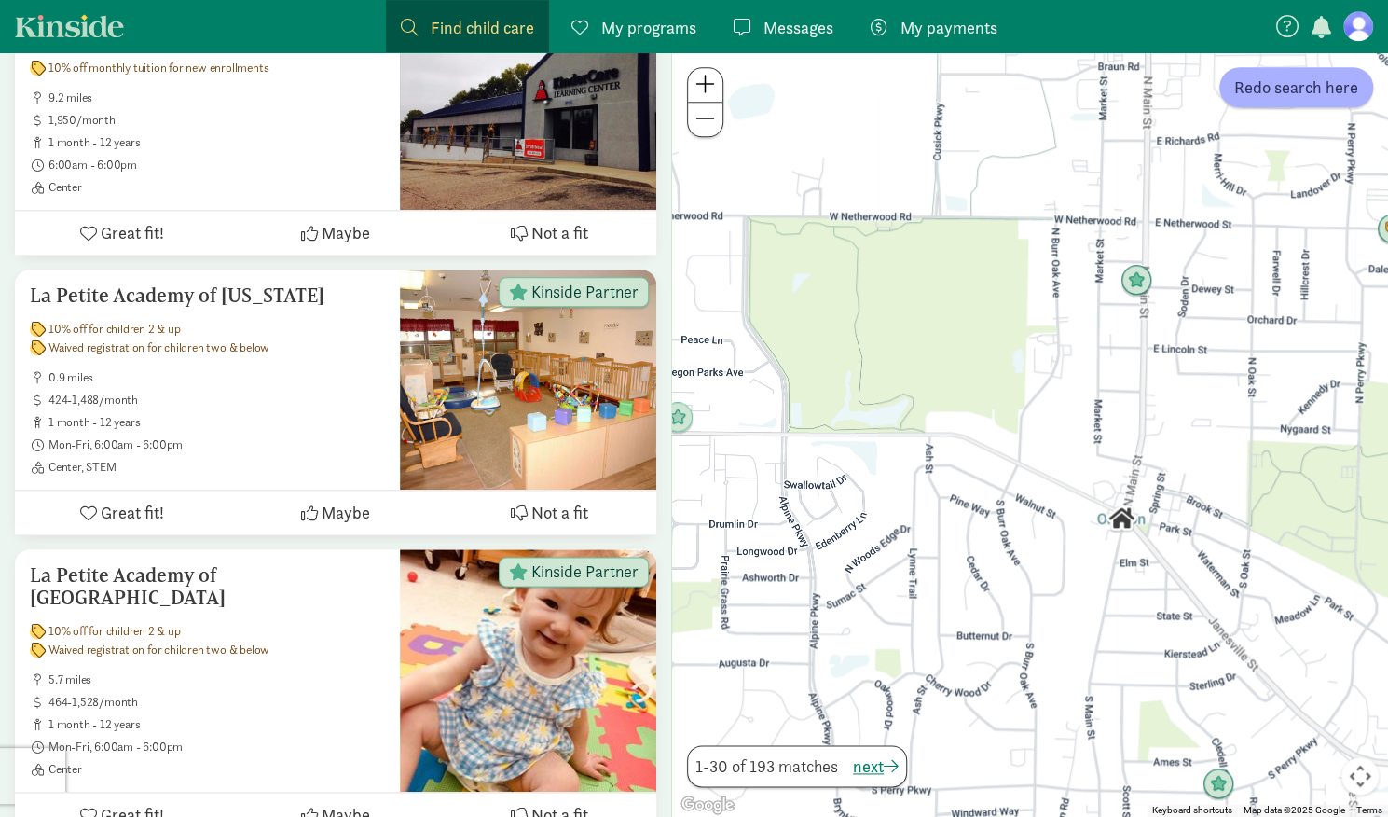
drag, startPoint x: 1076, startPoint y: 528, endPoint x: 975, endPoint y: 658, distance: 164.8
click at [975, 658] on div at bounding box center [1030, 434] width 716 height 764
click at [263, 413] on ul "0.9 miles 424-1,488/month 1 month - 12 years Mon-Fri, 6:00am - 6:00pm Center, S…" at bounding box center [207, 422] width 355 height 104
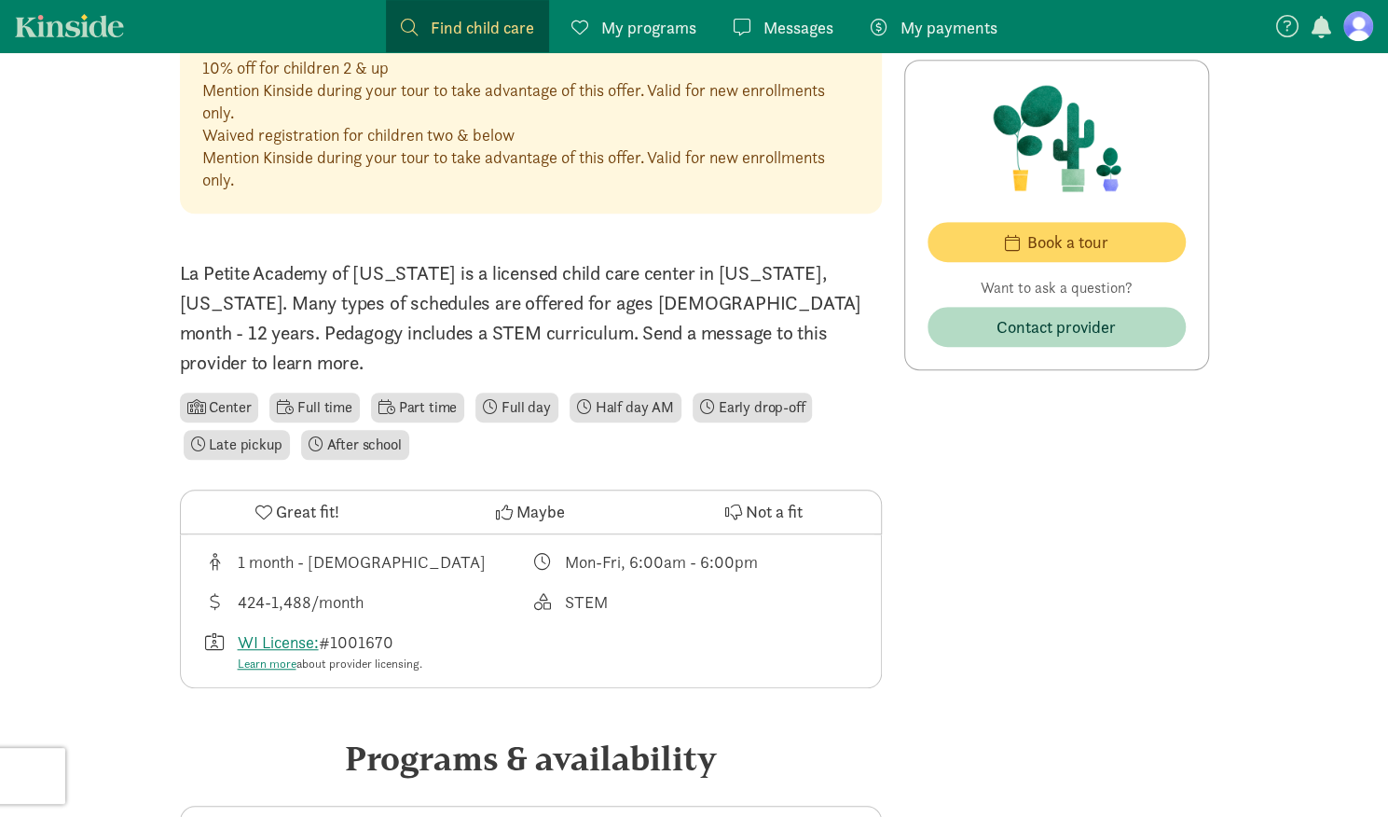
scroll to position [487, 0]
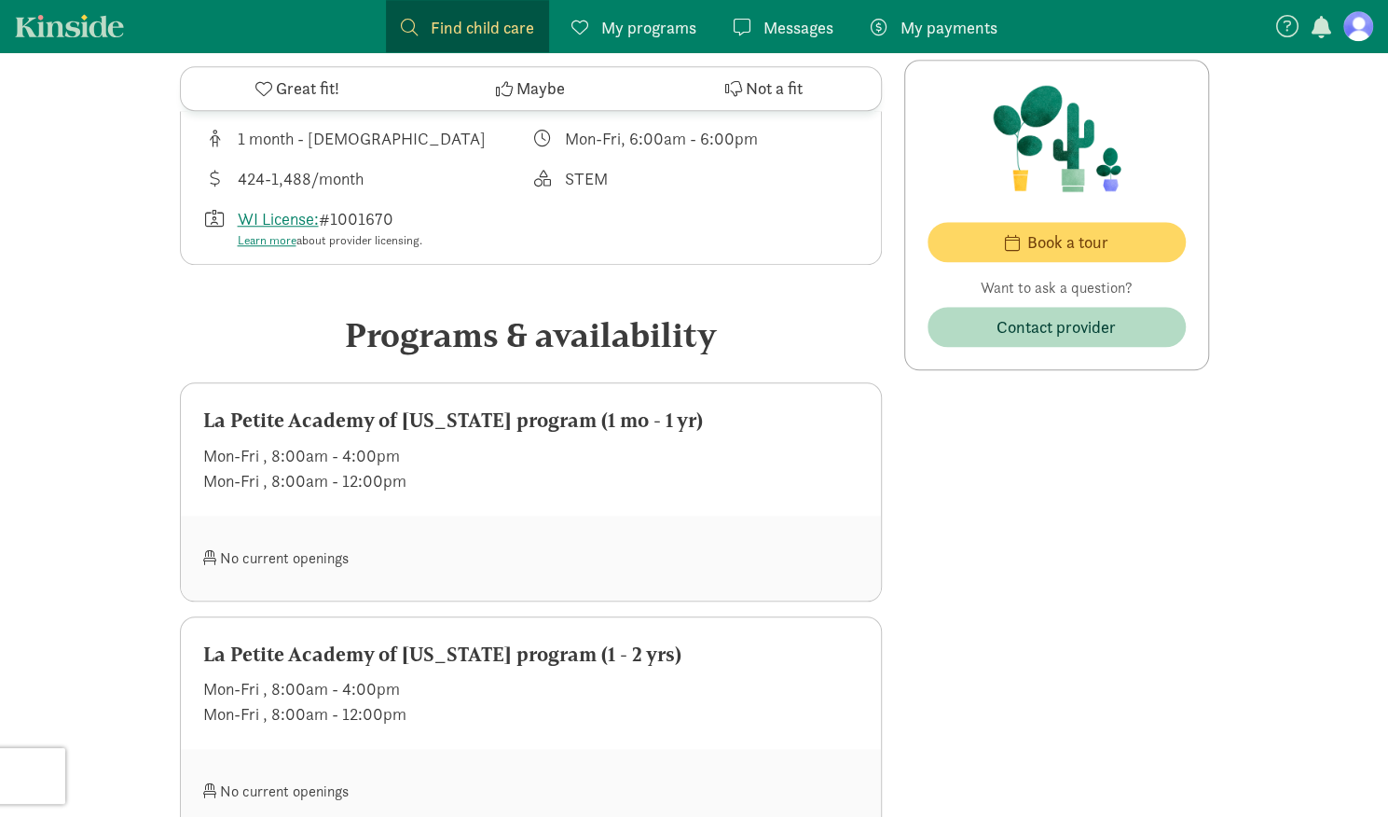
scroll to position [910, 0]
click at [542, 537] on div at bounding box center [694, 557] width 328 height 40
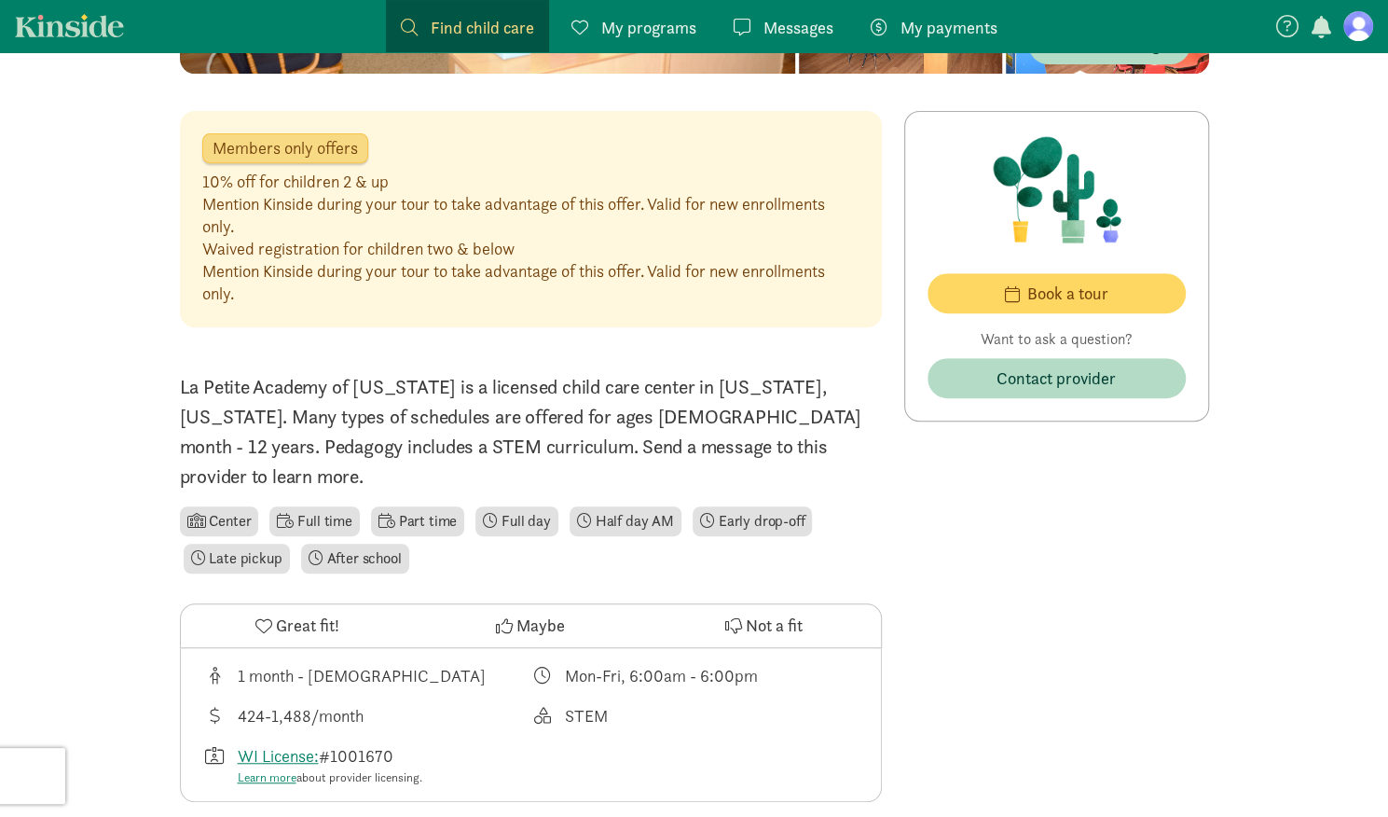
scroll to position [368, 0]
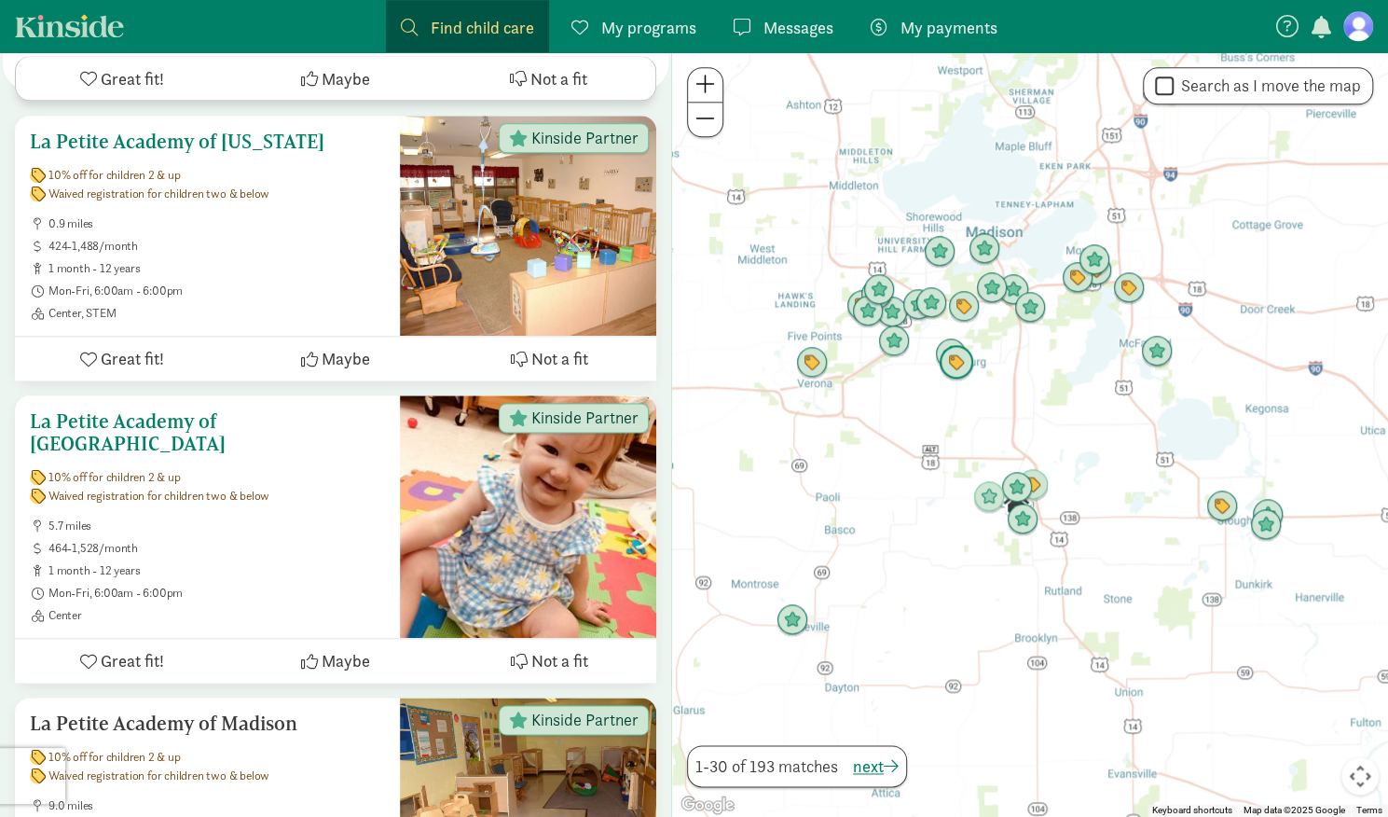
scroll to position [1168, 0]
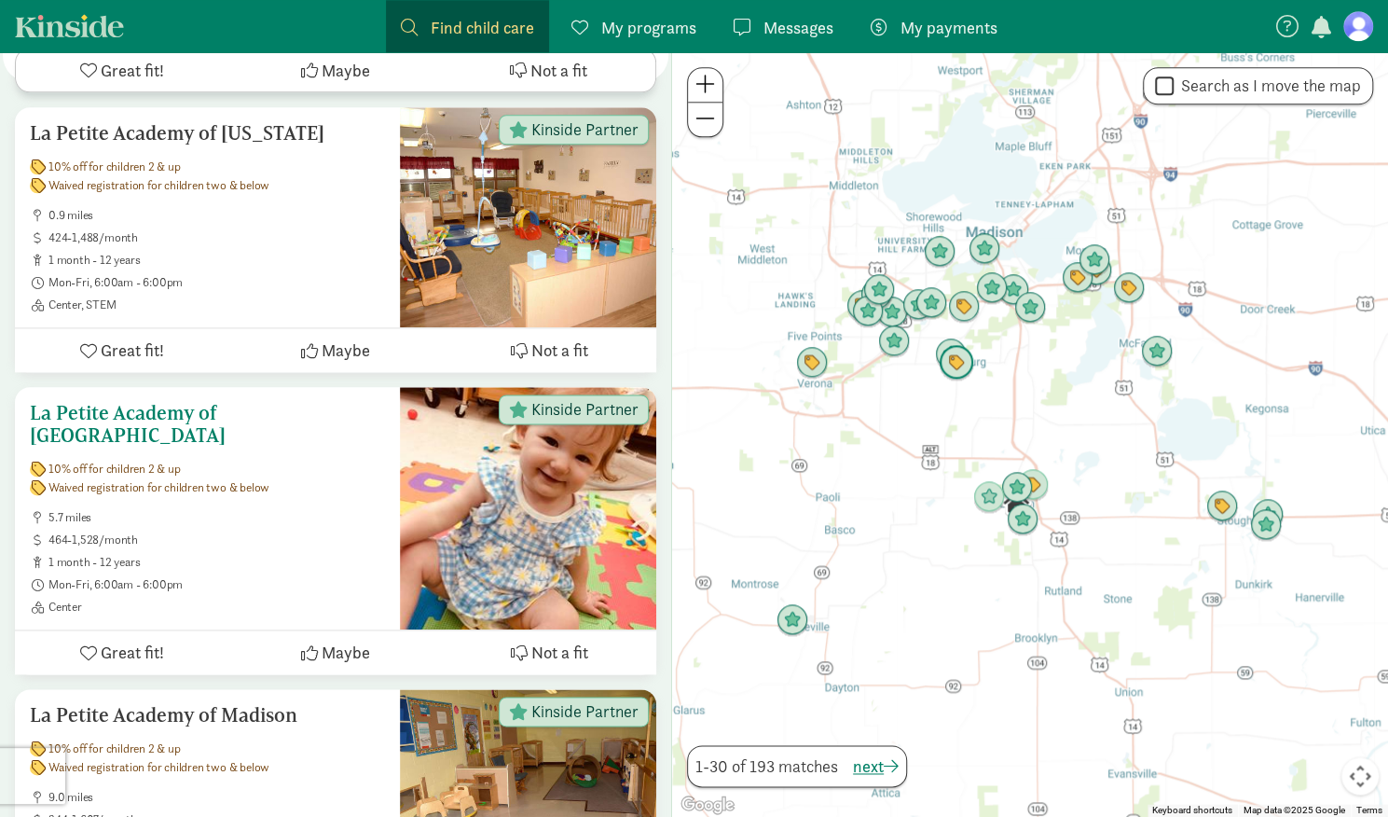
click at [308, 529] on ul "5.7 miles 464-1,528/month 1 month - 12 years Mon-Fri, 6:00am - 6:00pm Center" at bounding box center [207, 562] width 355 height 104
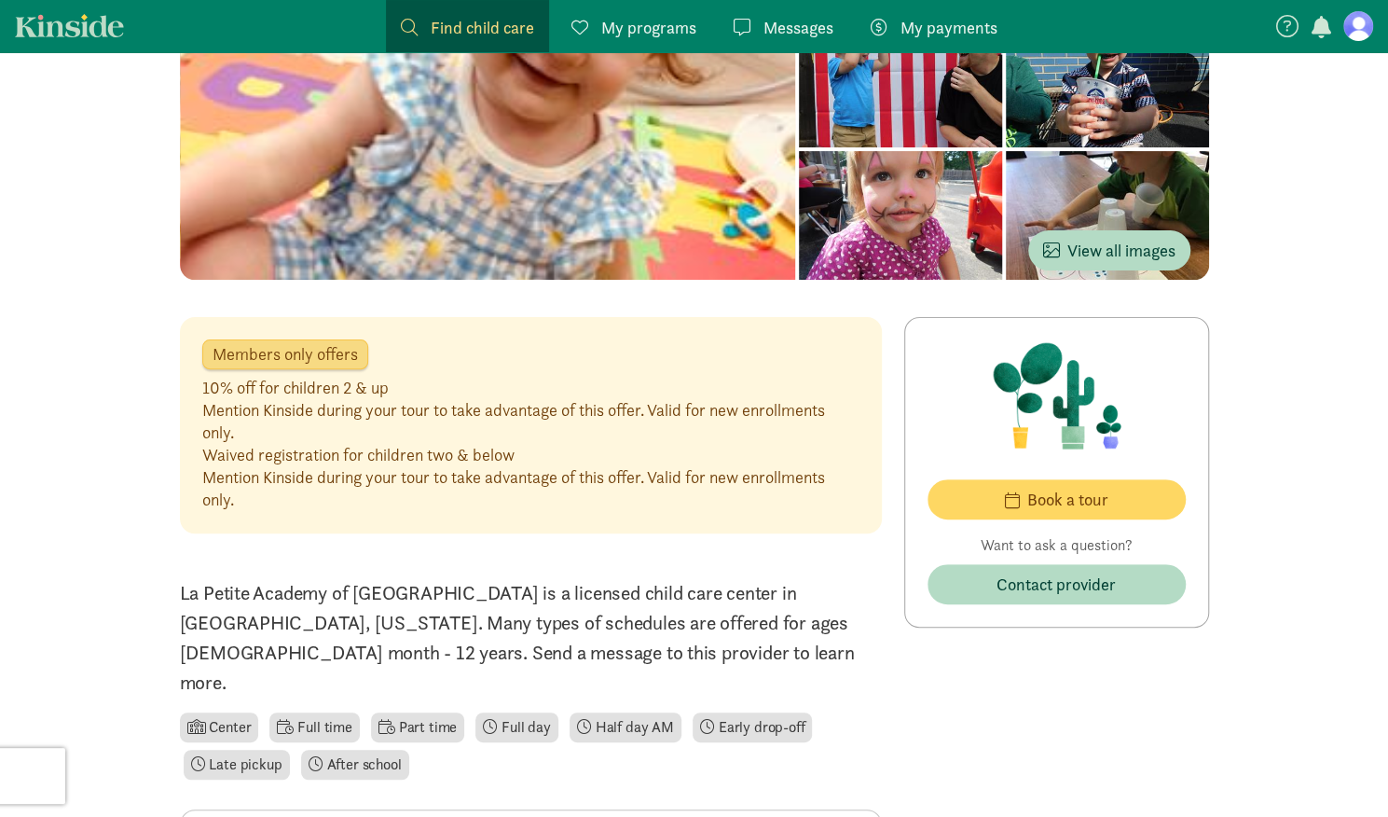
scroll to position [155, 0]
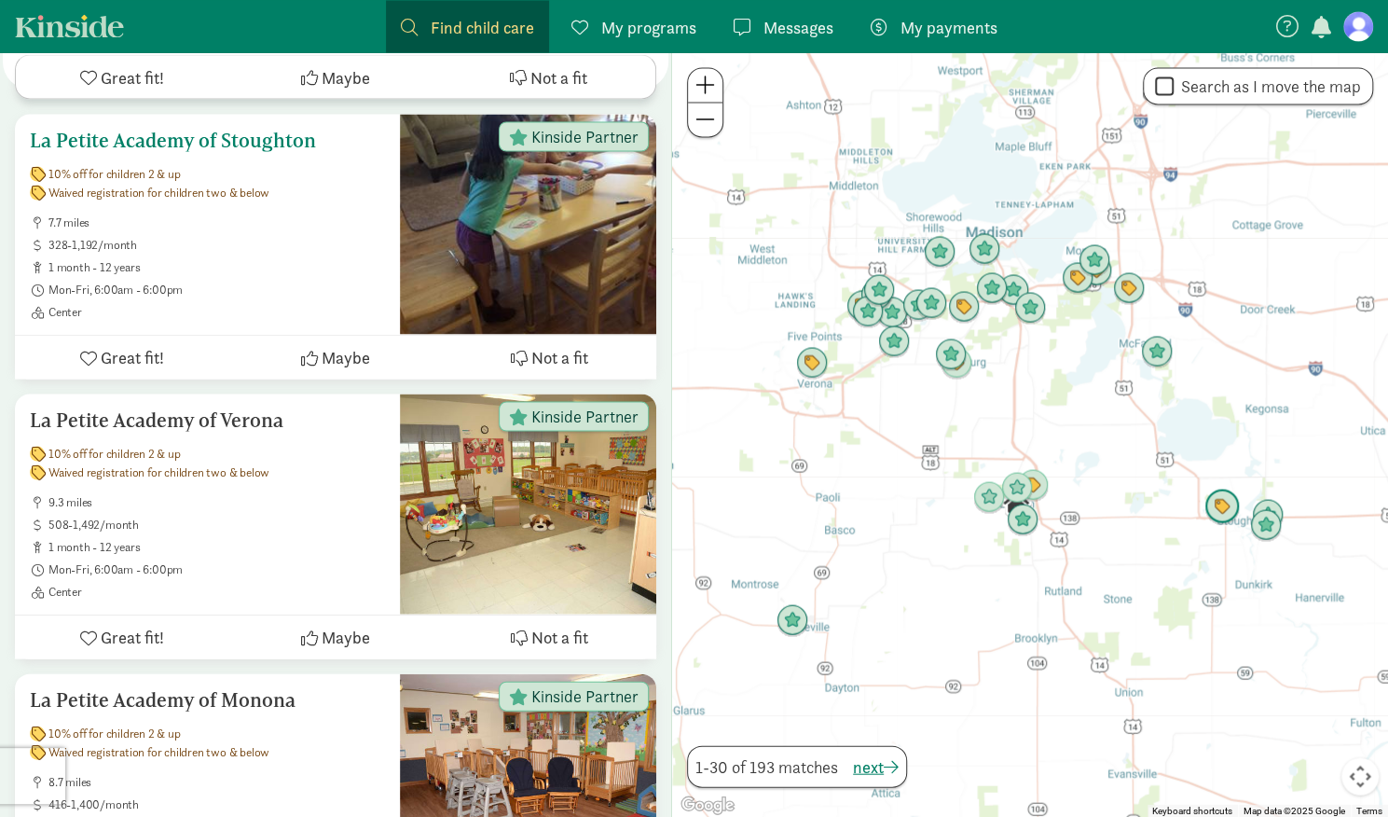
scroll to position [2118, 0]
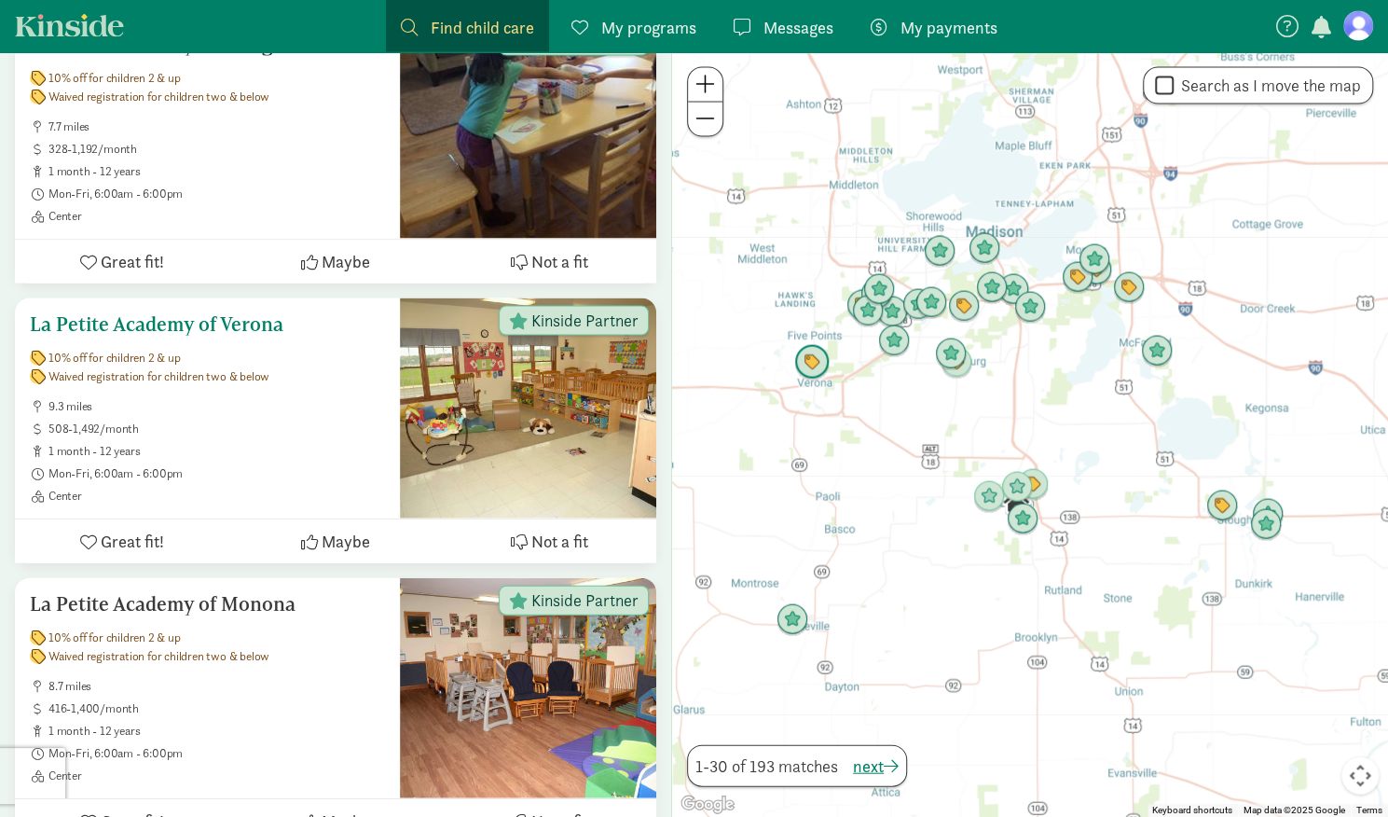
click at [318, 399] on span "9.3 miles" at bounding box center [216, 406] width 336 height 15
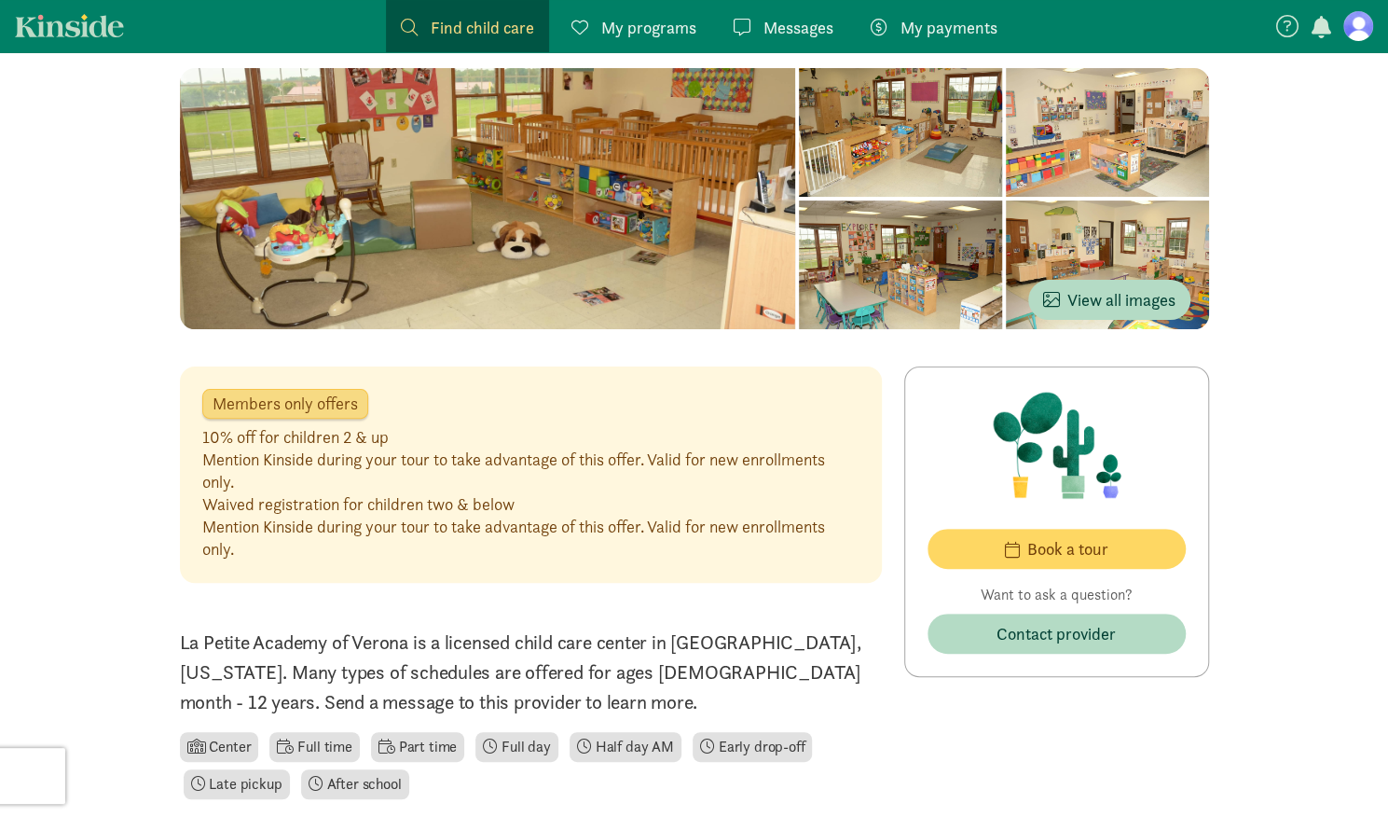
scroll to position [115, 0]
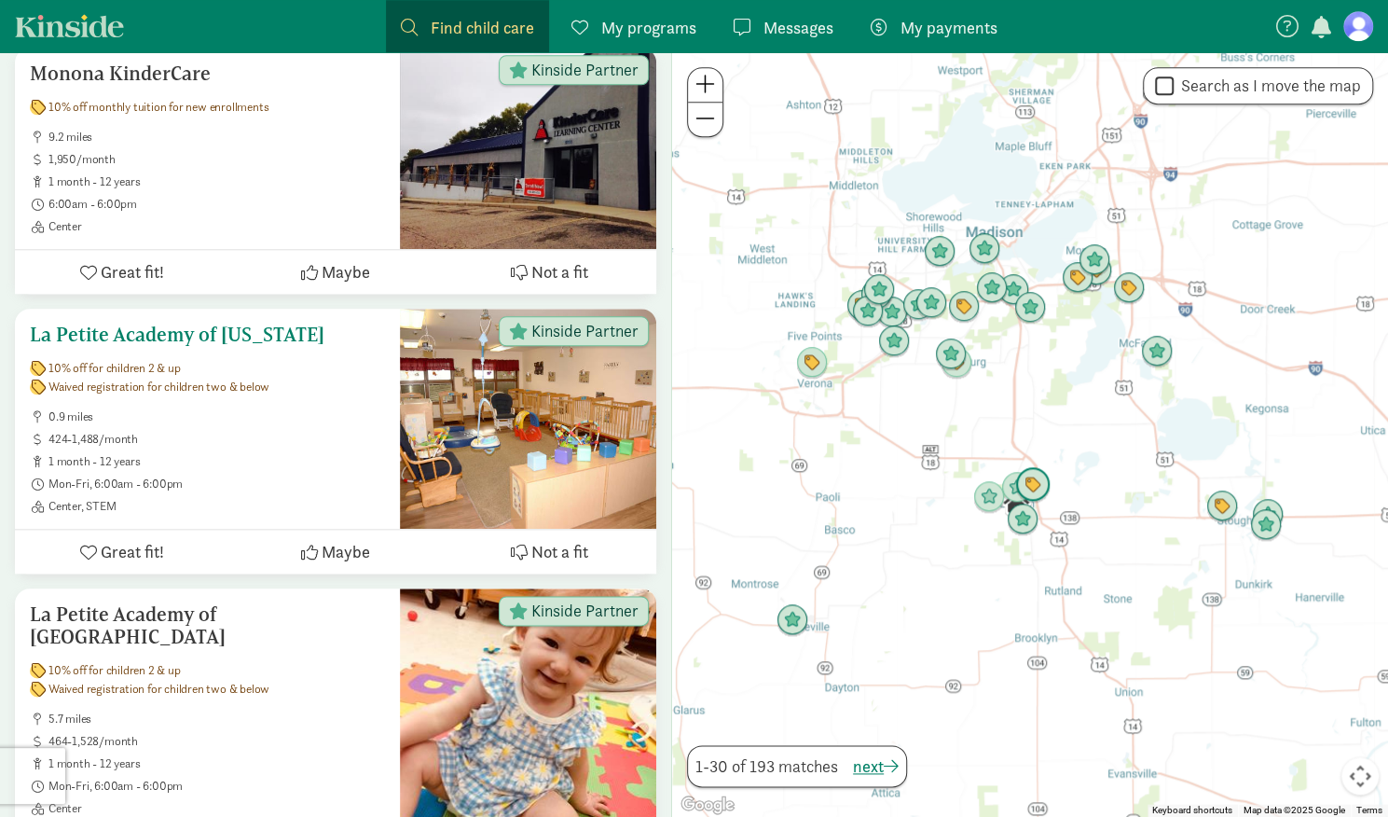
scroll to position [972, 0]
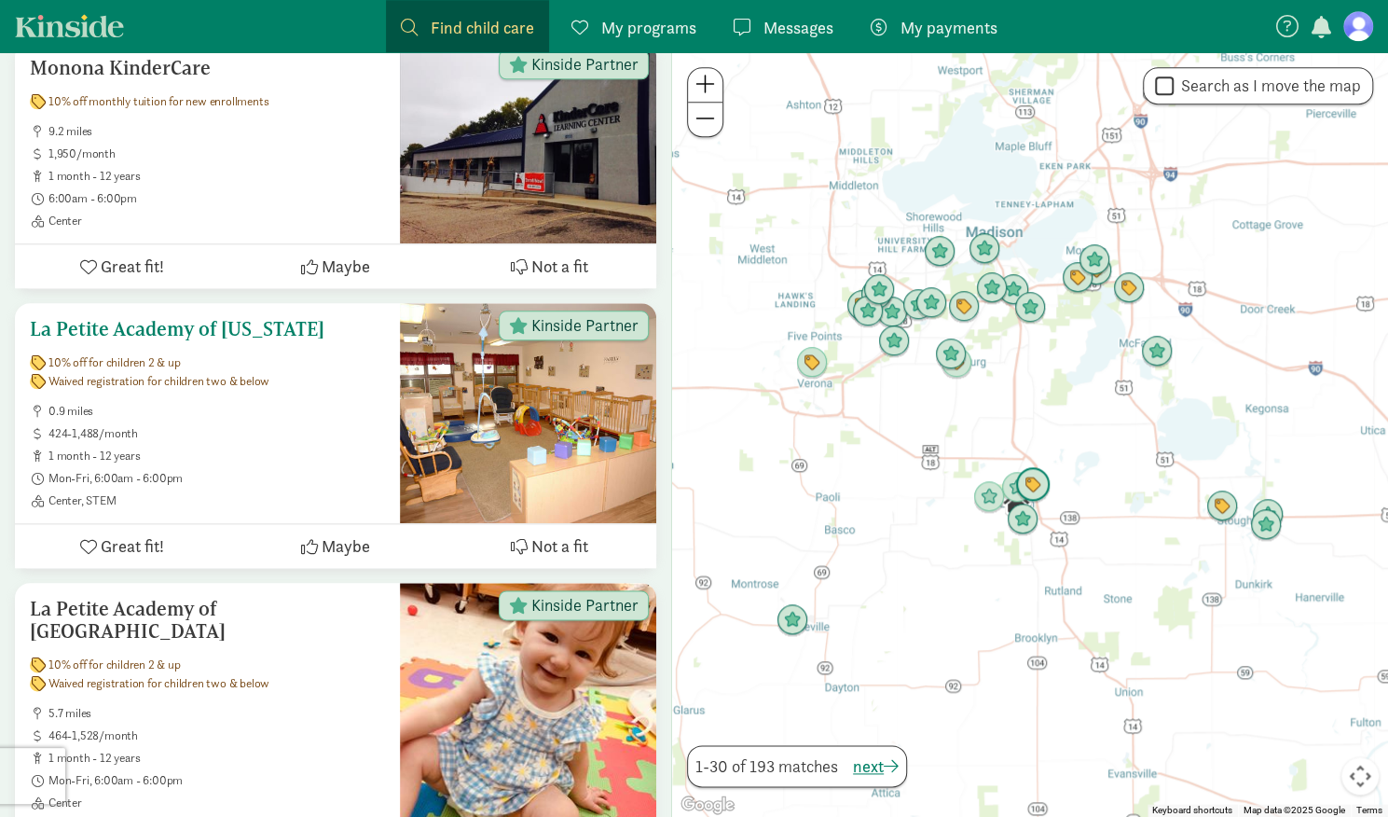
click at [306, 413] on span "0.9 miles" at bounding box center [216, 411] width 336 height 15
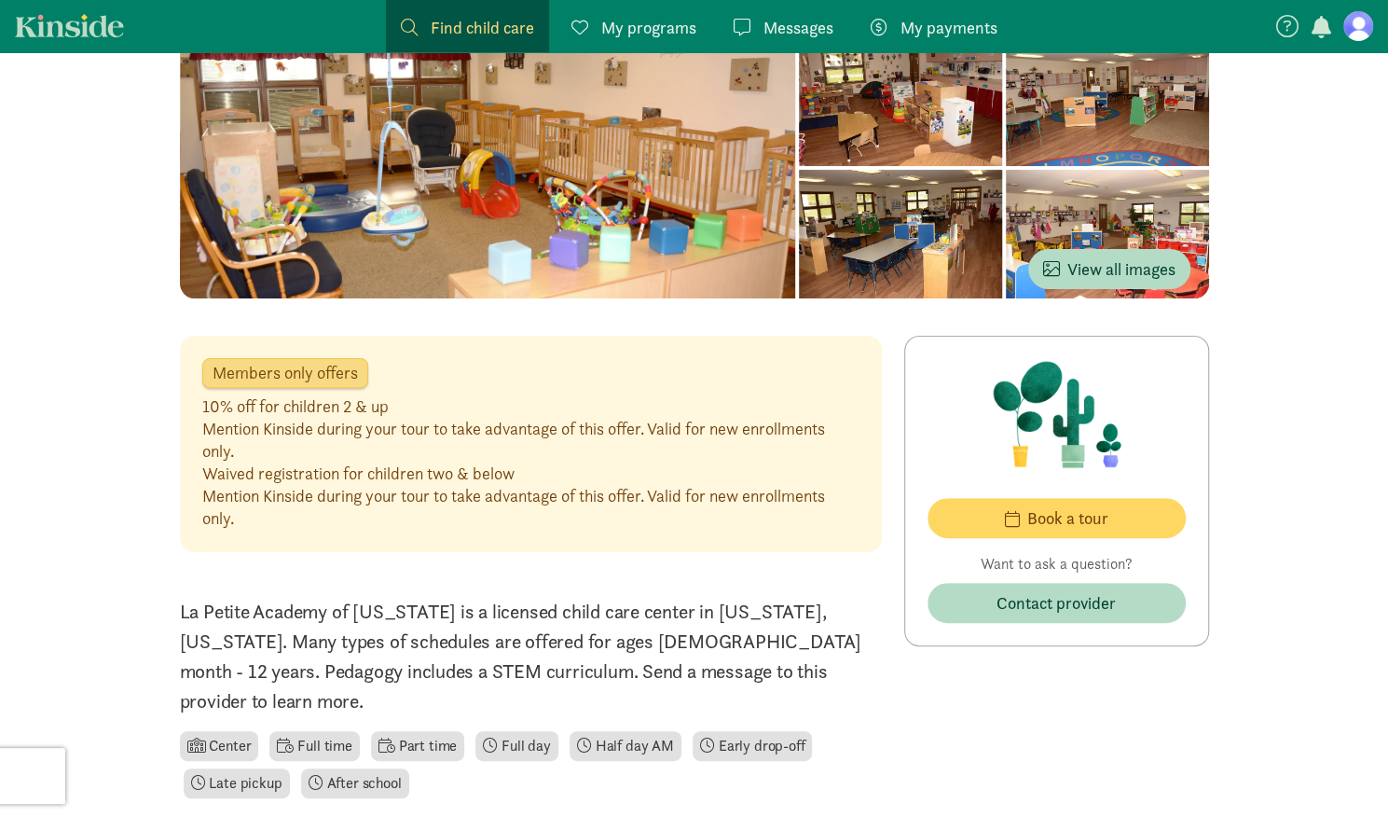
scroll to position [139, 0]
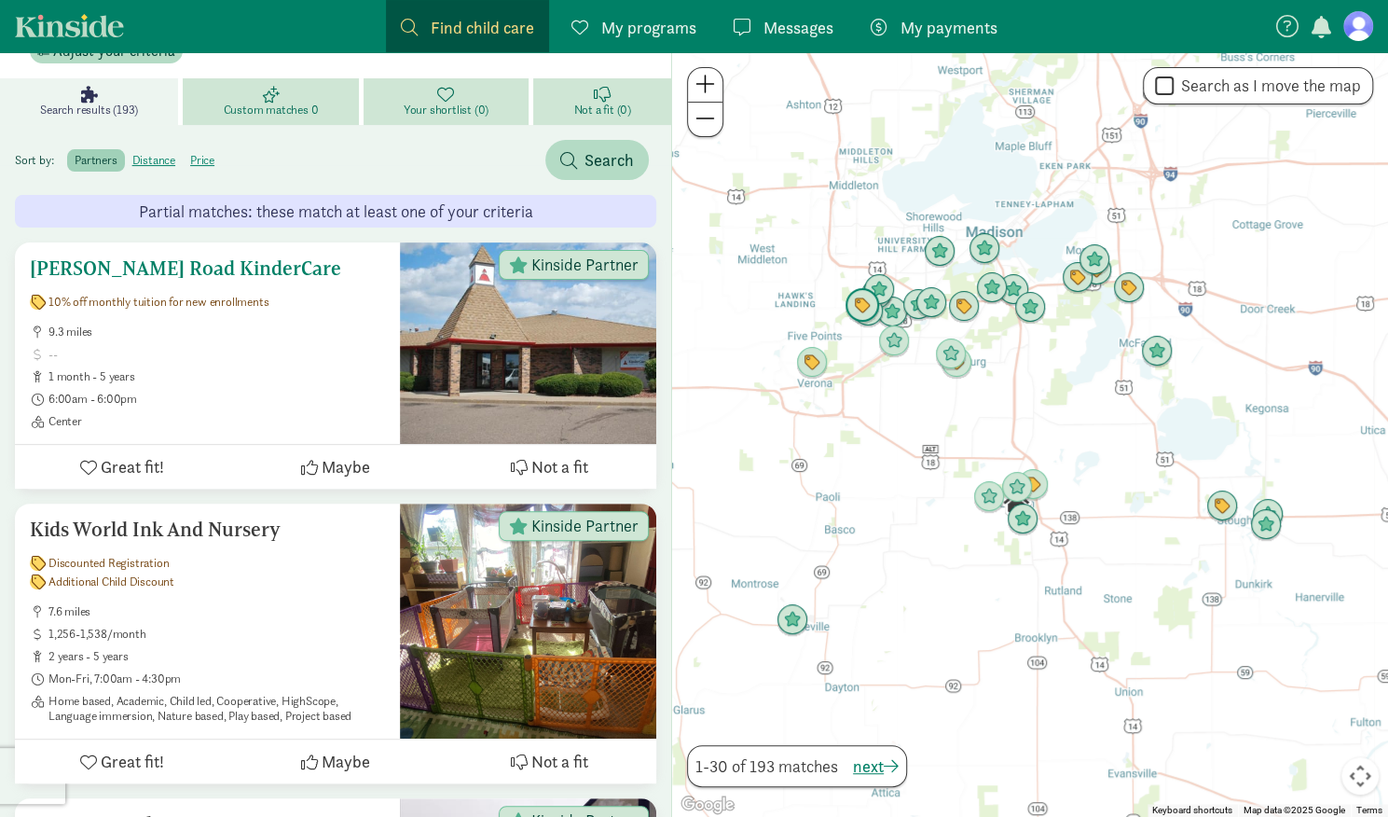
scroll to position [225, 0]
